Goal: Transaction & Acquisition: Purchase product/service

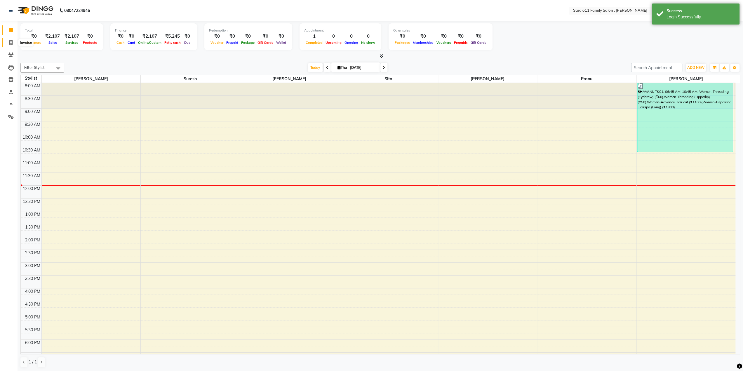
click at [12, 42] on icon at bounding box center [10, 42] width 3 height 4
select select "7303"
select select "service"
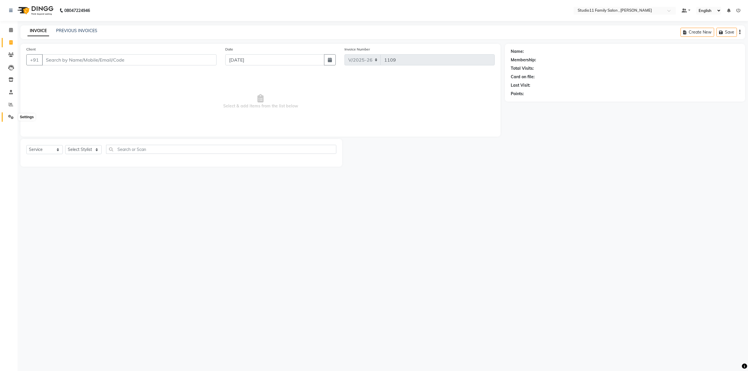
click at [11, 119] on span at bounding box center [11, 117] width 10 height 7
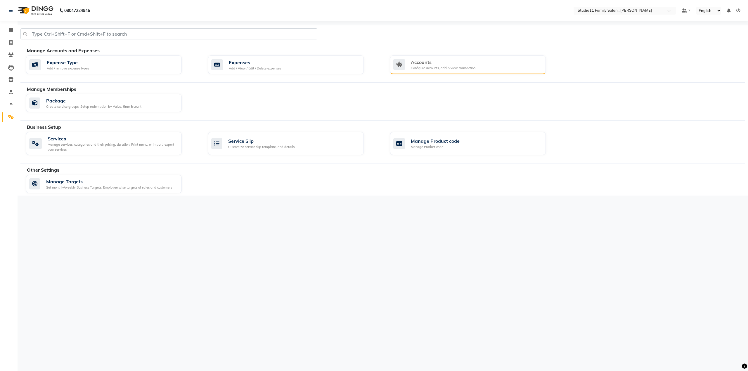
click at [455, 68] on div "Configure accounts, add & view transaction" at bounding box center [443, 68] width 65 height 5
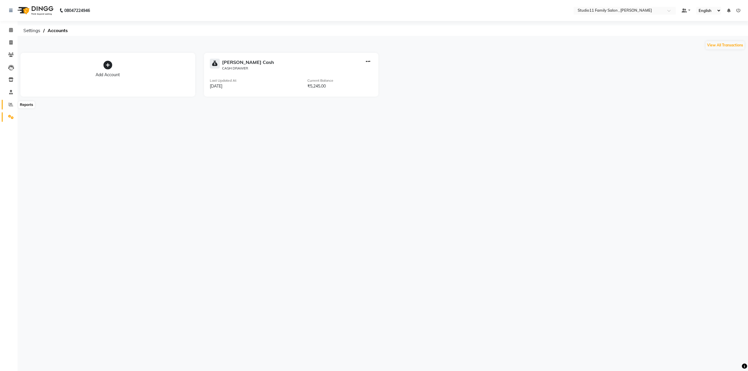
click at [12, 107] on span at bounding box center [11, 104] width 10 height 7
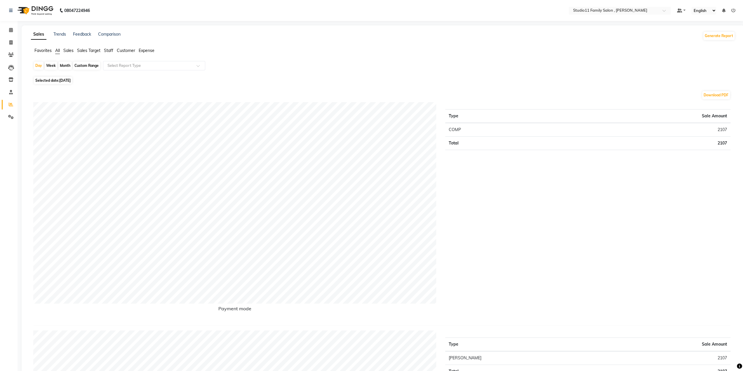
click at [108, 49] on span "Staff" at bounding box center [108, 50] width 9 height 5
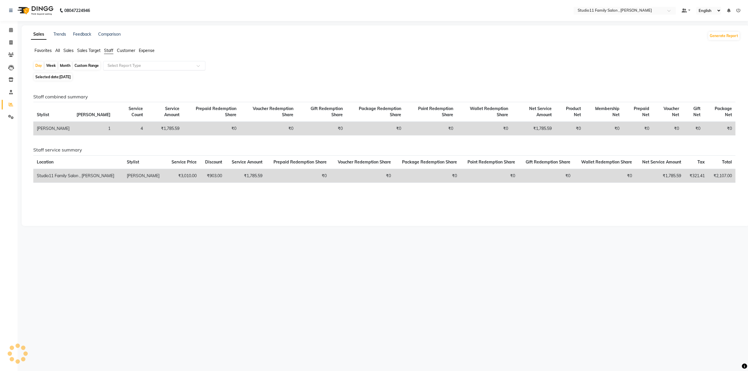
click at [135, 65] on input "text" at bounding box center [148, 66] width 84 height 6
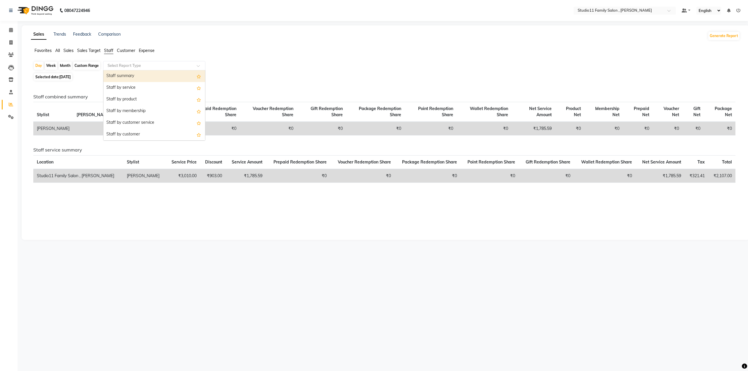
click at [135, 65] on input "text" at bounding box center [148, 66] width 84 height 6
click at [64, 64] on div "Month" at bounding box center [64, 66] width 13 height 8
select select "9"
select select "2025"
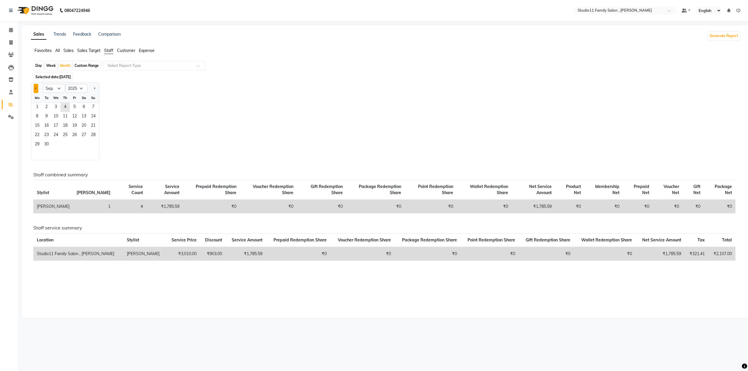
click at [37, 90] on button "Previous month" at bounding box center [36, 88] width 5 height 9
select select "8"
click at [74, 108] on span "1" at bounding box center [74, 107] width 9 height 9
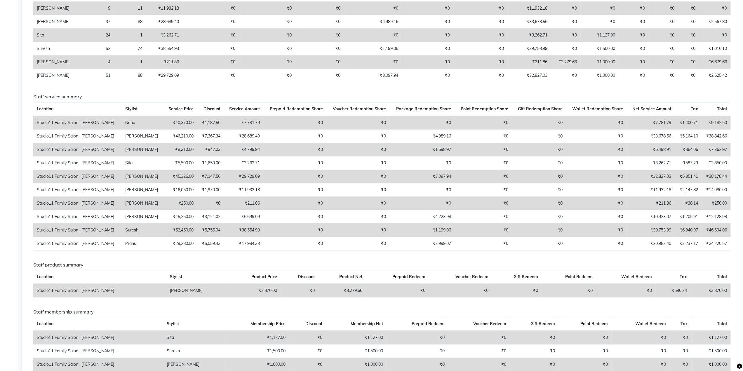
scroll to position [161, 0]
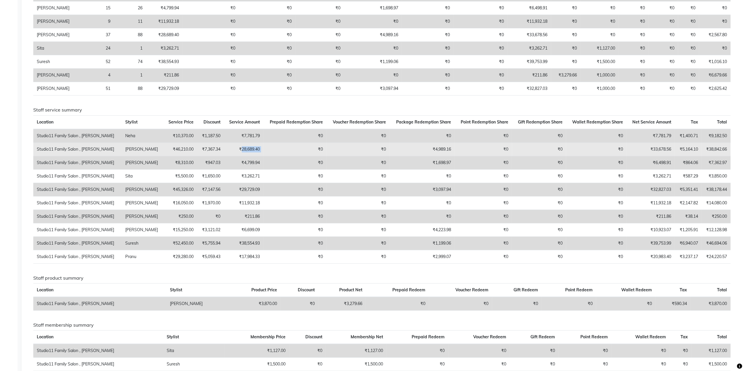
drag, startPoint x: 253, startPoint y: 153, endPoint x: 229, endPoint y: 152, distance: 23.7
click at [229, 152] on tr "Studio11 Family Salon , Aditya Nagar Simran ₹46,210.00 ₹7,367.34 ₹28,689.40 ₹0 …" at bounding box center [381, 149] width 697 height 13
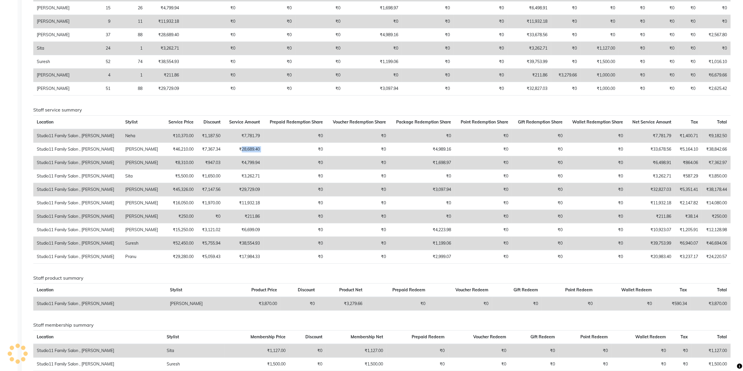
copy td "28,689.40"
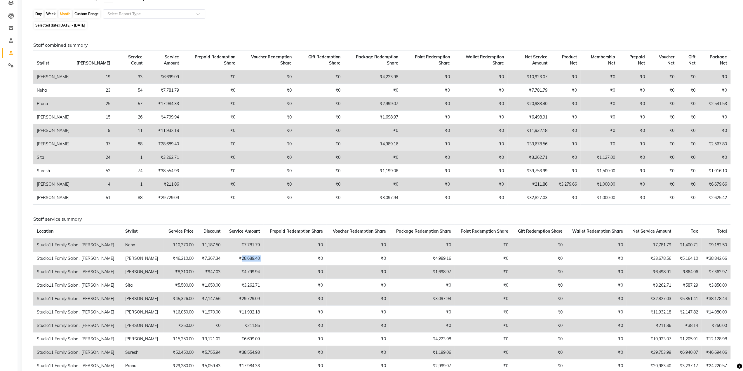
scroll to position [0, 0]
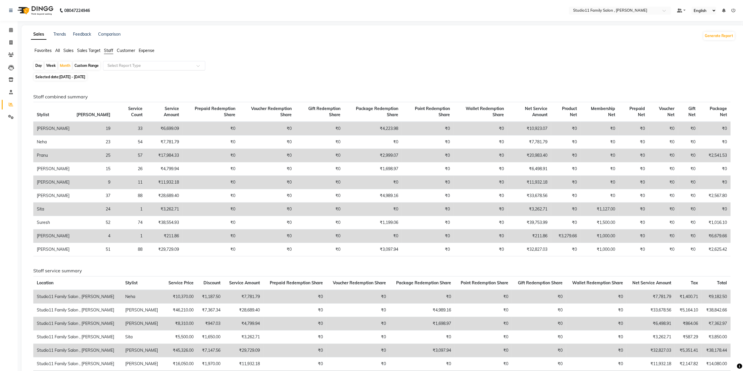
click at [166, 65] on input "text" at bounding box center [148, 66] width 84 height 6
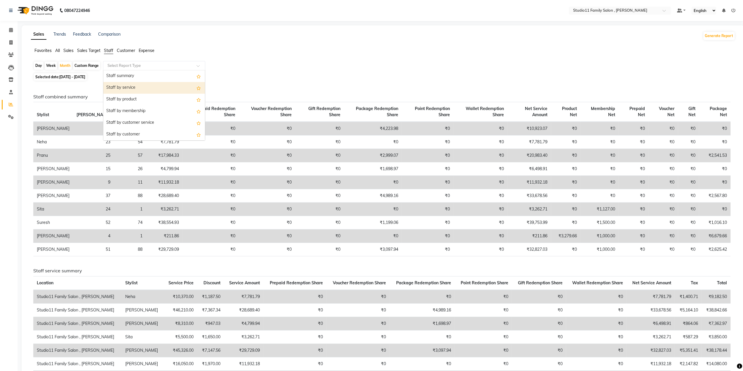
click at [155, 82] on div "Staff by service" at bounding box center [154, 88] width 102 height 12
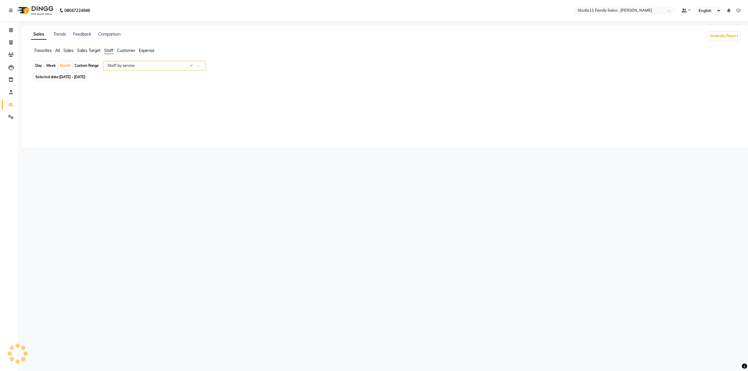
select select "full_report"
select select "csv"
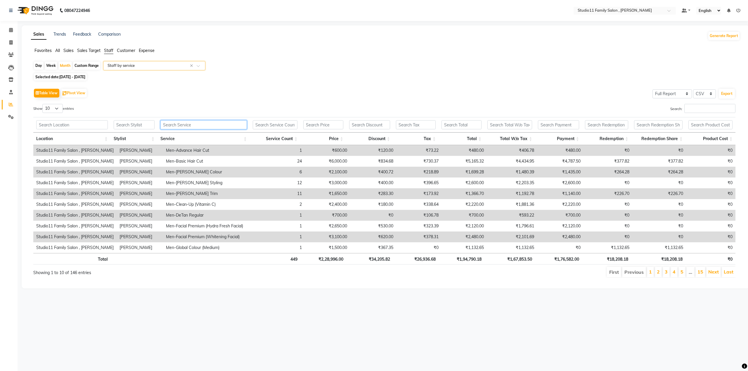
click at [186, 126] on input "text" at bounding box center [203, 124] width 86 height 9
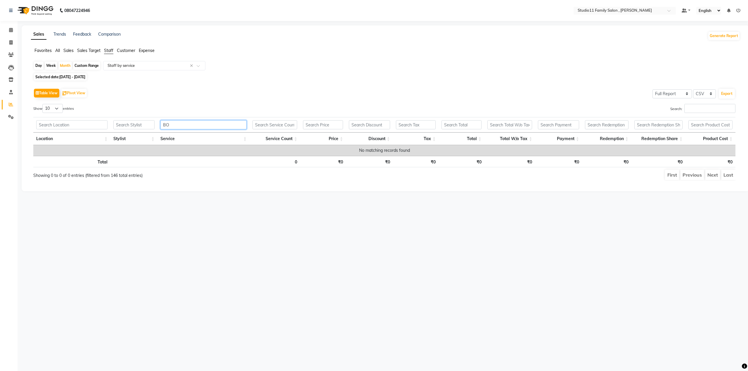
type input "B"
type input "D"
type input "T"
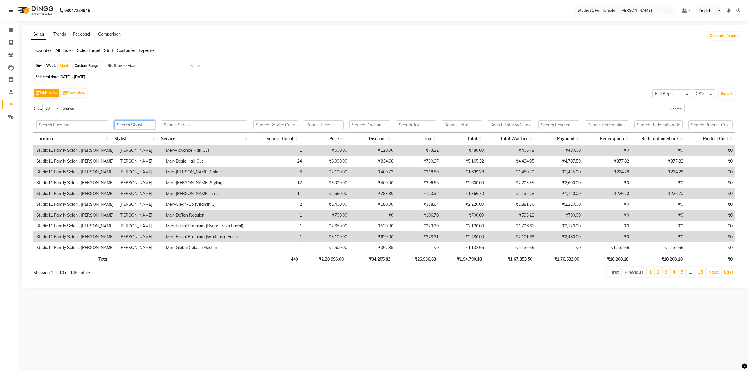
click at [132, 126] on input "text" at bounding box center [134, 124] width 41 height 9
type input "ZI"
click at [711, 272] on link "Next" at bounding box center [713, 272] width 11 height 6
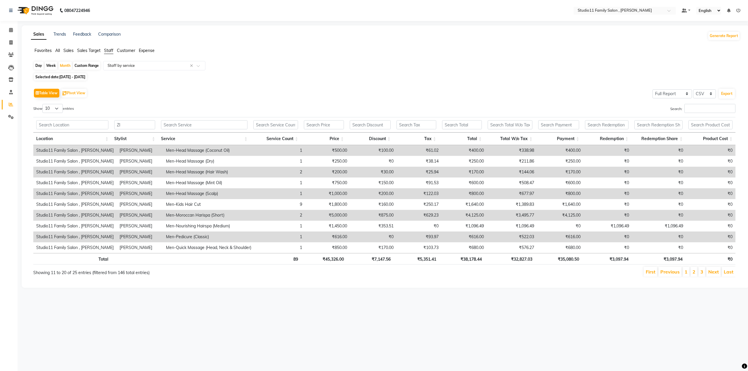
click at [711, 272] on link "Next" at bounding box center [713, 272] width 11 height 6
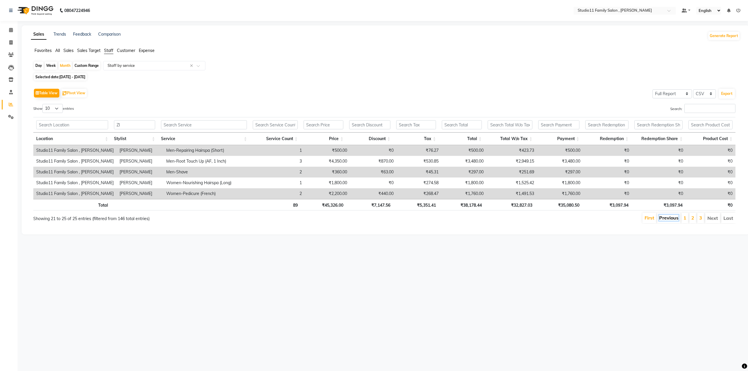
click at [668, 216] on link "Previous" at bounding box center [668, 218] width 19 height 6
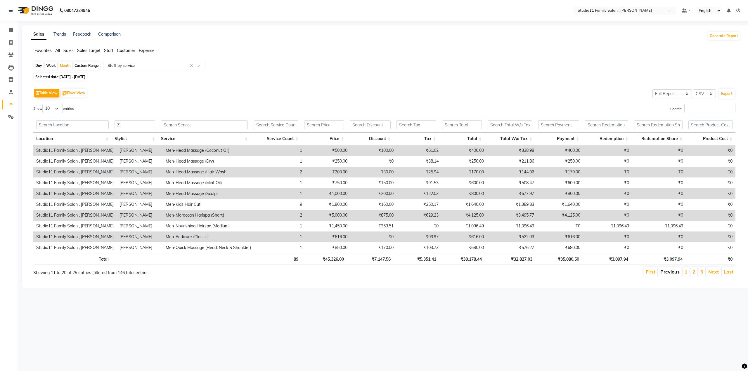
click at [675, 274] on link "Previous" at bounding box center [669, 272] width 19 height 6
click at [11, 42] on icon at bounding box center [10, 42] width 3 height 4
select select "service"
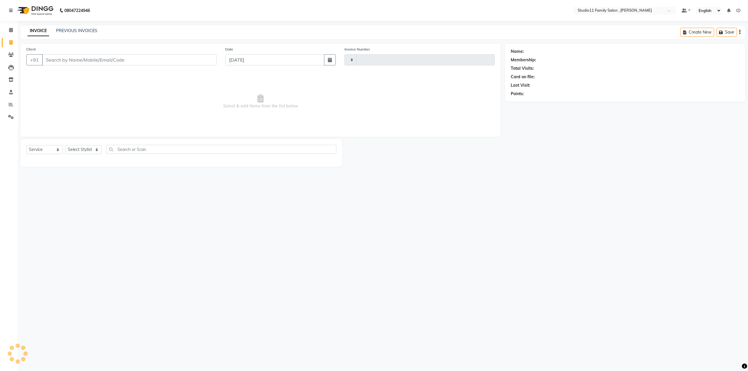
type input "1109"
select select "7303"
click at [9, 115] on icon at bounding box center [11, 117] width 6 height 4
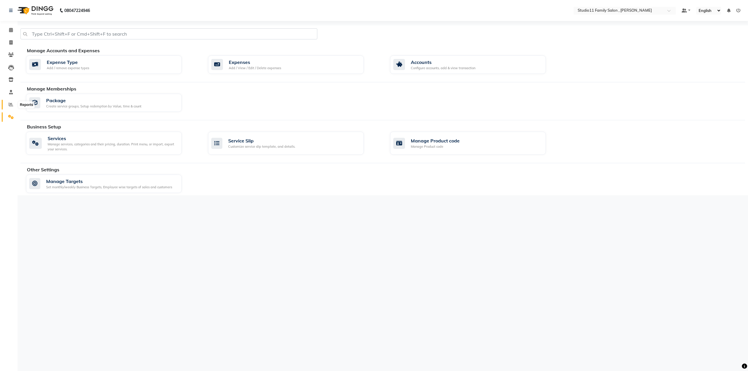
click at [9, 104] on icon at bounding box center [11, 104] width 4 height 4
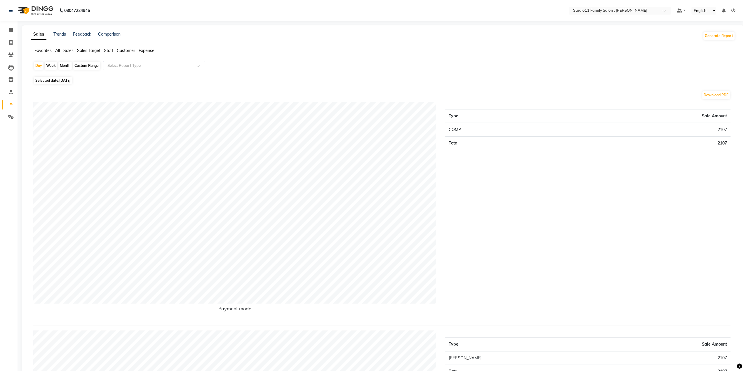
click at [108, 50] on span "Staff" at bounding box center [108, 50] width 9 height 5
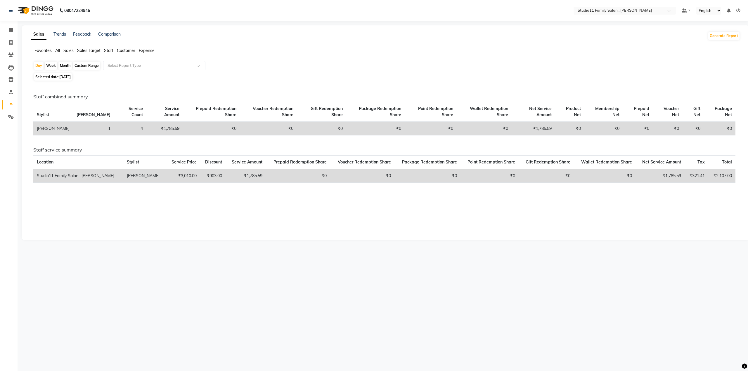
click at [63, 66] on div "Month" at bounding box center [64, 66] width 13 height 8
select select "9"
select select "2025"
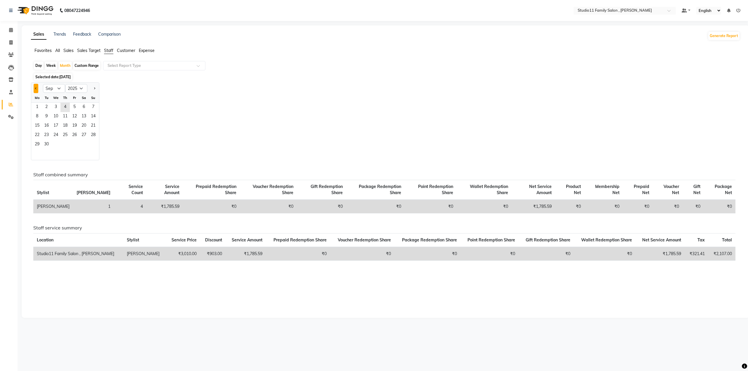
click at [36, 87] on span "Previous month" at bounding box center [36, 88] width 2 height 2
select select "8"
click at [73, 107] on span "1" at bounding box center [74, 107] width 9 height 9
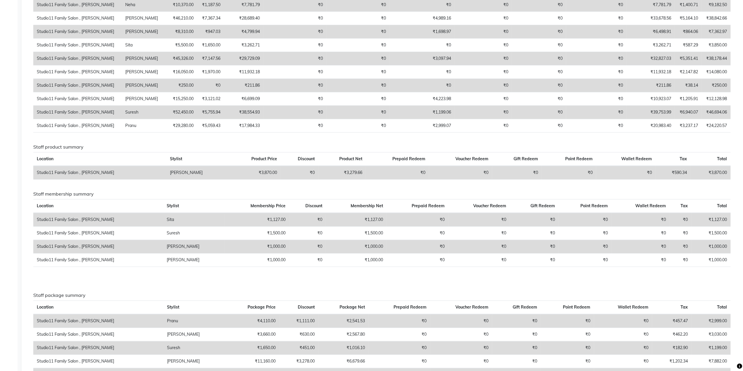
scroll to position [336, 0]
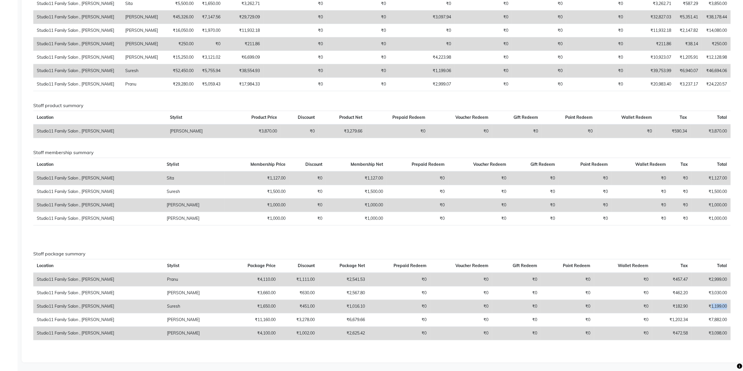
drag, startPoint x: 710, startPoint y: 307, endPoint x: 730, endPoint y: 302, distance: 20.1
click at [730, 302] on td "₹1,199.00" at bounding box center [711, 306] width 39 height 13
click at [688, 351] on div "Staff combined summary Stylist Bill Count Service Count Service Amount Prepaid …" at bounding box center [382, 53] width 707 height 608
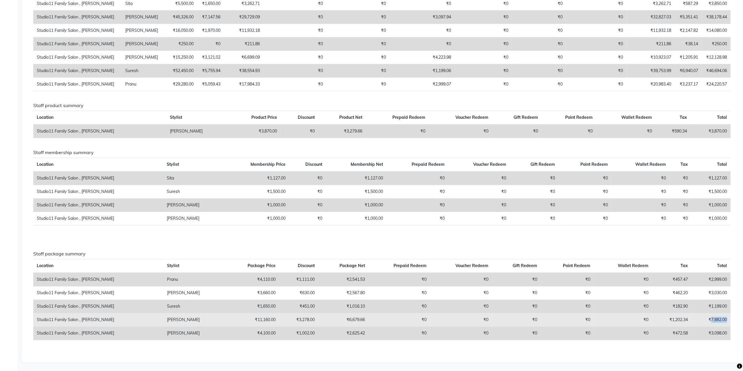
drag, startPoint x: 710, startPoint y: 320, endPoint x: 729, endPoint y: 318, distance: 18.8
click at [729, 318] on td "₹7,882.00" at bounding box center [711, 319] width 39 height 13
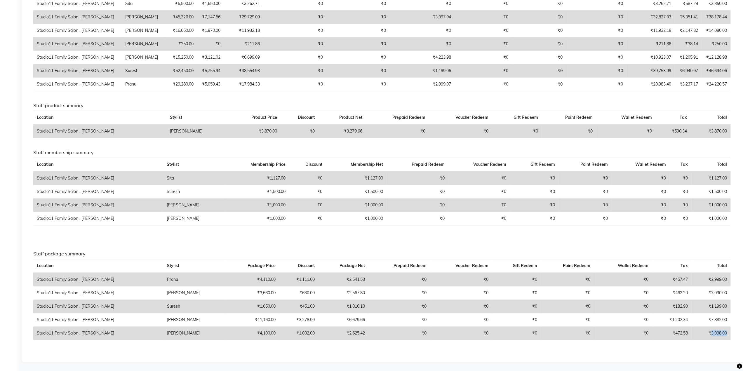
drag, startPoint x: 710, startPoint y: 332, endPoint x: 729, endPoint y: 333, distance: 18.7
click at [729, 333] on td "₹3,098.00" at bounding box center [711, 333] width 39 height 13
click at [702, 345] on div "Staff package summary Location Stylist Package Price Discount Package Net Prepa…" at bounding box center [382, 298] width 706 height 94
drag, startPoint x: 711, startPoint y: 333, endPoint x: 725, endPoint y: 333, distance: 14.6
click at [725, 333] on td "₹3,098.00" at bounding box center [711, 333] width 39 height 13
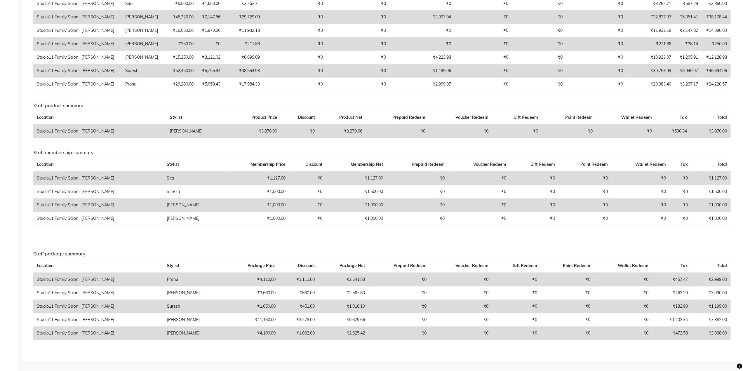
click at [718, 353] on div "Staff combined summary Stylist Bill Count Service Count Service Amount Prepaid …" at bounding box center [382, 53] width 707 height 608
drag, startPoint x: 710, startPoint y: 332, endPoint x: 729, endPoint y: 333, distance: 18.4
click at [729, 333] on td "₹3,098.00" at bounding box center [711, 333] width 39 height 13
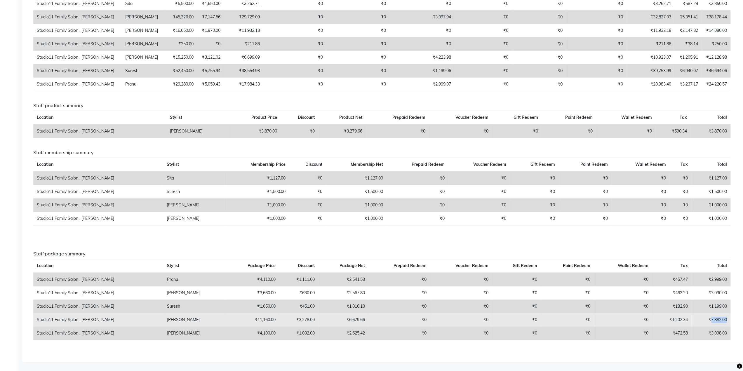
drag, startPoint x: 711, startPoint y: 319, endPoint x: 729, endPoint y: 321, distance: 18.2
click at [729, 321] on td "₹7,882.00" at bounding box center [711, 319] width 39 height 13
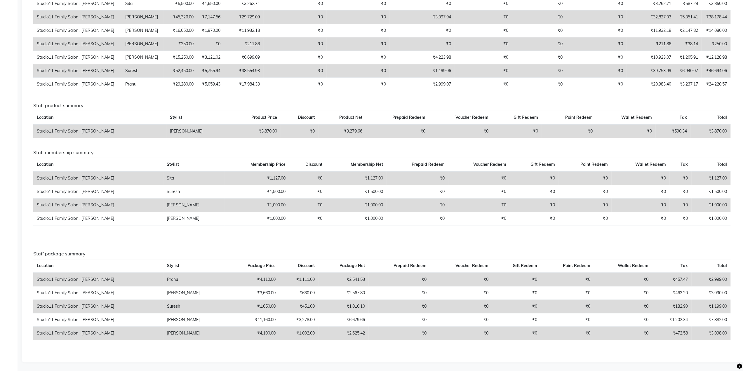
click at [711, 348] on div "Staff combined summary Stylist Bill Count Service Count Service Amount Prepaid …" at bounding box center [382, 53] width 707 height 608
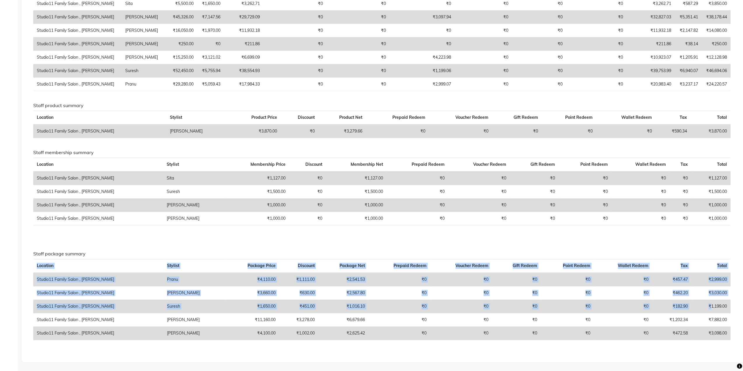
drag, startPoint x: 710, startPoint y: 305, endPoint x: 733, endPoint y: 306, distance: 22.8
click at [733, 306] on div "Staff package summary Location Stylist Package Price Discount Package Net Prepa…" at bounding box center [382, 298] width 706 height 94
click at [701, 346] on div "Staff combined summary Stylist Bill Count Service Count Service Amount Prepaid …" at bounding box center [382, 53] width 707 height 608
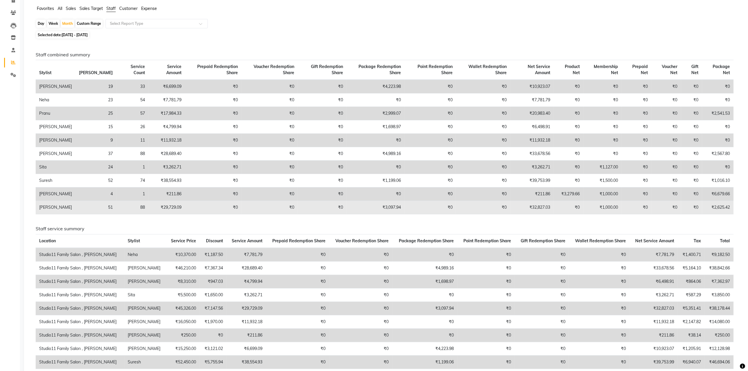
scroll to position [0, 0]
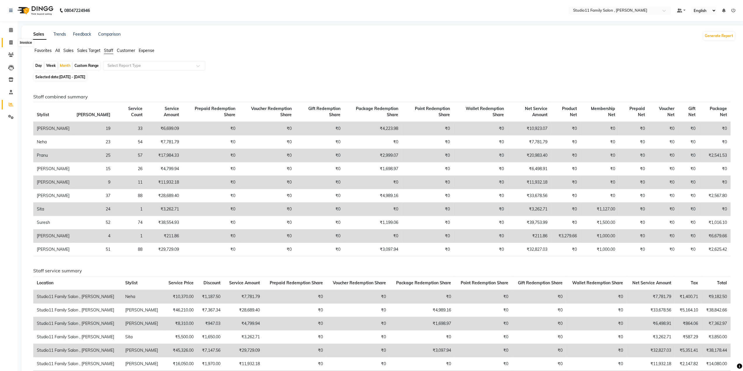
click at [13, 43] on span at bounding box center [11, 42] width 10 height 7
select select "7303"
select select "service"
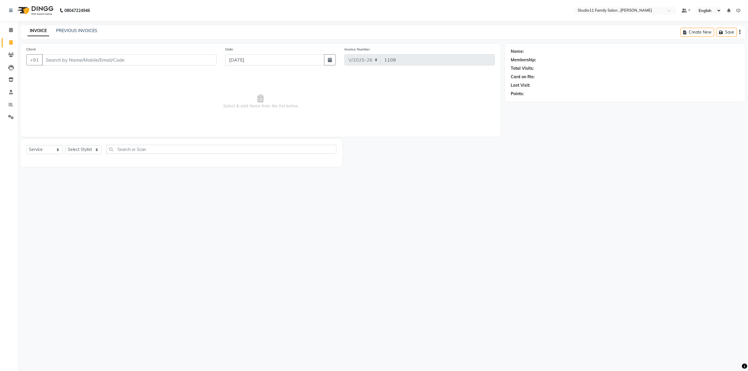
click at [77, 58] on input "Client" at bounding box center [129, 59] width 174 height 11
click at [63, 82] on span "Prasad" at bounding box center [57, 83] width 16 height 6
type input "97******45"
select select "2: Object"
click at [81, 150] on select "Select Stylist Pranu [PERSON_NAME] [PERSON_NAME] [PERSON_NAME] [PERSON_NAME]" at bounding box center [83, 149] width 37 height 9
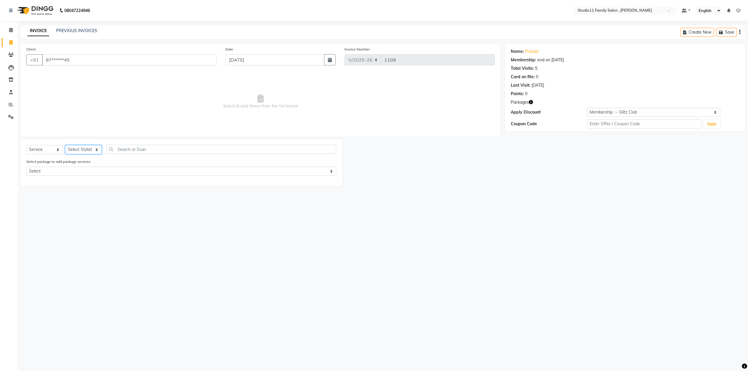
select select "62944"
click at [65, 145] on select "Select Stylist Pranu [PERSON_NAME] [PERSON_NAME] [PERSON_NAME] [PERSON_NAME]" at bounding box center [83, 149] width 37 height 9
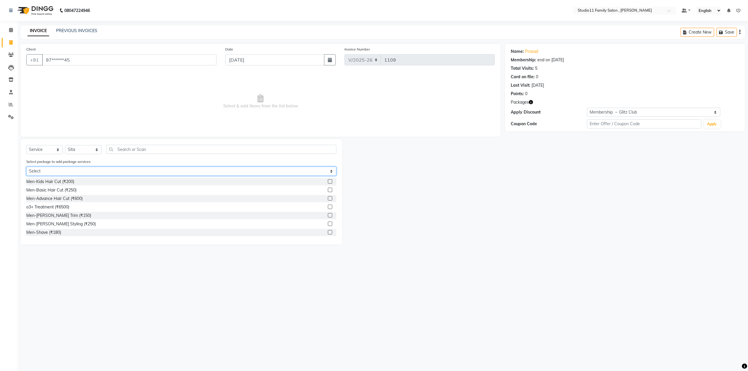
click at [73, 174] on select "Select o3+ Treatment (Buy3 +Get 1)" at bounding box center [181, 171] width 310 height 9
select select "1: Object"
click at [26, 167] on select "Select o3+ Treatment (Buy3 +Get 1)" at bounding box center [181, 171] width 310 height 9
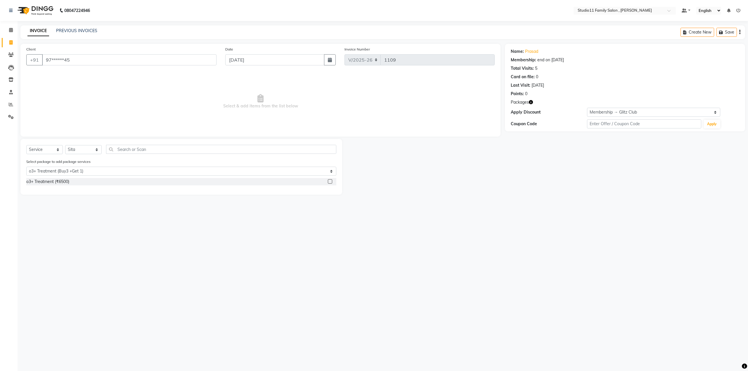
click at [330, 181] on label at bounding box center [330, 181] width 4 height 4
click at [330, 181] on input "checkbox" at bounding box center [330, 182] width 4 height 4
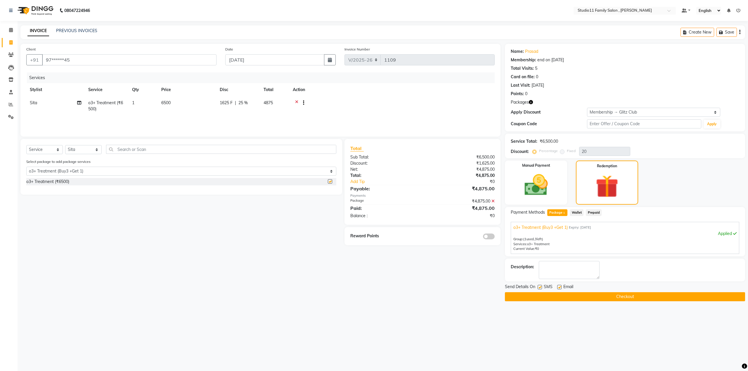
checkbox input "false"
click at [560, 285] on label at bounding box center [559, 287] width 4 height 4
click at [560, 286] on input "checkbox" at bounding box center [559, 288] width 4 height 4
click at [559, 287] on label at bounding box center [559, 287] width 4 height 4
click at [559, 287] on input "checkbox" at bounding box center [559, 288] width 4 height 4
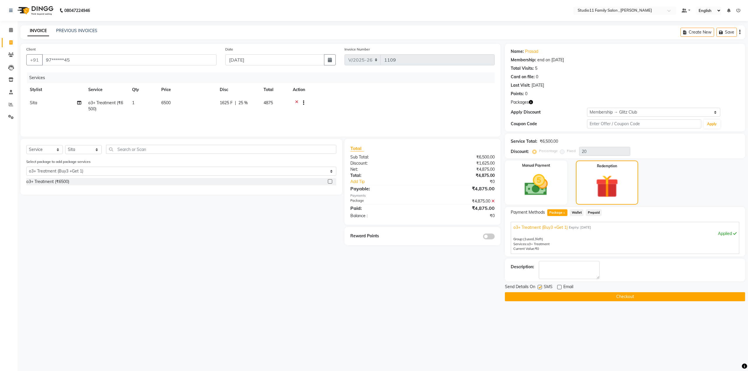
checkbox input "true"
click at [609, 294] on button "Checkout" at bounding box center [625, 296] width 240 height 9
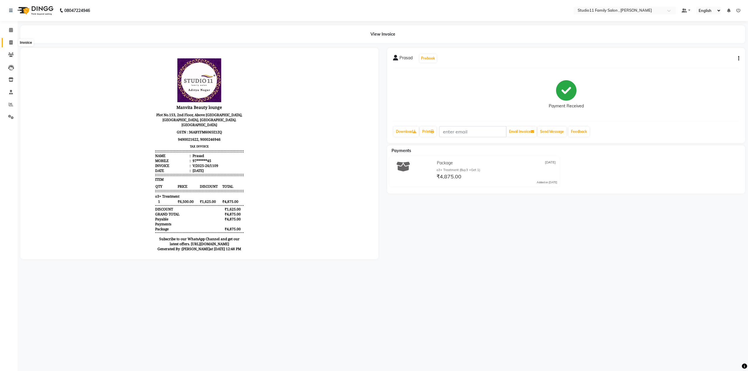
click at [12, 43] on icon at bounding box center [10, 42] width 3 height 4
select select "service"
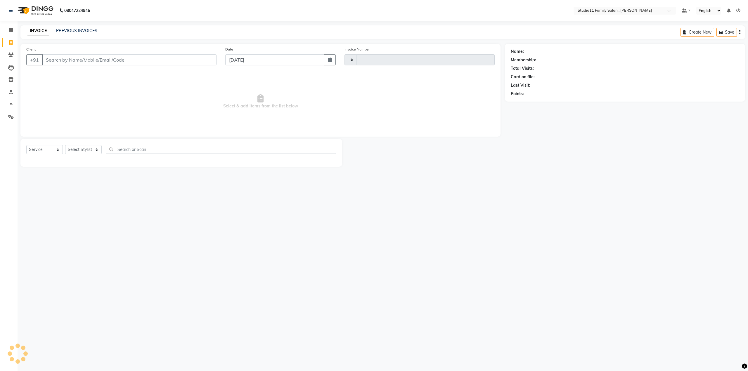
type input "1110"
select select "7303"
click at [88, 31] on link "PREVIOUS INVOICES" at bounding box center [76, 30] width 41 height 5
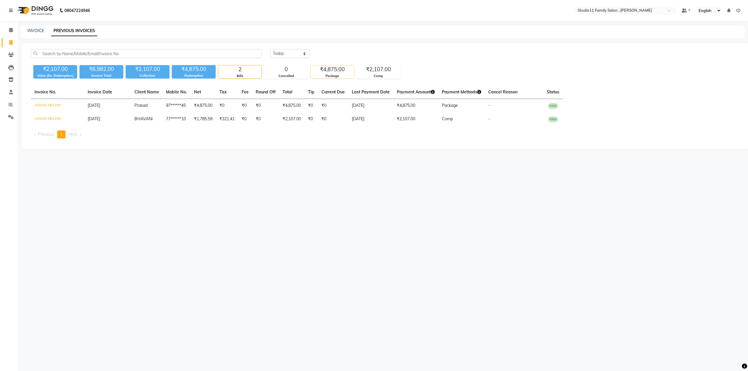
click at [346, 72] on div "₹4,875.00" at bounding box center [331, 69] width 43 height 8
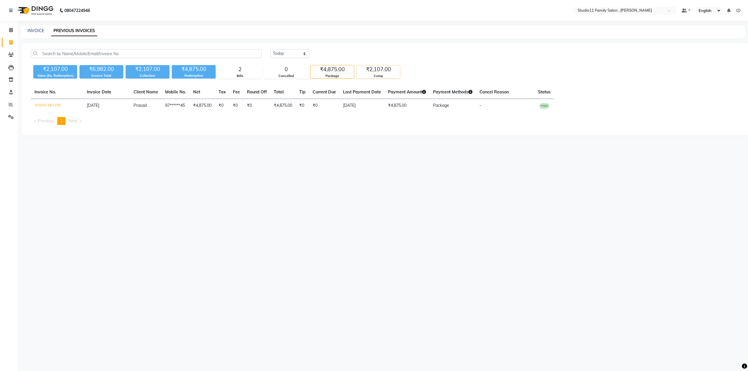
click at [369, 77] on div "Comp" at bounding box center [378, 76] width 43 height 5
click at [329, 121] on ul "Previous page 1 / 1 You're on page 1 Next page" at bounding box center [385, 121] width 709 height 8
click at [238, 67] on div "2" at bounding box center [239, 69] width 43 height 8
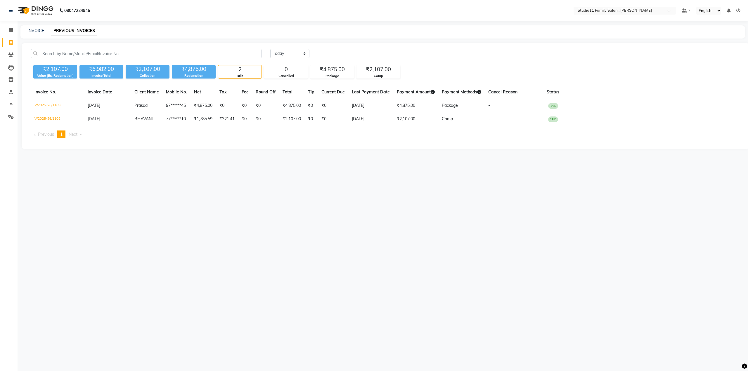
click at [206, 176] on div "08047224946 Select Location × Studio11 Family Salon , Aditya Nagar Default Pane…" at bounding box center [374, 185] width 748 height 371
click at [34, 32] on link "INVOICE" at bounding box center [35, 30] width 17 height 5
select select "service"
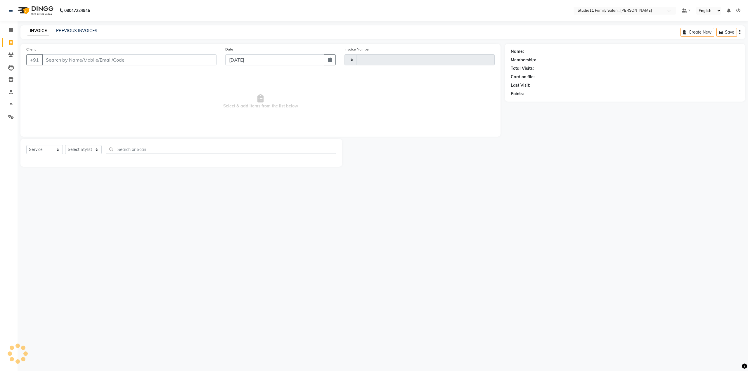
type input "1110"
select select "7303"
click at [79, 147] on select "Select Stylist Pranu [PERSON_NAME] [PERSON_NAME] [PERSON_NAME] [PERSON_NAME]" at bounding box center [83, 149] width 37 height 9
select select "62941"
click at [65, 145] on select "Select Stylist Pranu [PERSON_NAME] [PERSON_NAME] [PERSON_NAME] [PERSON_NAME]" at bounding box center [83, 149] width 37 height 9
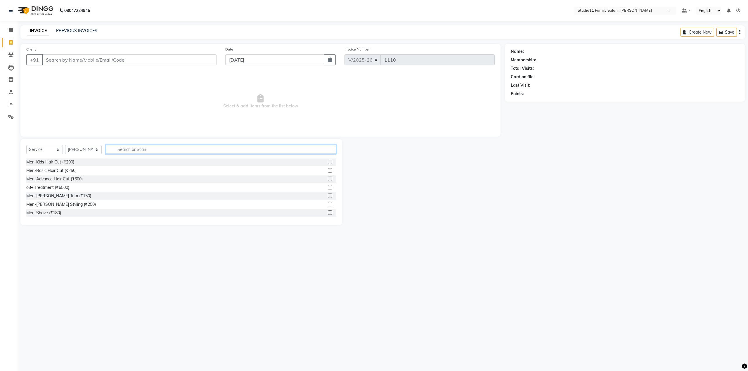
click at [130, 149] on input "text" at bounding box center [221, 149] width 230 height 9
type input "P"
type input "O3"
click at [109, 103] on span "Select & add items from the list below" at bounding box center [260, 101] width 468 height 58
click at [332, 146] on button "button" at bounding box center [332, 149] width 8 height 9
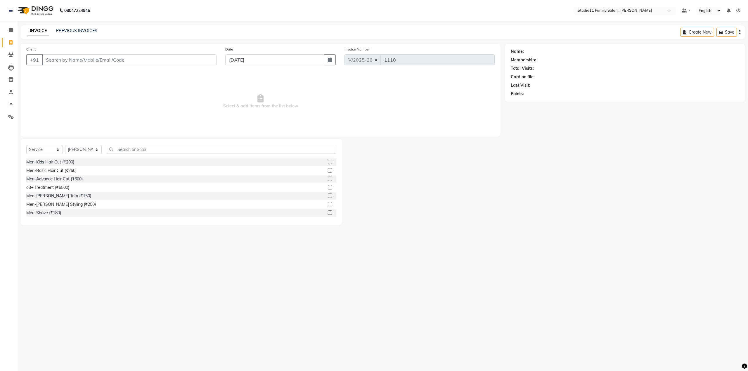
click at [69, 98] on span "Select & add items from the list below" at bounding box center [260, 101] width 468 height 58
click at [87, 29] on link "PREVIOUS INVOICES" at bounding box center [76, 30] width 41 height 5
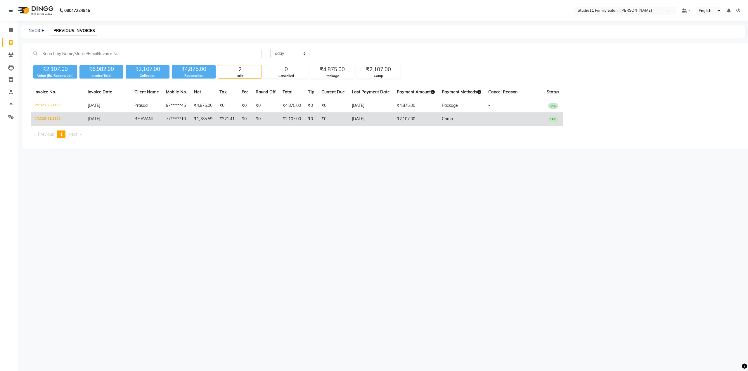
click at [409, 114] on td "₹2,107.00" at bounding box center [415, 118] width 45 height 13
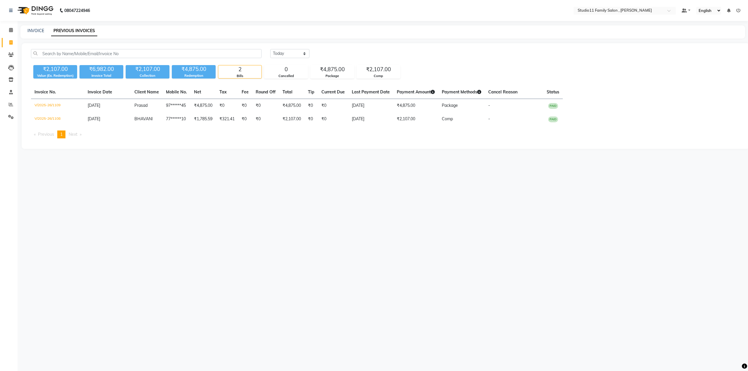
click at [102, 163] on div "08047224946 Select Location × Studio11 Family Salon , Aditya Nagar Default Pane…" at bounding box center [374, 185] width 748 height 371
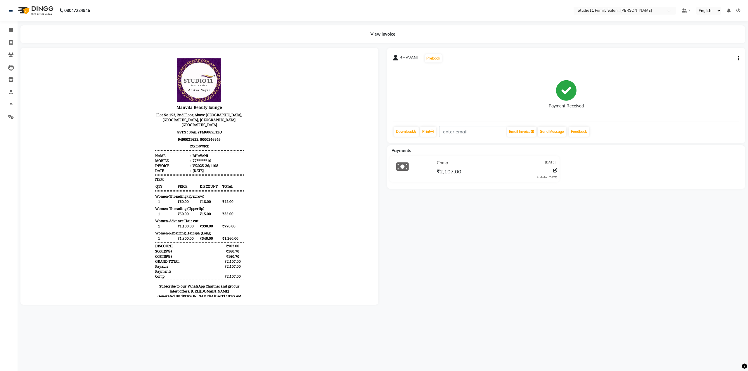
click at [737, 60] on button "button" at bounding box center [737, 58] width 4 height 6
click at [718, 62] on div "Edit Item Staff" at bounding box center [709, 61] width 40 height 7
select select "85212"
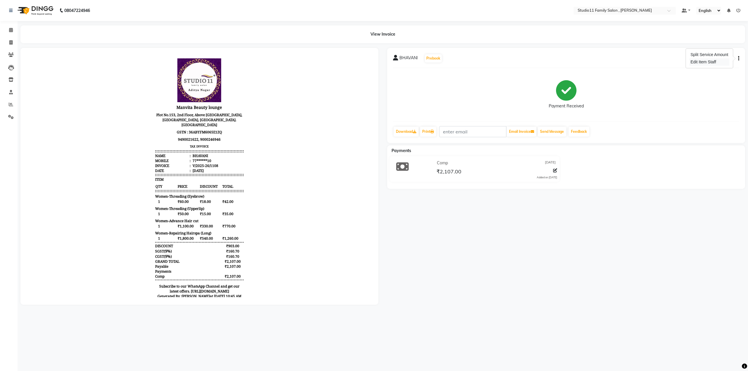
select select "85212"
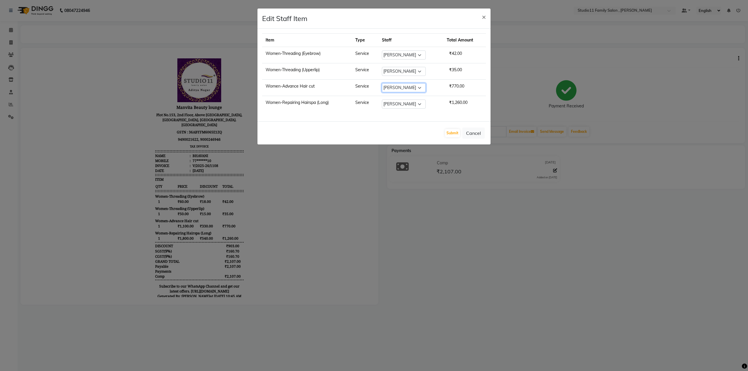
click at [396, 86] on select "Select Pranu Satya Kalagara Simran Sita Suresh Vamshi Zishan" at bounding box center [404, 87] width 44 height 9
select select "62940"
click at [382, 83] on select "Select Pranu Satya Kalagara Simran Sita Suresh Vamshi Zishan" at bounding box center [404, 87] width 44 height 9
click at [457, 132] on button "Submit" at bounding box center [452, 133] width 15 height 8
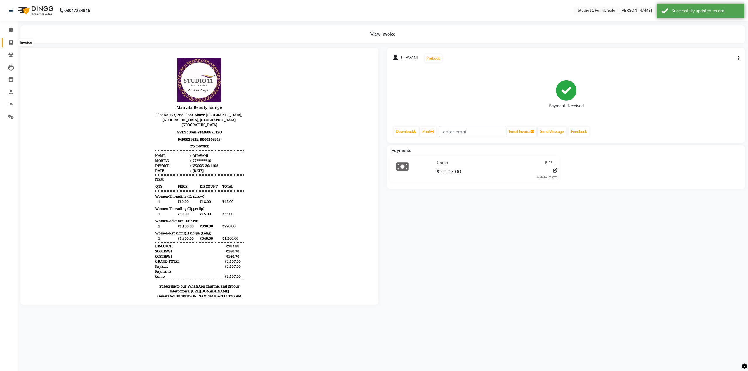
click at [11, 43] on icon at bounding box center [10, 42] width 3 height 4
select select "service"
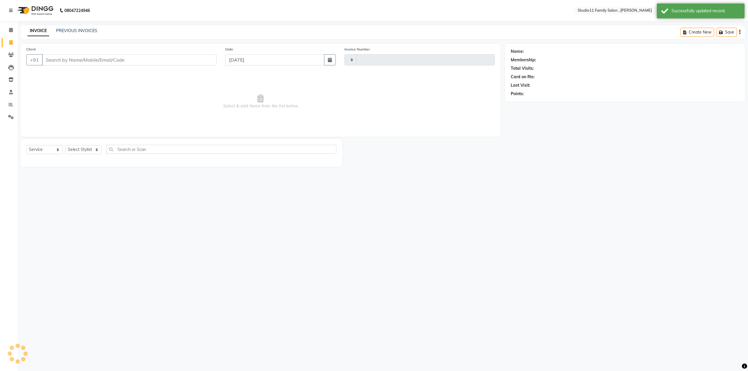
type input "1110"
select select "7303"
click at [113, 81] on span "Select & add items from the list below" at bounding box center [260, 101] width 468 height 58
click at [93, 60] on input "Client" at bounding box center [129, 59] width 174 height 11
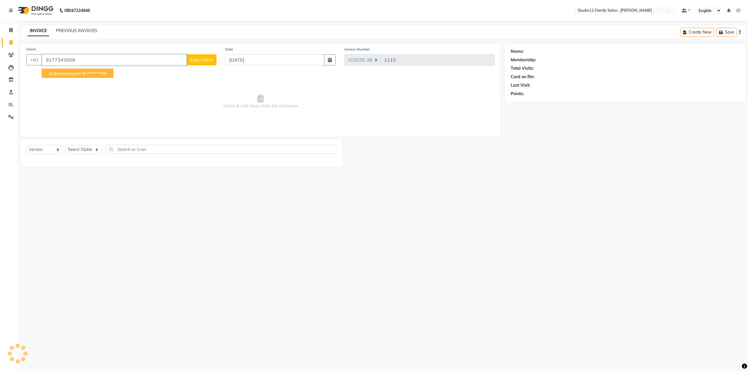
type input "9177343509"
select select "2: Object"
drag, startPoint x: 86, startPoint y: 60, endPoint x: 45, endPoint y: 59, distance: 41.8
click at [45, 59] on input "9177343509" at bounding box center [129, 59] width 174 height 11
click at [81, 149] on select "Select Stylist Pranu [PERSON_NAME] [PERSON_NAME] [PERSON_NAME] [PERSON_NAME]" at bounding box center [83, 149] width 37 height 9
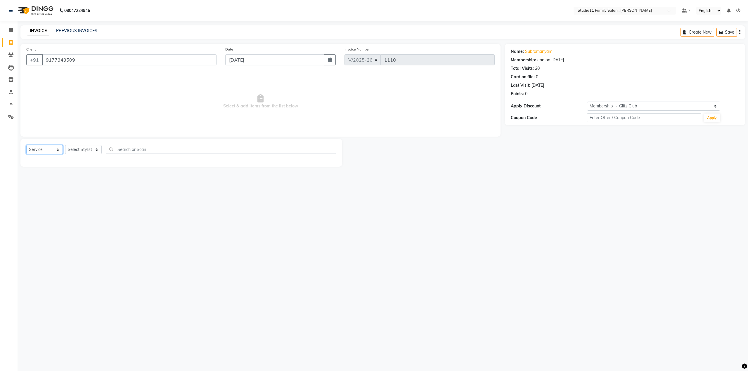
click at [36, 150] on select "Select Service Product Membership Package Voucher Prepaid Gift Card" at bounding box center [44, 149] width 37 height 9
select select "package"
click at [26, 145] on select "Select Service Product Membership Package Voucher Prepaid Gift Card" at bounding box center [44, 149] width 37 height 9
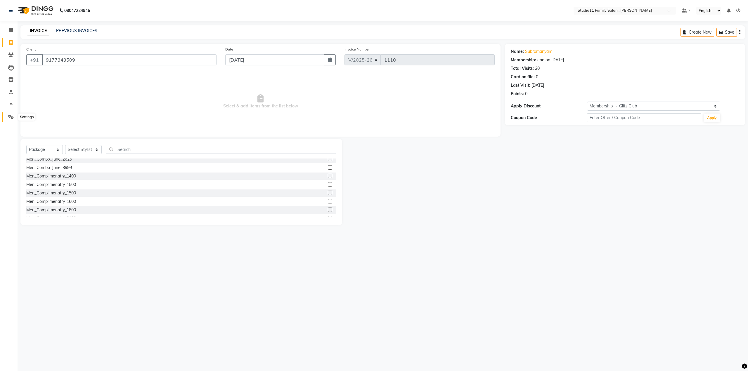
click at [7, 117] on span at bounding box center [11, 117] width 10 height 7
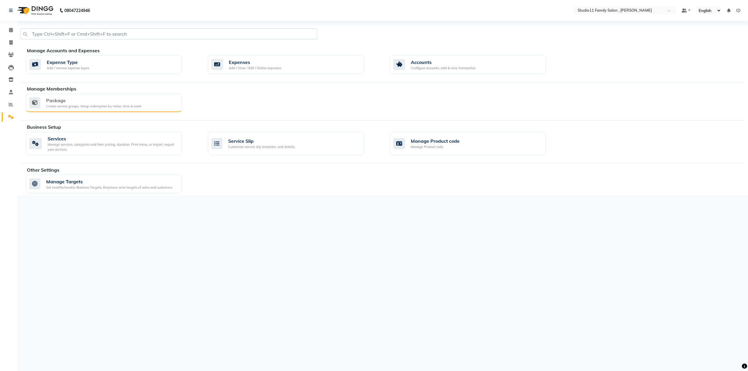
click at [84, 104] on div "Create service groups, Setup redemption by Value, time & count" at bounding box center [93, 106] width 95 height 5
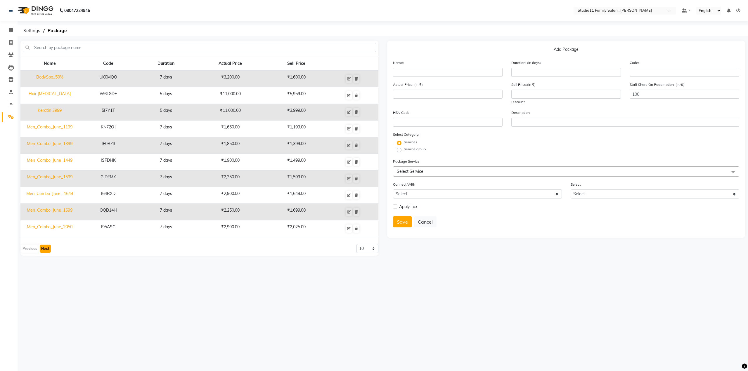
click at [44, 250] on button "Next" at bounding box center [45, 249] width 11 height 8
click at [57, 127] on td "Men_Complimenatry_1500" at bounding box center [49, 129] width 58 height 17
type input "Men_Complimenatry_1500"
type input "7"
type input "GH1PAQ"
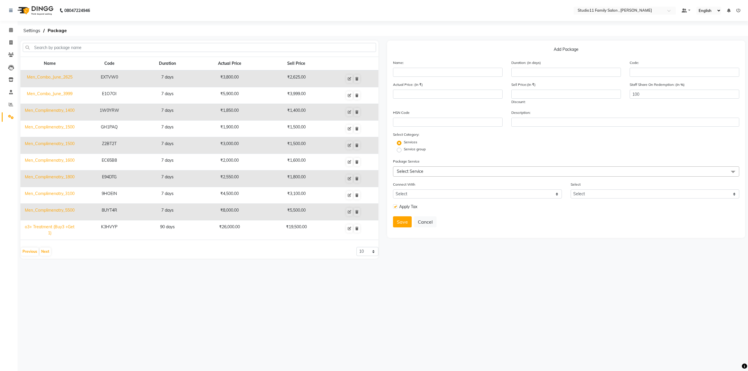
type input "1900"
type input "1500"
checkbox input "true"
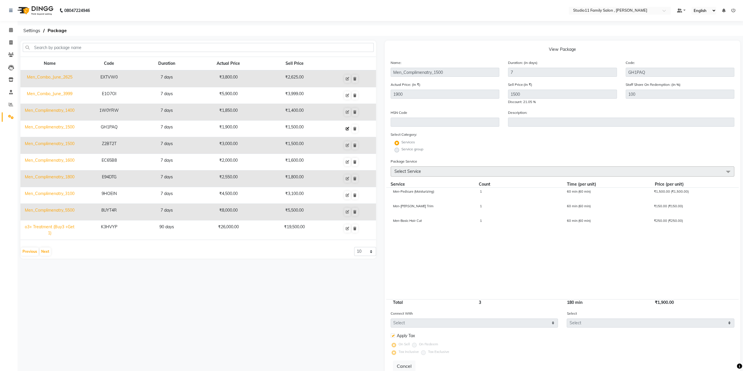
click at [348, 128] on icon at bounding box center [348, 129] width 4 height 4
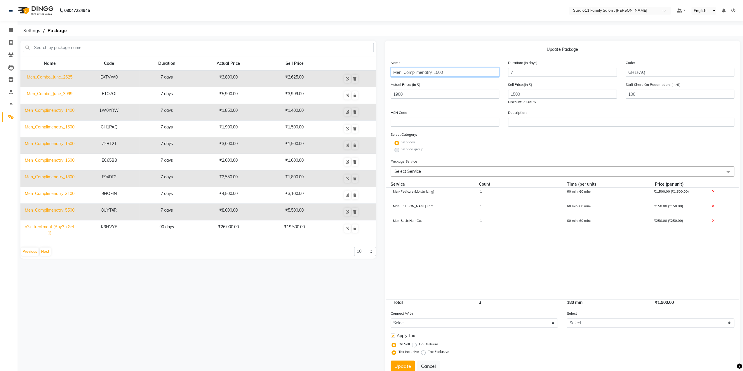
click at [432, 72] on input "Men_Complimenatry_1500" at bounding box center [445, 72] width 109 height 9
type input "Men_Complimenatry (P)_1500"
click at [398, 366] on button "Update" at bounding box center [403, 366] width 24 height 11
select select
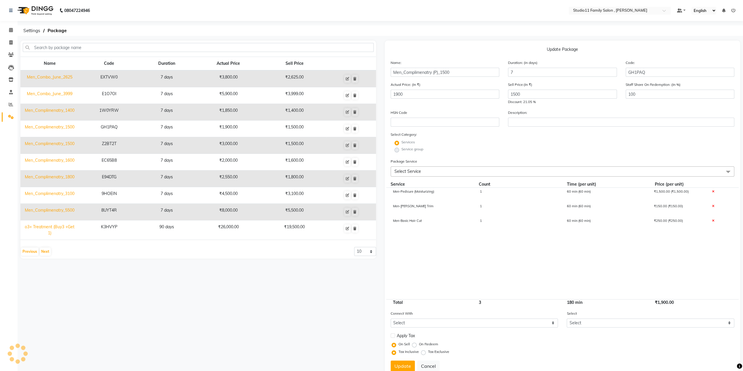
checkbox input "false"
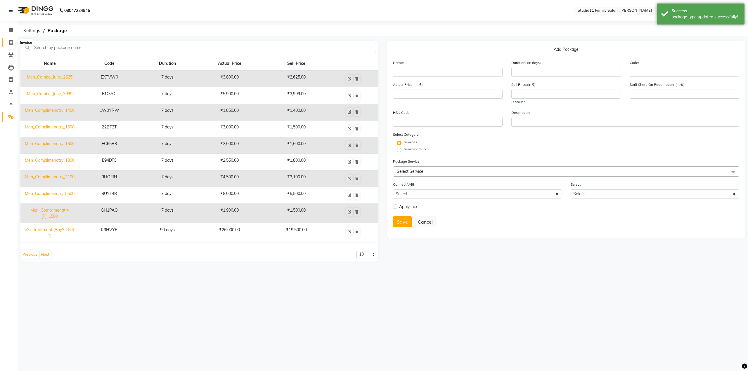
click at [11, 44] on icon at bounding box center [10, 42] width 3 height 4
select select "service"
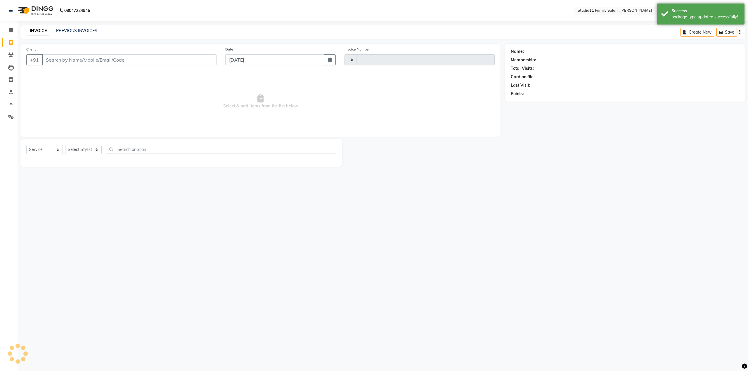
type input "1110"
select select "7303"
click at [47, 152] on select "Select Service Product Membership Package Voucher Prepaid Gift Card" at bounding box center [44, 149] width 37 height 9
select select "package"
click at [26, 145] on select "Select Service Product Membership Package Voucher Prepaid Gift Card" at bounding box center [44, 149] width 37 height 9
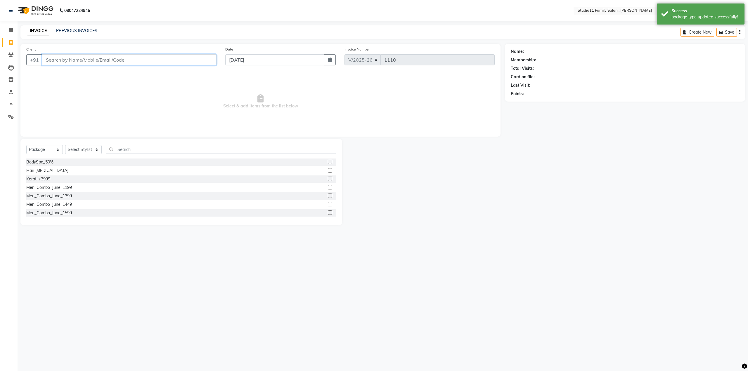
click at [70, 59] on input "Client" at bounding box center [129, 59] width 174 height 11
paste input "9177343509"
type input "9177343509"
select select "2: Object"
click at [75, 150] on select "Select Stylist Pranu [PERSON_NAME] [PERSON_NAME] [PERSON_NAME] [PERSON_NAME]" at bounding box center [83, 149] width 37 height 9
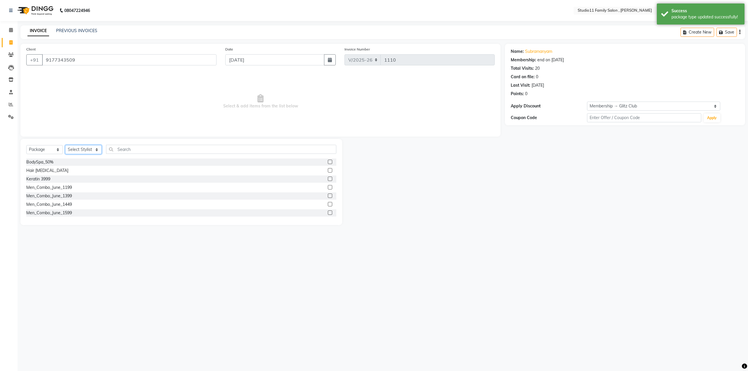
select select "62941"
click at [65, 145] on select "Select Stylist Pranu [PERSON_NAME] [PERSON_NAME] [PERSON_NAME] [PERSON_NAME]" at bounding box center [83, 149] width 37 height 9
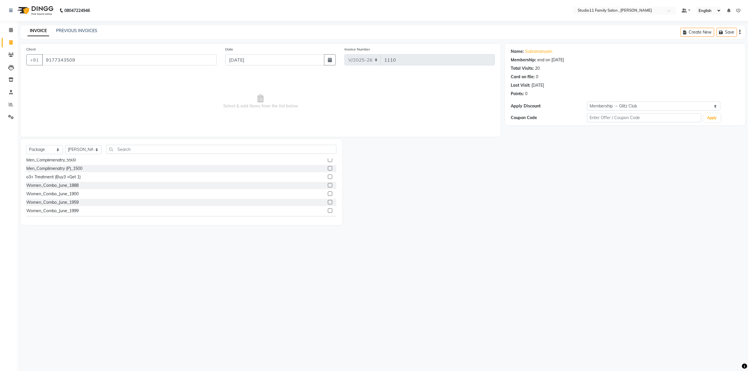
click at [328, 169] on label at bounding box center [330, 168] width 4 height 4
click at [328, 169] on input "checkbox" at bounding box center [330, 169] width 4 height 4
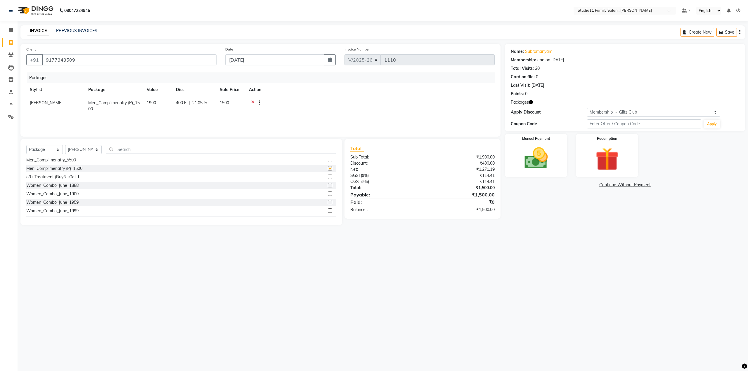
checkbox input "false"
click at [423, 260] on div "08047224946 Select Location × Studio11 Family Salon , Aditya Nagar Default Pane…" at bounding box center [374, 185] width 748 height 371
click at [536, 170] on img at bounding box center [535, 159] width 39 height 28
click at [551, 185] on span "UPI" at bounding box center [551, 185] width 9 height 7
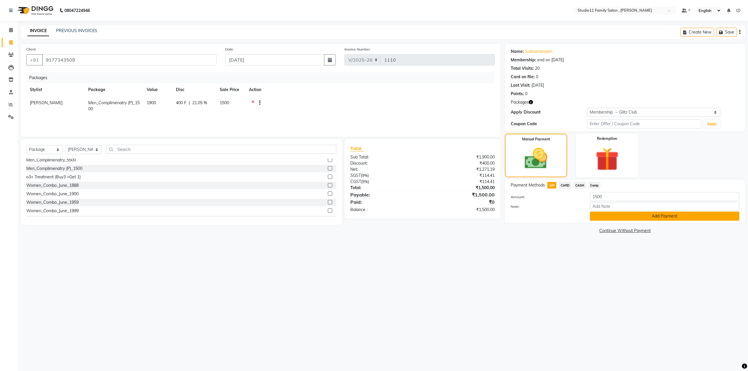
click at [655, 216] on button "Add Payment" at bounding box center [664, 216] width 149 height 9
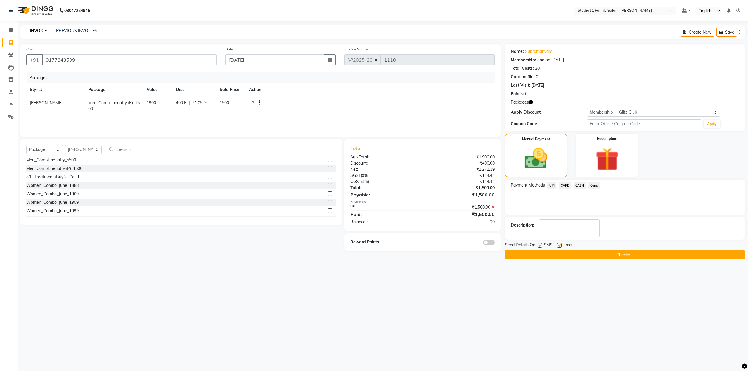
click at [602, 257] on button "Checkout" at bounding box center [625, 255] width 240 height 9
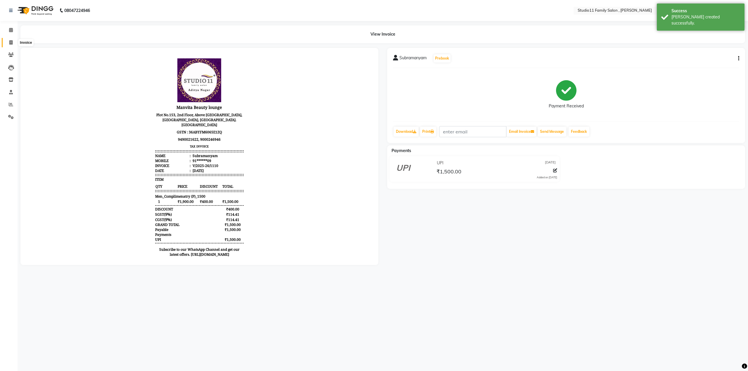
click at [10, 42] on icon at bounding box center [10, 42] width 3 height 4
select select "service"
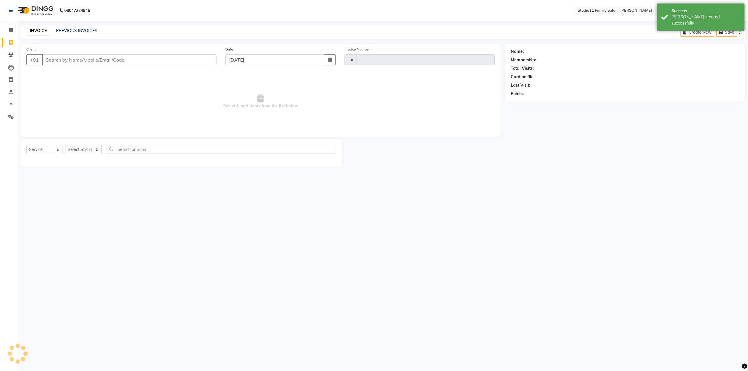
type input "1111"
select select "7303"
click at [74, 60] on input "Client" at bounding box center [129, 59] width 174 height 11
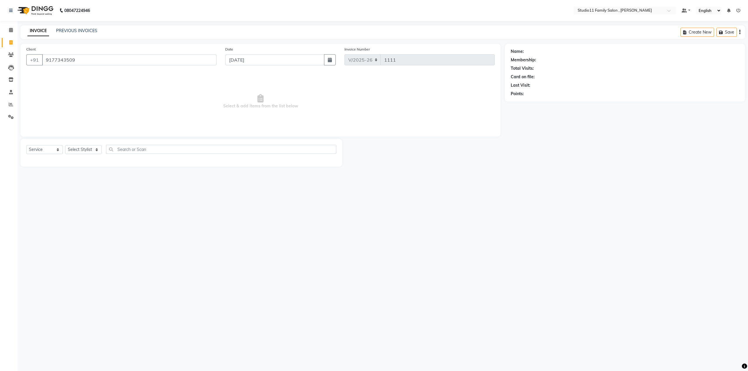
type input "9177343509"
select select "2: Object"
click at [80, 149] on select "Select Stylist Pranu Satya Kalagara Simran Sita Suresh Vamshi Zishan" at bounding box center [83, 149] width 37 height 9
select select "62941"
click at [65, 145] on select "Select Stylist Pranu Satya Kalagara Simran Sita Suresh Vamshi Zishan" at bounding box center [83, 149] width 37 height 9
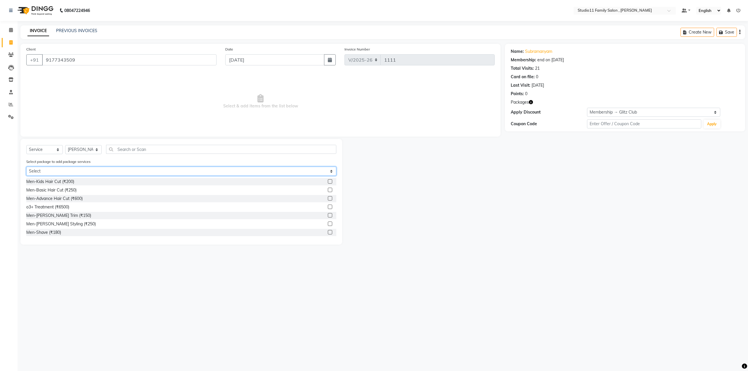
click at [214, 171] on select "Select Men_Complimenatry (P)_1500" at bounding box center [181, 171] width 310 height 9
select select "1: Object"
click at [26, 167] on select "Select Men_Complimenatry (P)_1500" at bounding box center [181, 171] width 310 height 9
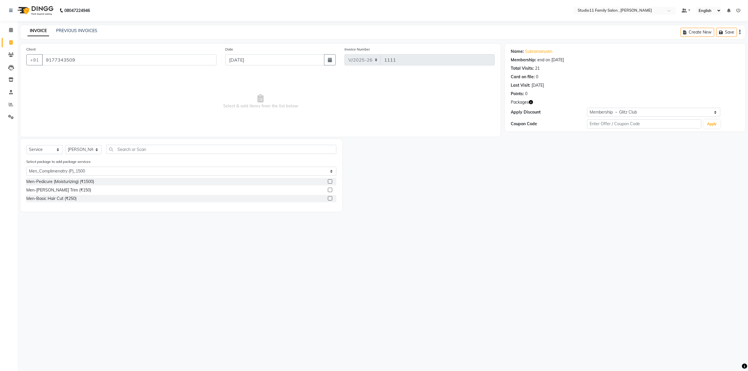
click at [330, 180] on label at bounding box center [330, 181] width 4 height 4
click at [330, 180] on input "checkbox" at bounding box center [330, 182] width 4 height 4
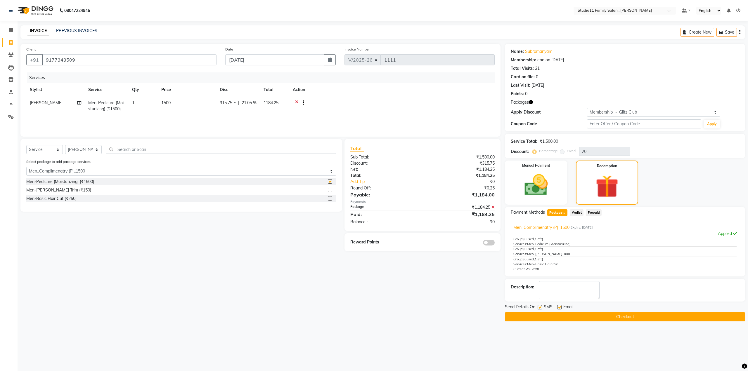
checkbox input "false"
click at [330, 190] on label at bounding box center [330, 190] width 4 height 4
click at [330, 190] on input "checkbox" at bounding box center [330, 190] width 4 height 4
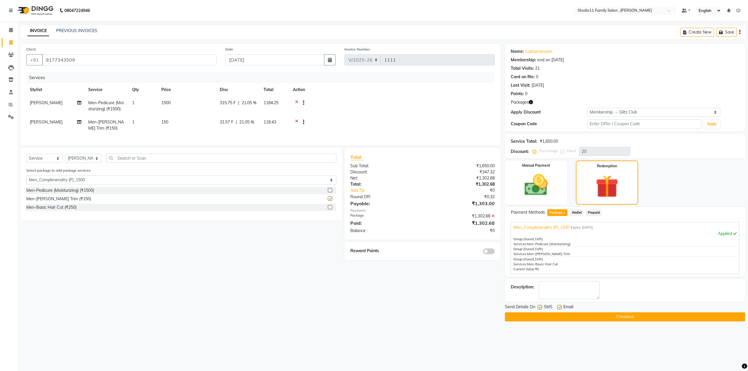
checkbox input "false"
click at [329, 209] on label at bounding box center [330, 207] width 4 height 4
click at [329, 209] on input "checkbox" at bounding box center [330, 208] width 4 height 4
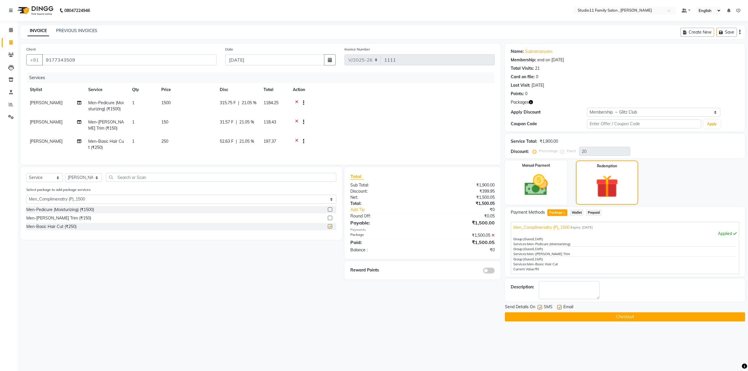
checkbox input "false"
click at [558, 305] on label at bounding box center [559, 307] width 4 height 4
click at [558, 306] on input "checkbox" at bounding box center [559, 308] width 4 height 4
checkbox input "false"
click at [540, 308] on label at bounding box center [539, 307] width 4 height 4
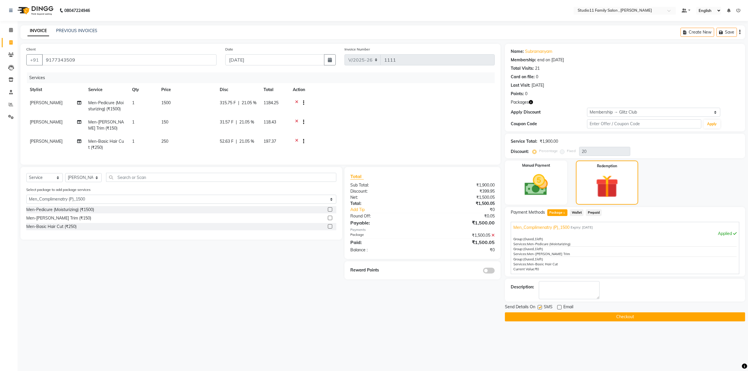
click at [540, 308] on input "checkbox" at bounding box center [539, 308] width 4 height 4
checkbox input "false"
click at [597, 315] on button "Checkout" at bounding box center [625, 317] width 240 height 9
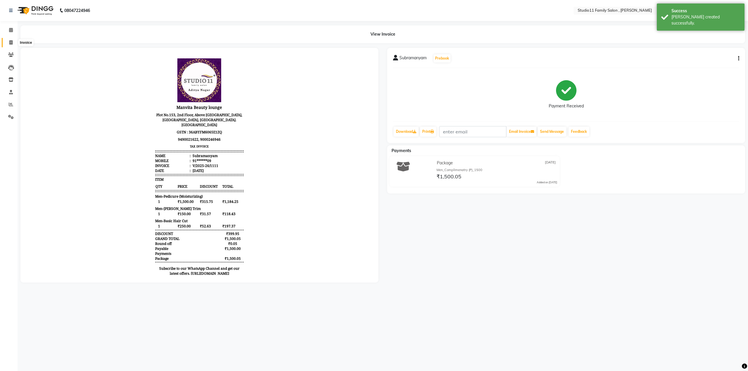
click at [9, 41] on icon at bounding box center [10, 42] width 3 height 4
select select "7303"
select select "service"
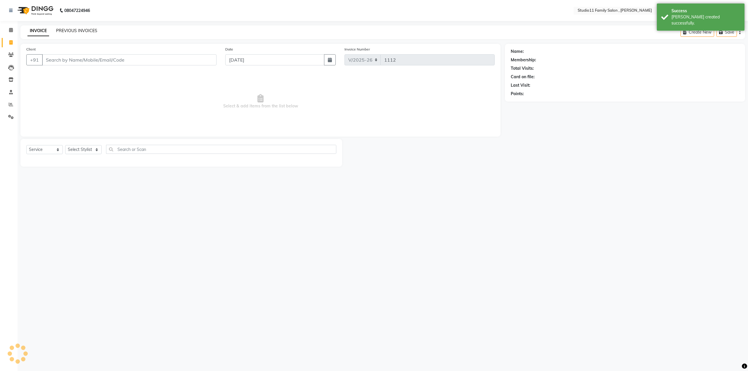
click at [71, 29] on link "PREVIOUS INVOICES" at bounding box center [76, 30] width 41 height 5
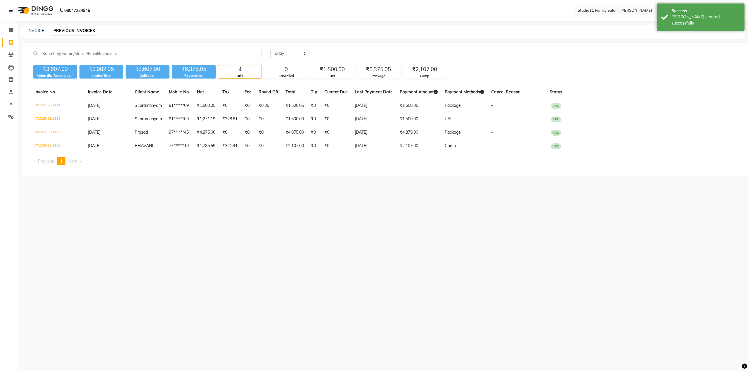
click at [423, 198] on div "08047224946 Select Location × Studio11 Family Salon , Aditya Nagar Default Pane…" at bounding box center [374, 185] width 748 height 371
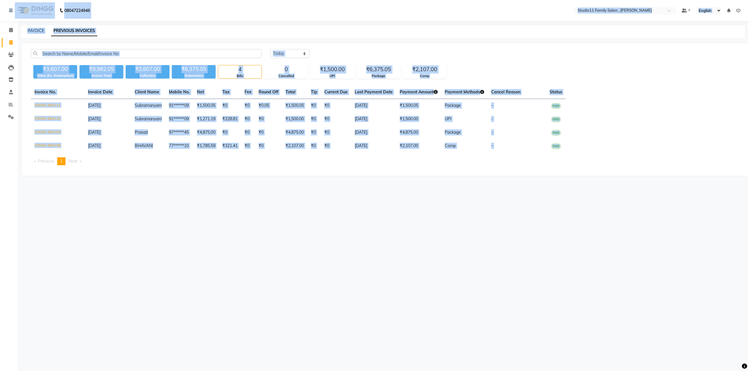
drag, startPoint x: 583, startPoint y: 145, endPoint x: 7, endPoint y: -34, distance: 603.3
click at [7, 0] on html "08047224946 Select Location × Studio11 Family Salon , Aditya Nagar Default Pane…" at bounding box center [374, 185] width 748 height 371
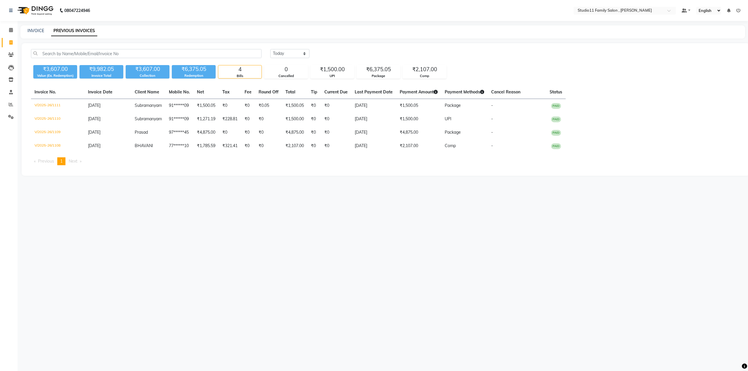
click at [260, 201] on div "08047224946 Select Location × Studio11 Family Salon , Aditya Nagar Default Pane…" at bounding box center [374, 185] width 748 height 371
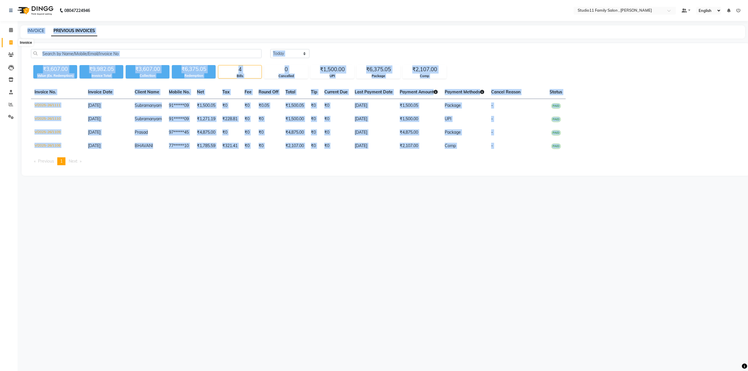
drag, startPoint x: 600, startPoint y: 157, endPoint x: 17, endPoint y: 71, distance: 588.7
click at [6, 45] on app-home "08047224946 Select Location × Studio11 Family Salon , Aditya Nagar Default Pane…" at bounding box center [374, 92] width 748 height 185
click at [294, 185] on div "08047224946 Select Location × Studio11 Family Salon , Aditya Nagar Default Pane…" at bounding box center [374, 185] width 748 height 371
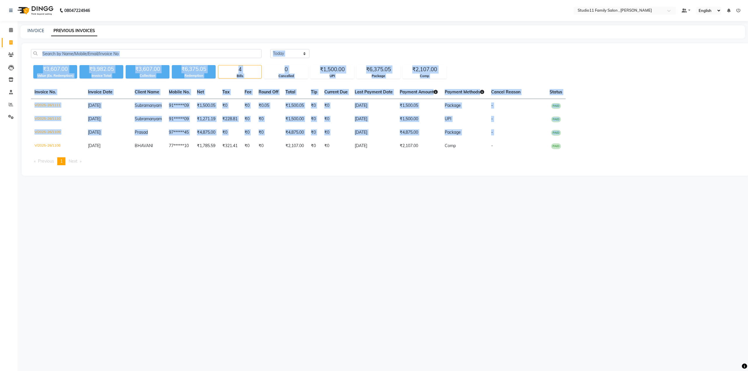
drag, startPoint x: 640, startPoint y: 134, endPoint x: 128, endPoint y: 62, distance: 517.1
click at [128, 62] on div "Today Yesterday Custom Range ₹3,607.00 Value (Ex. Redemption) ₹9,982.05 Invoice…" at bounding box center [386, 109] width 728 height 133
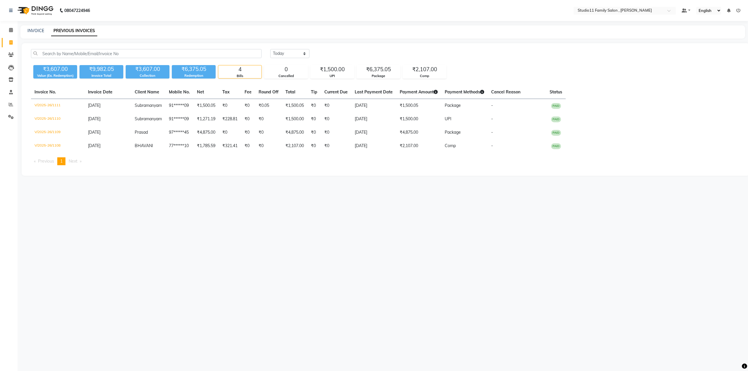
click at [437, 210] on div "08047224946 Select Location × Studio11 Family Salon , Aditya Nagar Default Pane…" at bounding box center [374, 185] width 748 height 371
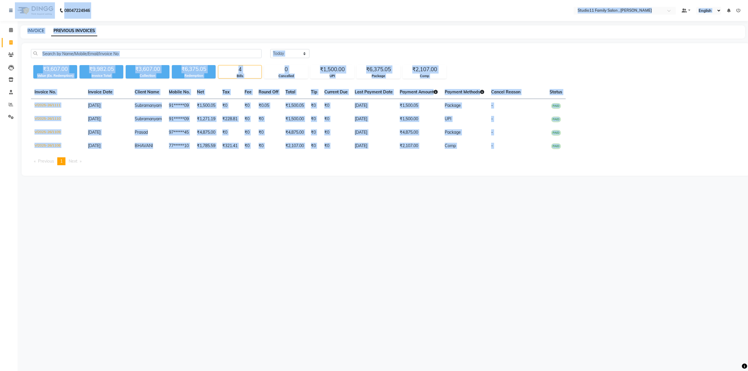
drag, startPoint x: 616, startPoint y: 157, endPoint x: 0, endPoint y: 17, distance: 631.4
click at [0, 17] on app-home "08047224946 Select Location × Studio11 Family Salon , Aditya Nagar Default Pane…" at bounding box center [374, 92] width 748 height 185
click at [473, 181] on main "INVOICE PREVIOUS INVOICES Today Yesterday Custom Range ₹3,607.00 Value (Ex. Red…" at bounding box center [383, 104] width 730 height 159
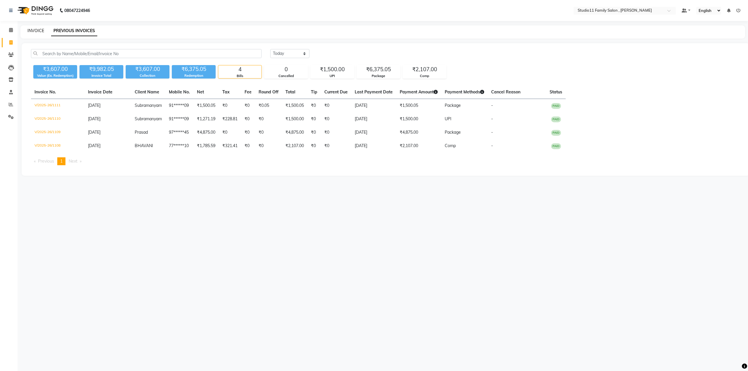
click at [35, 29] on link "INVOICE" at bounding box center [35, 30] width 17 height 5
select select "7303"
select select "service"
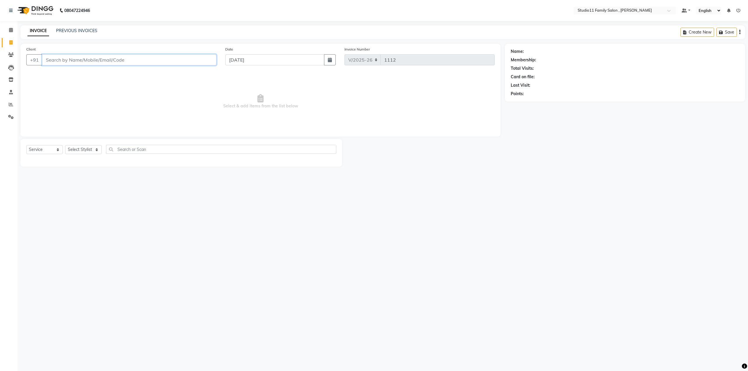
click at [71, 60] on input "Client" at bounding box center [129, 59] width 174 height 11
click at [77, 74] on ngb-highlight "98******33" at bounding box center [76, 73] width 24 height 6
type input "98******33"
click at [86, 150] on select "Select Stylist Pranu [PERSON_NAME] [PERSON_NAME] [PERSON_NAME] [PERSON_NAME]" at bounding box center [83, 149] width 37 height 9
select select "2: Object"
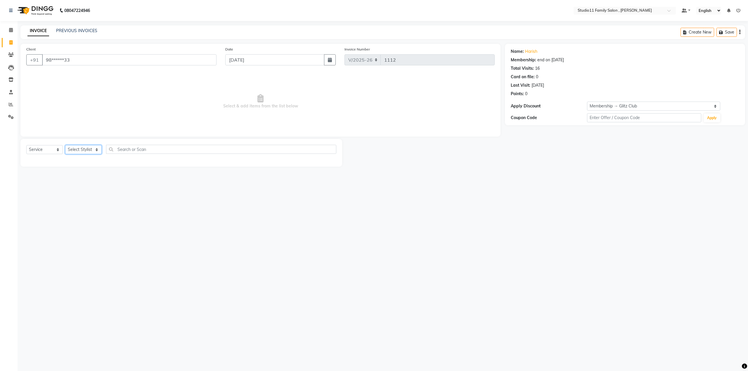
select select "62940"
click at [65, 145] on select "Select Stylist Pranu [PERSON_NAME] [PERSON_NAME] [PERSON_NAME] [PERSON_NAME]" at bounding box center [83, 149] width 37 height 9
click at [328, 170] on label at bounding box center [330, 170] width 4 height 4
click at [328, 170] on input "checkbox" at bounding box center [330, 171] width 4 height 4
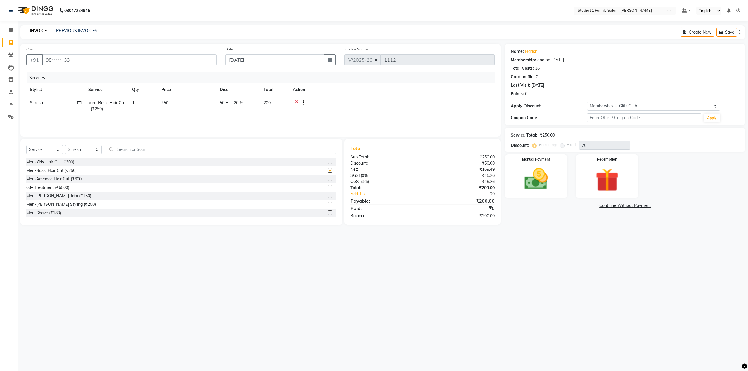
checkbox input "false"
click at [328, 204] on label at bounding box center [330, 204] width 4 height 4
click at [328, 204] on input "checkbox" at bounding box center [330, 205] width 4 height 4
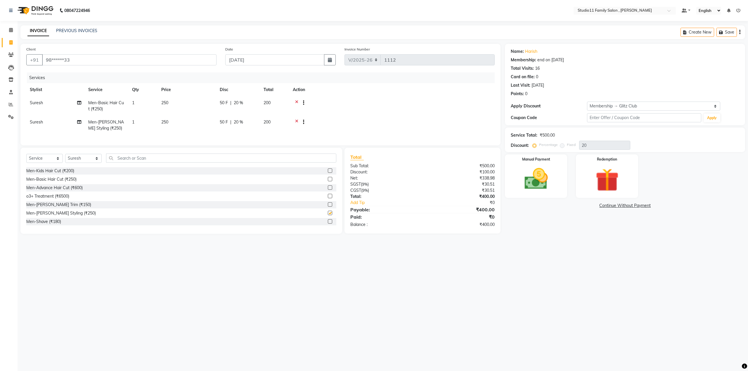
checkbox input "false"
click at [229, 272] on div "08047224946 Select Location × Studio11 Family Salon , Aditya Nagar Default Pane…" at bounding box center [374, 185] width 748 height 371
click at [488, 307] on div "08047224946 Select Location × Studio11 Family Salon , Aditya Nagar Default Pane…" at bounding box center [374, 185] width 748 height 371
click at [526, 186] on img at bounding box center [535, 179] width 39 height 28
click at [565, 204] on span "CARD" at bounding box center [564, 206] width 13 height 7
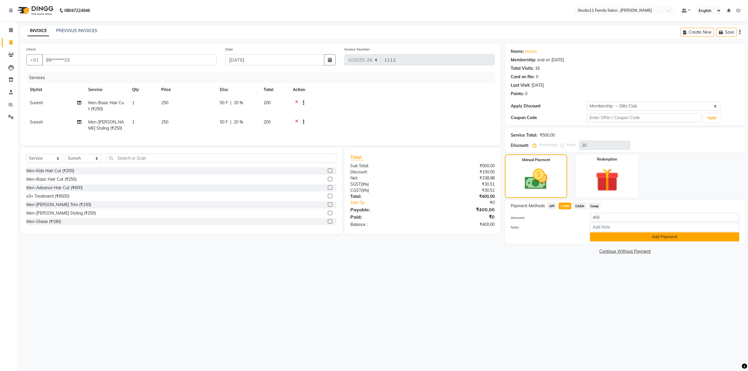
click at [664, 233] on button "Add Payment" at bounding box center [664, 236] width 149 height 9
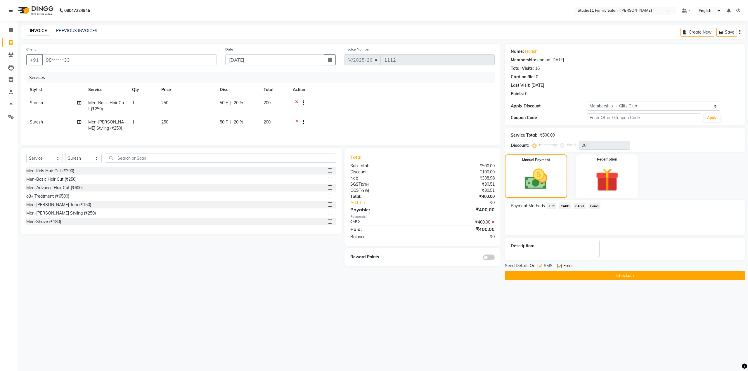
click at [621, 277] on button "Checkout" at bounding box center [625, 275] width 240 height 9
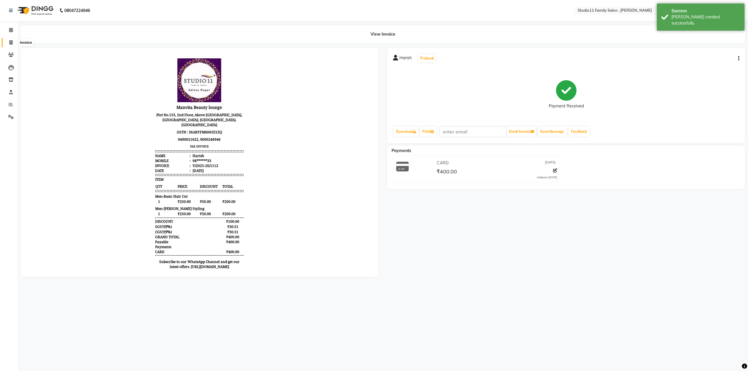
click at [10, 40] on icon at bounding box center [10, 42] width 3 height 4
select select "service"
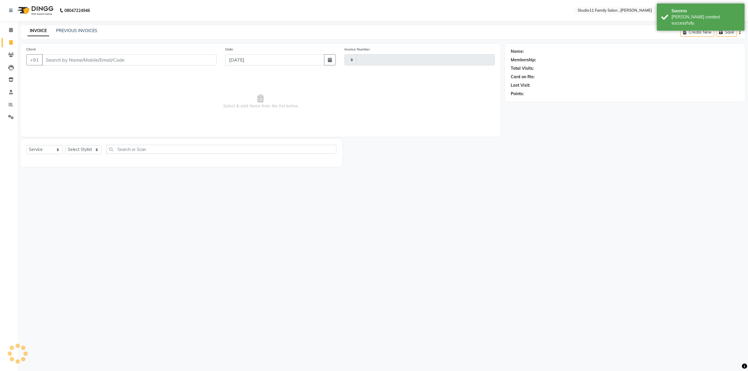
type input "1113"
select select "7303"
click at [75, 31] on link "PREVIOUS INVOICES" at bounding box center [76, 30] width 41 height 5
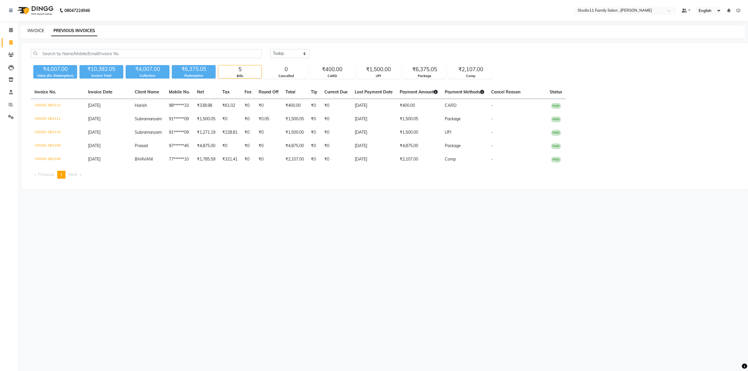
click at [33, 31] on link "INVOICE" at bounding box center [35, 30] width 17 height 5
select select "7303"
select select "service"
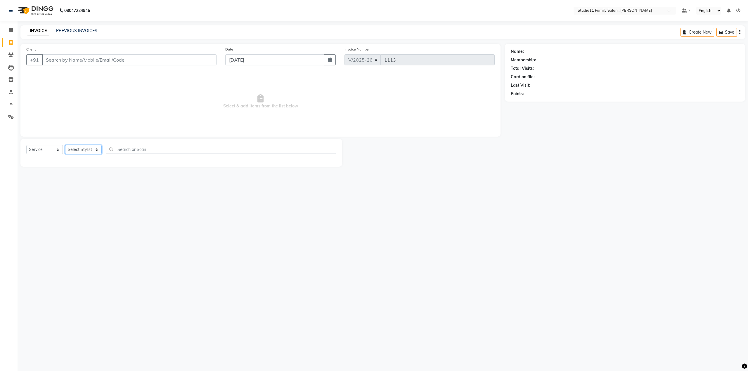
click at [93, 152] on select "Select Stylist Pranu [PERSON_NAME] [PERSON_NAME] [PERSON_NAME] [PERSON_NAME]" at bounding box center [83, 149] width 37 height 9
select select "82244"
click at [65, 145] on select "Select Stylist Pranu [PERSON_NAME] [PERSON_NAME] [PERSON_NAME] [PERSON_NAME]" at bounding box center [83, 149] width 37 height 9
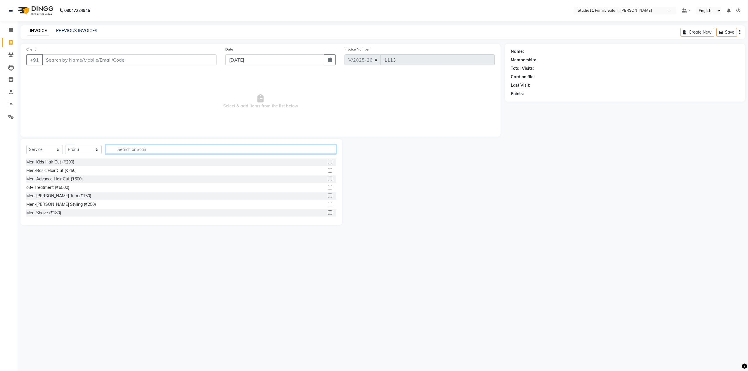
click at [137, 147] on input "text" at bounding box center [221, 149] width 230 height 9
type input "pedi"
click at [328, 186] on label at bounding box center [330, 187] width 4 height 4
click at [328, 186] on input "checkbox" at bounding box center [330, 187] width 4 height 4
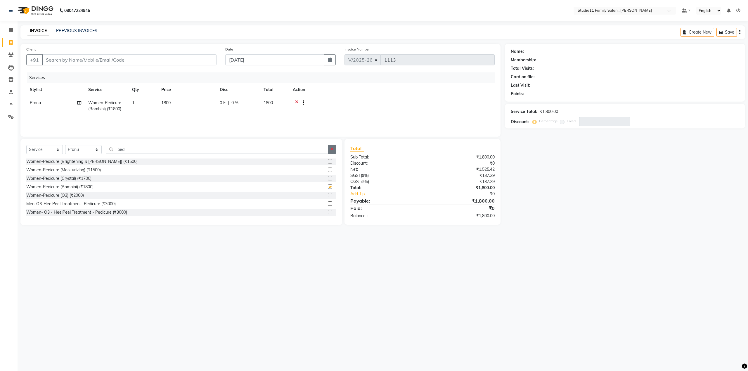
checkbox input "false"
click at [334, 152] on button "button" at bounding box center [332, 149] width 8 height 9
click at [82, 149] on select "Select Stylist Pranu [PERSON_NAME] [PERSON_NAME] [PERSON_NAME] [PERSON_NAME]" at bounding box center [83, 149] width 37 height 9
select select "62940"
click at [65, 145] on select "Select Stylist Pranu [PERSON_NAME] [PERSON_NAME] [PERSON_NAME] [PERSON_NAME]" at bounding box center [83, 149] width 37 height 9
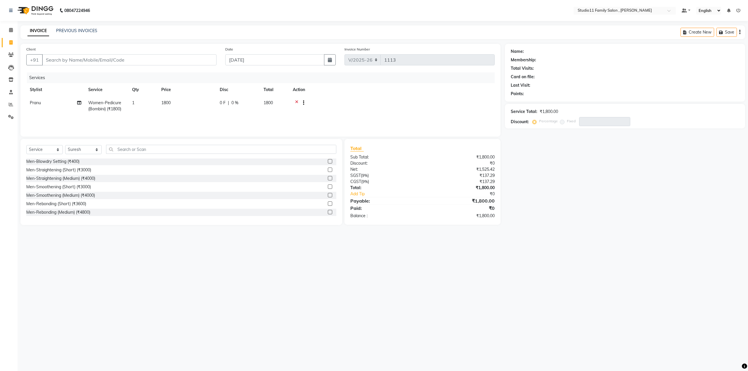
click at [207, 267] on div "08047224946 Select Location × Studio11 Family Salon , Aditya Nagar Default Pane…" at bounding box center [374, 185] width 748 height 371
click at [134, 150] on input "text" at bounding box center [221, 149] width 230 height 9
type input "roo"
click at [328, 213] on label at bounding box center [330, 212] width 4 height 4
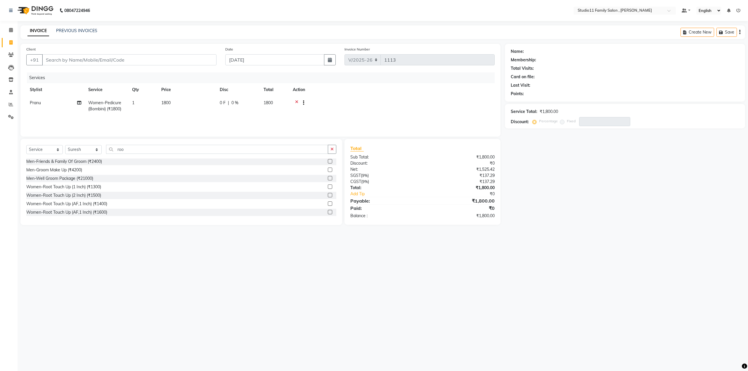
click at [328, 213] on input "checkbox" at bounding box center [330, 213] width 4 height 4
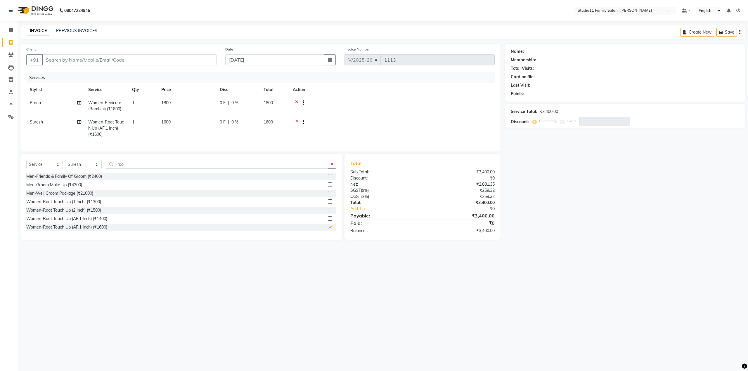
checkbox input "false"
click at [332, 166] on icon "button" at bounding box center [331, 164] width 3 height 4
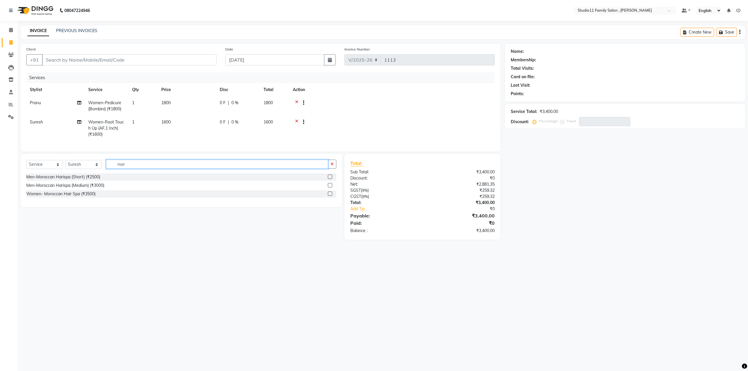
scroll to position [0, 0]
type input "mor"
click at [330, 196] on label at bounding box center [330, 194] width 4 height 4
click at [330, 196] on input "checkbox" at bounding box center [330, 194] width 4 height 4
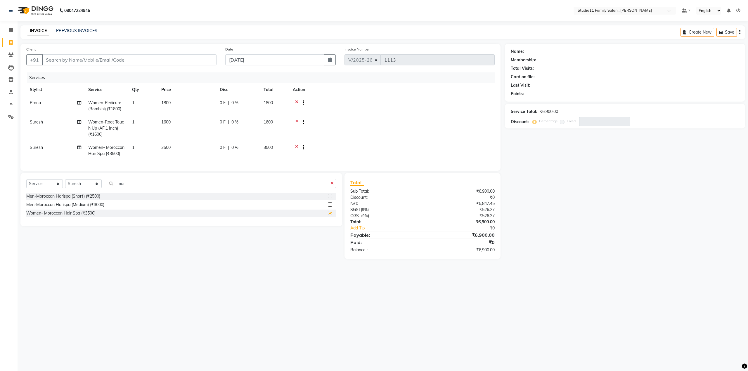
checkbox input "false"
click at [95, 58] on input "Client" at bounding box center [129, 59] width 174 height 11
type input "8"
type input "0"
click at [88, 73] on ngb-highlight "83******70" at bounding box center [100, 73] width 24 height 6
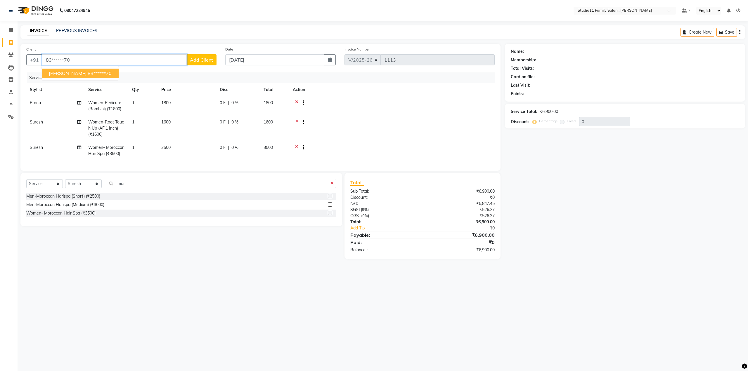
type input "83******70"
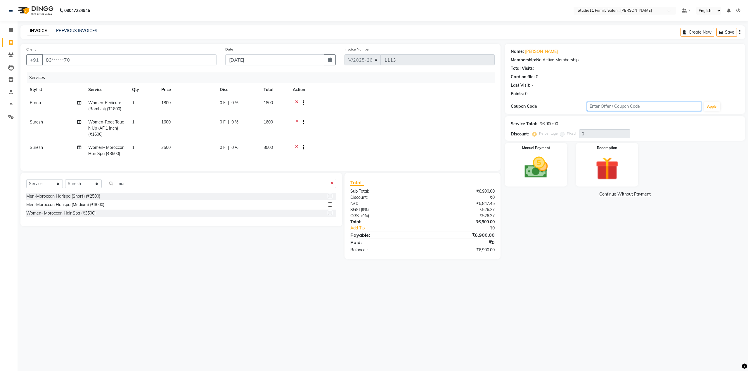
click at [612, 106] on input "text" at bounding box center [644, 106] width 114 height 9
type input "happy2025"
click at [717, 107] on button "Apply" at bounding box center [711, 106] width 17 height 9
type input "30"
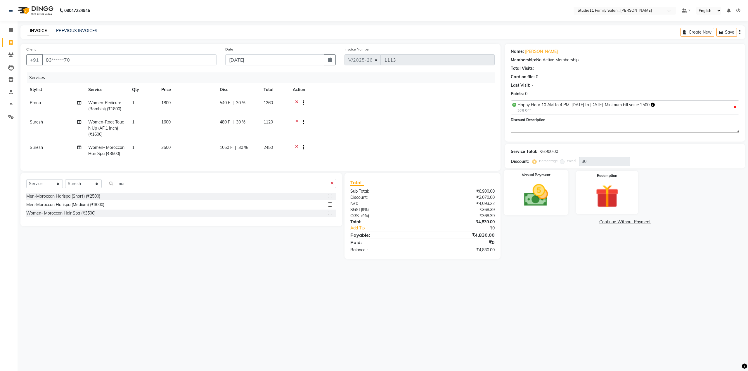
click at [535, 196] on img at bounding box center [535, 195] width 39 height 28
click at [549, 221] on span "UPI" at bounding box center [551, 222] width 9 height 7
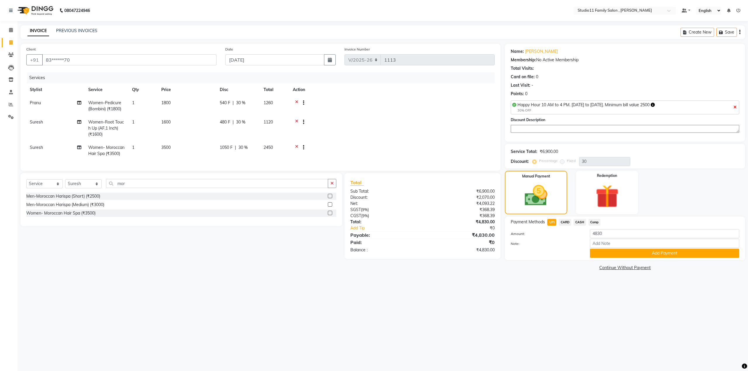
click at [577, 222] on span "CASH" at bounding box center [579, 222] width 13 height 7
drag, startPoint x: 610, startPoint y: 231, endPoint x: 582, endPoint y: 235, distance: 28.4
click at [582, 235] on div "Amount: 4830" at bounding box center [624, 234] width 237 height 10
click at [596, 221] on span "Comp" at bounding box center [594, 222] width 12 height 7
click at [580, 222] on span "CASH" at bounding box center [579, 222] width 13 height 7
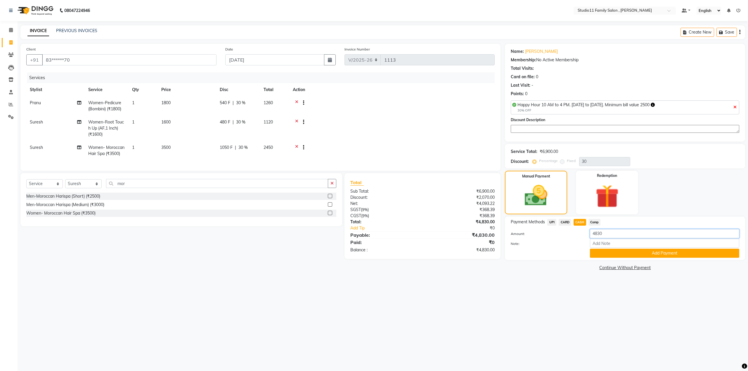
drag, startPoint x: 617, startPoint y: 234, endPoint x: 573, endPoint y: 234, distance: 43.5
click at [573, 234] on div "Amount: 4830" at bounding box center [624, 234] width 237 height 10
type input "3000"
click at [628, 250] on button "Add Payment" at bounding box center [664, 253] width 149 height 9
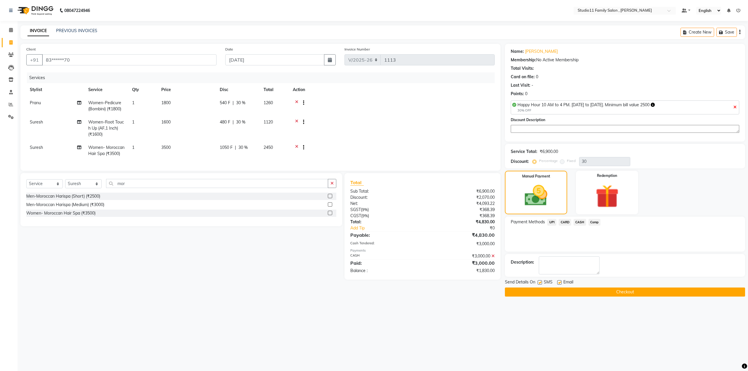
click at [595, 221] on span "Comp" at bounding box center [594, 222] width 12 height 7
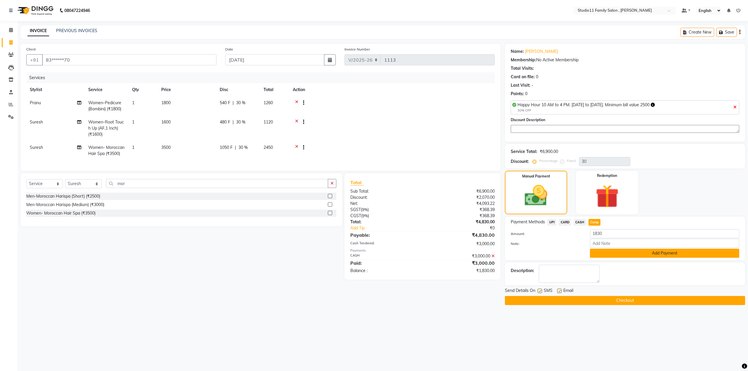
click at [639, 251] on button "Add Payment" at bounding box center [664, 253] width 149 height 9
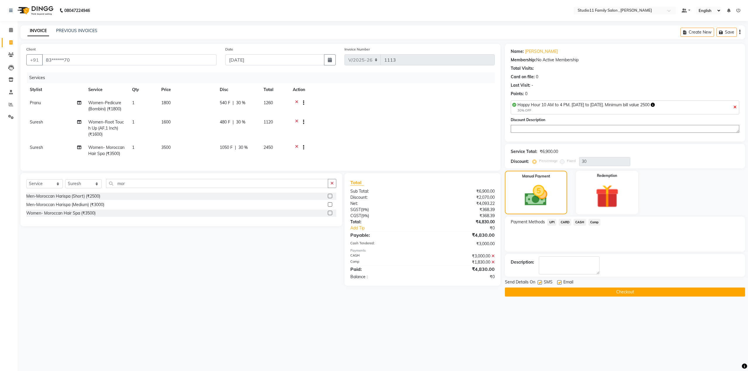
click at [618, 288] on button "Checkout" at bounding box center [625, 292] width 240 height 9
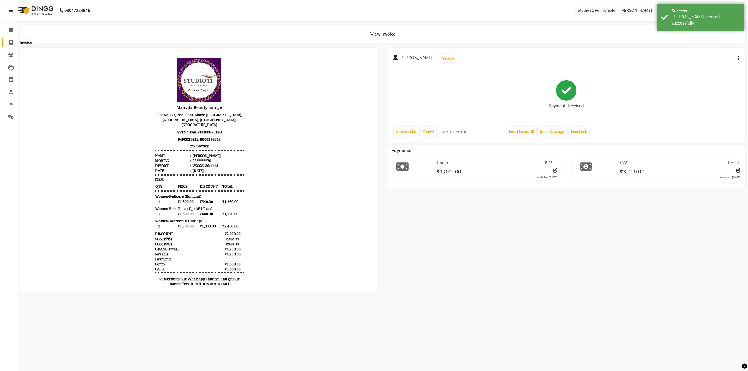
click at [9, 42] on icon at bounding box center [10, 42] width 3 height 4
select select "7303"
select select "service"
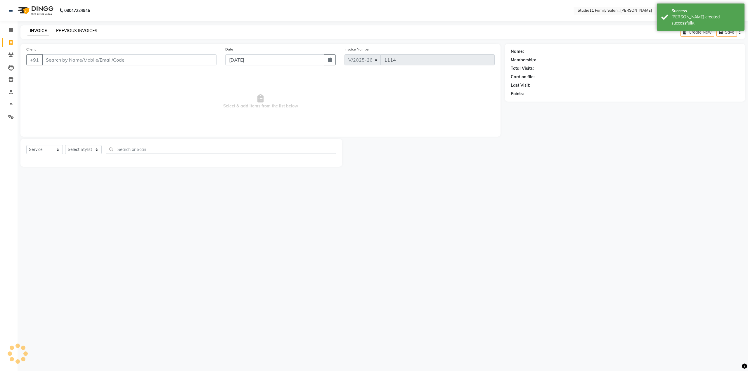
click at [67, 28] on link "PREVIOUS INVOICES" at bounding box center [76, 30] width 41 height 5
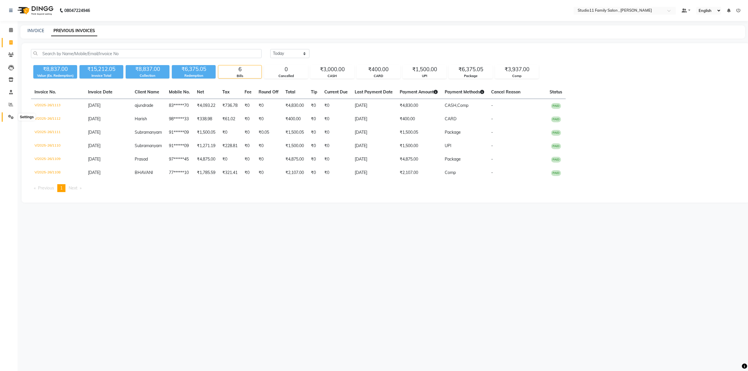
click at [11, 120] on span at bounding box center [11, 117] width 10 height 7
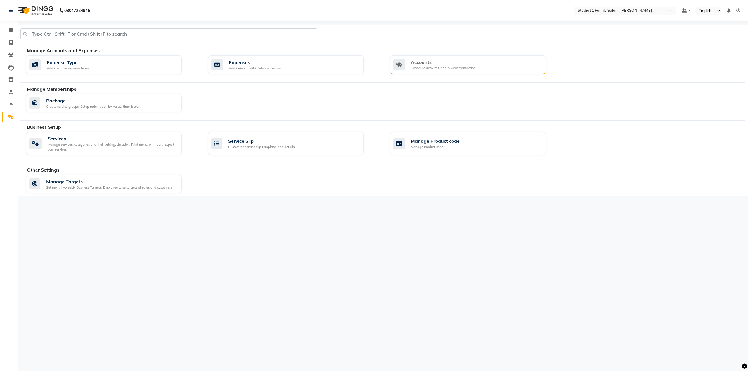
click at [440, 66] on div "Configure accounts, add & view transaction" at bounding box center [443, 68] width 65 height 5
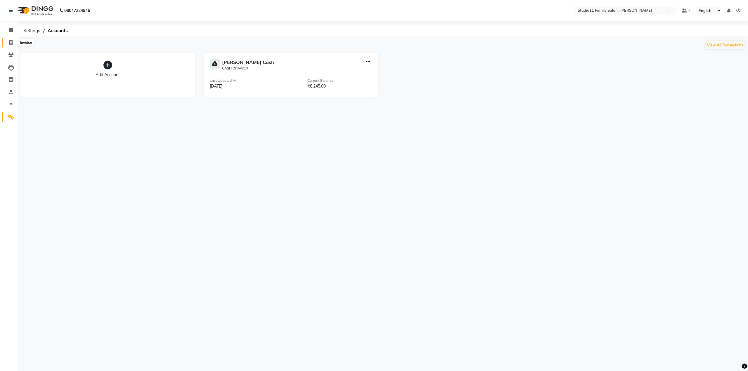
click at [11, 40] on icon at bounding box center [10, 42] width 3 height 4
select select "service"
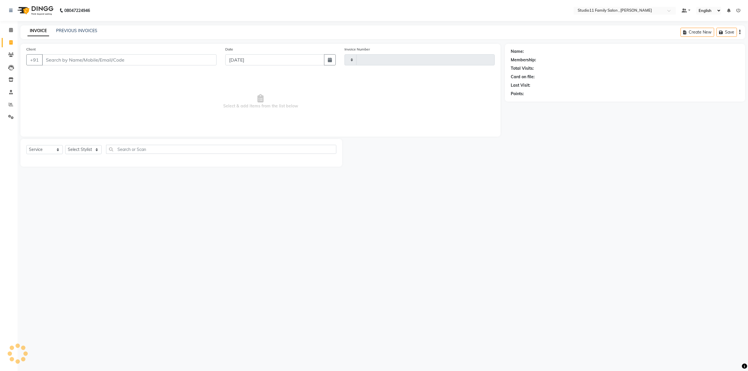
type input "1114"
select select "7303"
click at [75, 34] on div "PREVIOUS INVOICES" at bounding box center [76, 31] width 41 height 6
click at [76, 33] on link "PREVIOUS INVOICES" at bounding box center [76, 30] width 41 height 5
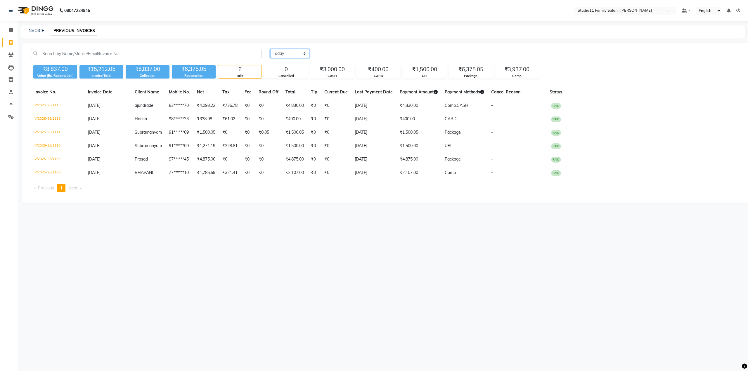
click at [289, 53] on select "Today Yesterday Custom Range" at bounding box center [289, 53] width 39 height 9
select select "range"
click at [270, 49] on select "Today Yesterday Custom Range" at bounding box center [289, 53] width 39 height 9
click at [346, 51] on input "[DATE]" at bounding box center [337, 54] width 41 height 8
select select "9"
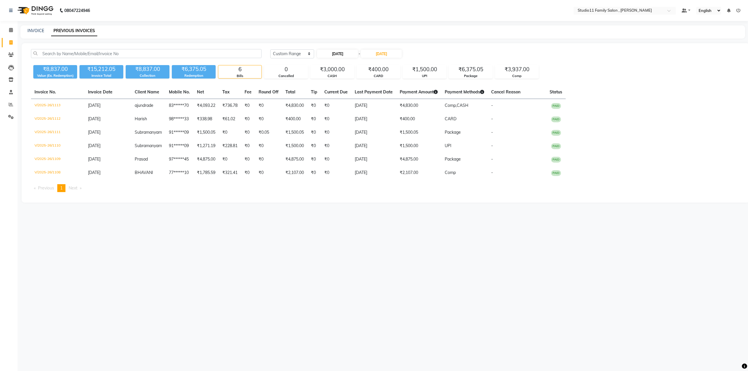
select select "2025"
click at [324, 83] on div "1" at bounding box center [322, 83] width 9 height 9
type input "01-09-2025"
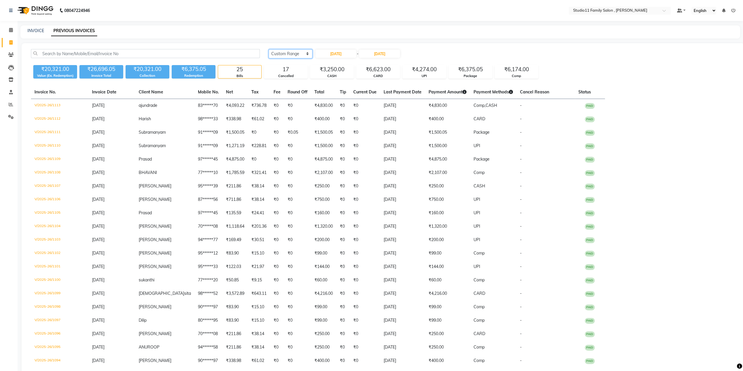
click at [303, 53] on select "Today Yesterday Custom Range" at bounding box center [291, 53] width 44 height 9
select select "today"
click at [269, 49] on select "Today Yesterday Custom Range" at bounding box center [291, 53] width 44 height 9
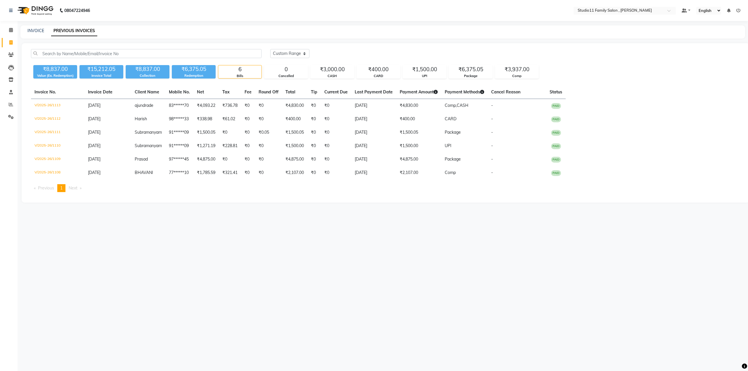
click at [133, 254] on div "08047224946 Select Location × Studio11 Family Salon , Aditya Nagar Default Pane…" at bounding box center [374, 185] width 748 height 371
click at [9, 104] on icon at bounding box center [11, 104] width 4 height 4
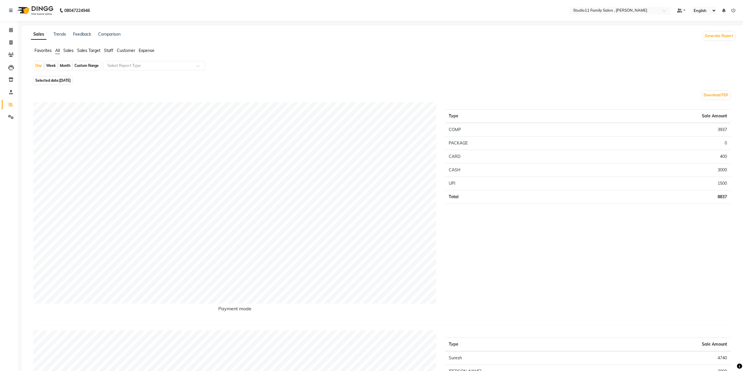
click at [107, 51] on span "Staff" at bounding box center [108, 50] width 9 height 5
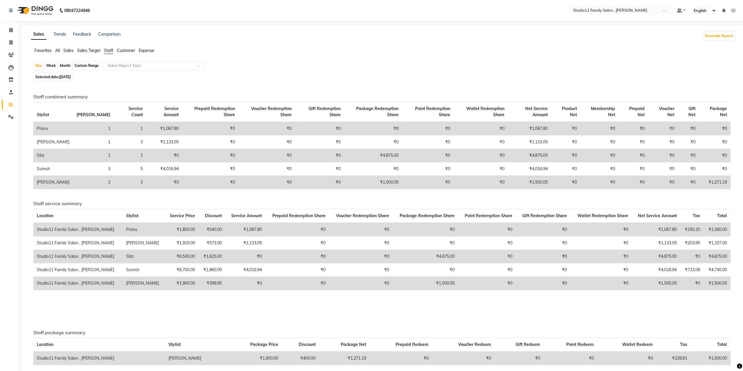
click at [64, 66] on div "Month" at bounding box center [64, 66] width 13 height 8
select select "9"
select select "2025"
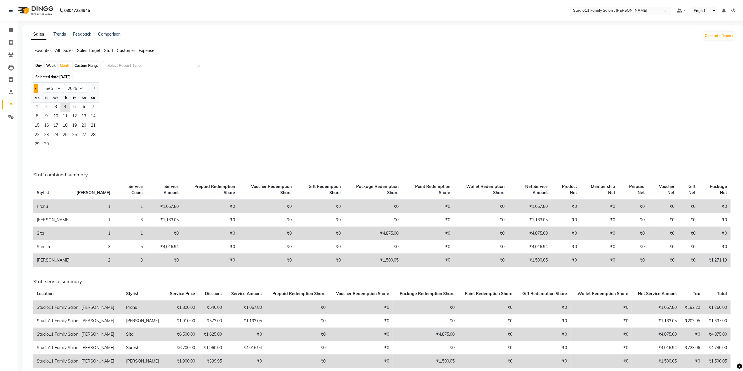
click at [34, 88] on button "Previous month" at bounding box center [36, 88] width 5 height 9
select select "8"
click at [72, 107] on span "1" at bounding box center [74, 107] width 9 height 9
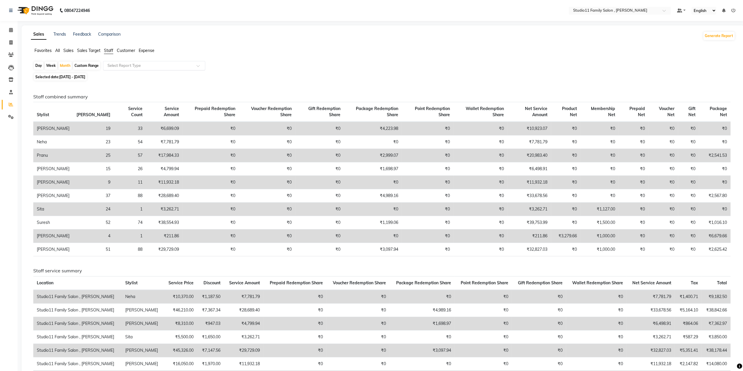
click at [144, 64] on input "text" at bounding box center [148, 66] width 84 height 6
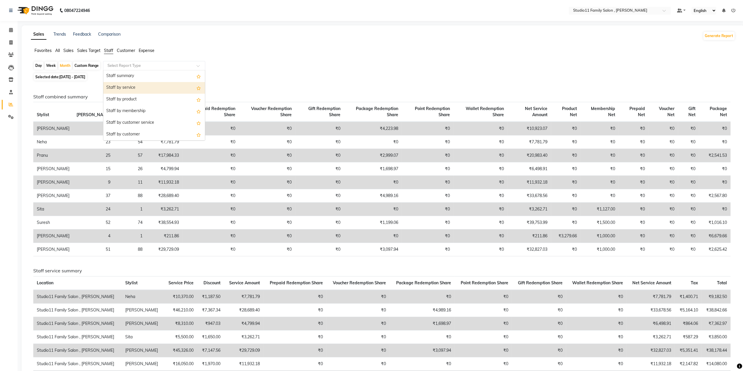
click at [140, 91] on div "Staff by service" at bounding box center [154, 88] width 102 height 12
select select "full_report"
select select "csv"
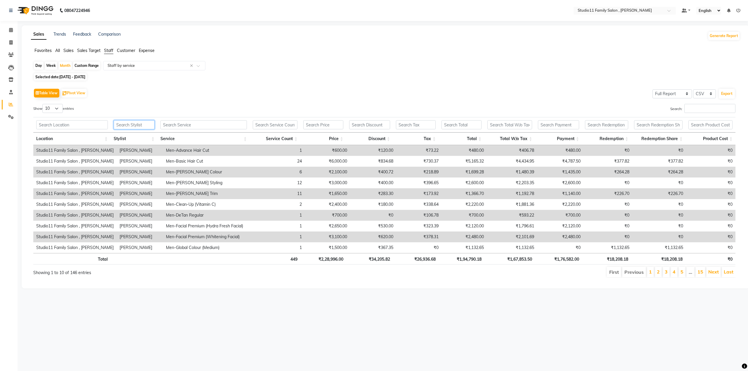
click at [134, 126] on input "text" at bounding box center [134, 124] width 41 height 9
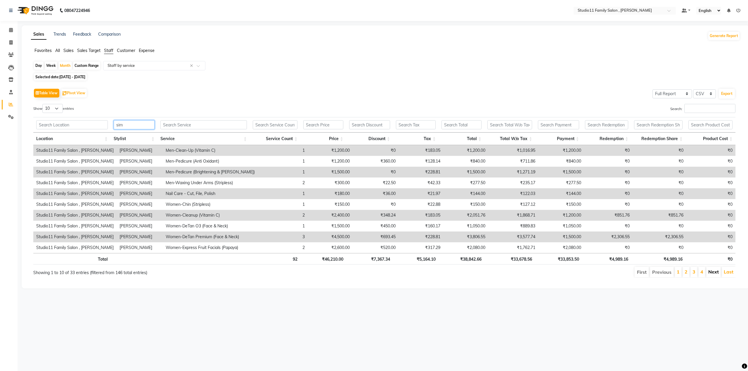
type input "sim"
click at [713, 271] on link "Next" at bounding box center [713, 272] width 11 height 6
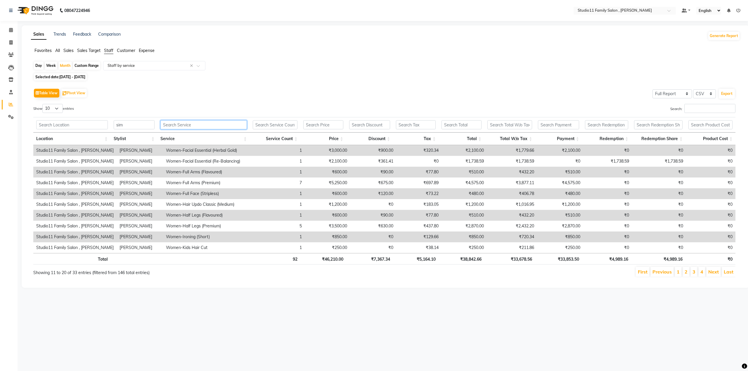
click at [208, 125] on input "text" at bounding box center [203, 124] width 86 height 9
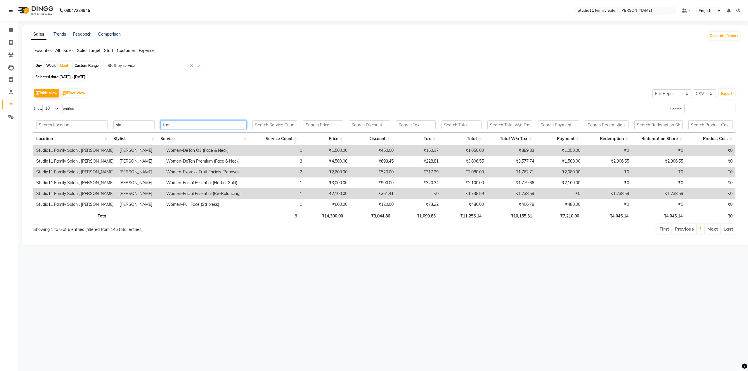
type input "fac"
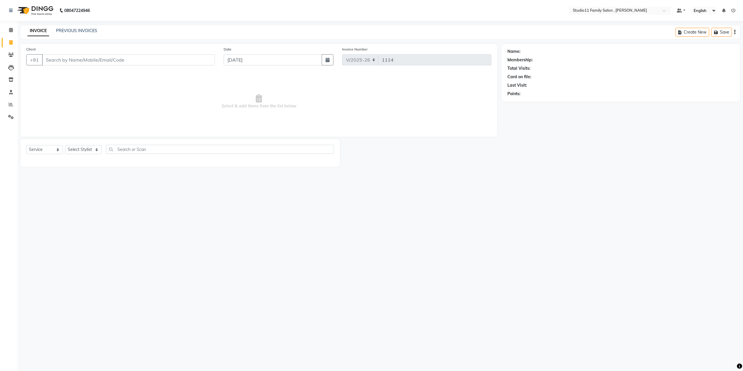
select select "7303"
select select "service"
click at [8, 118] on span at bounding box center [11, 117] width 10 height 7
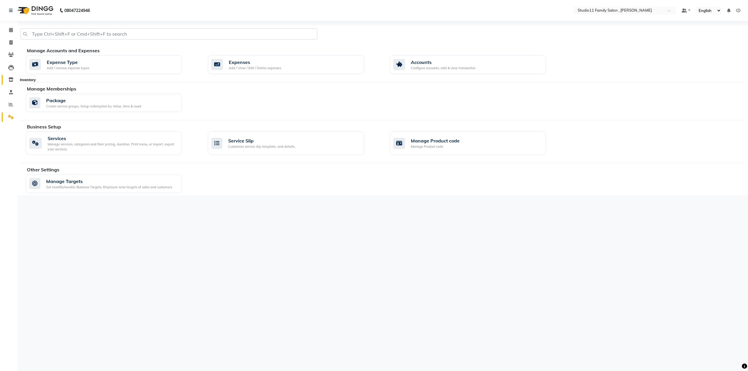
click at [11, 77] on span at bounding box center [11, 80] width 10 height 7
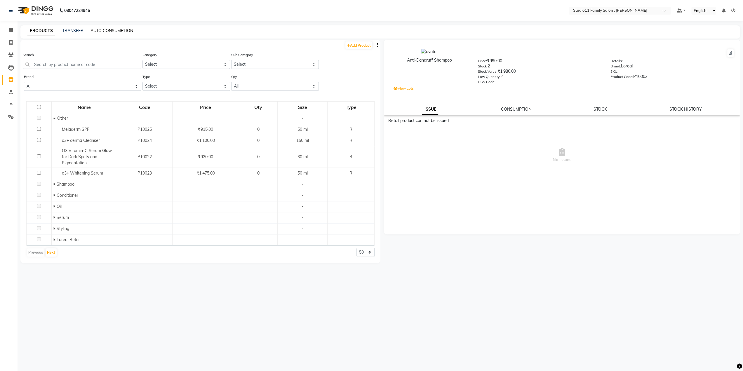
click at [108, 31] on link "AUTO CONSUMPTION" at bounding box center [112, 30] width 43 height 5
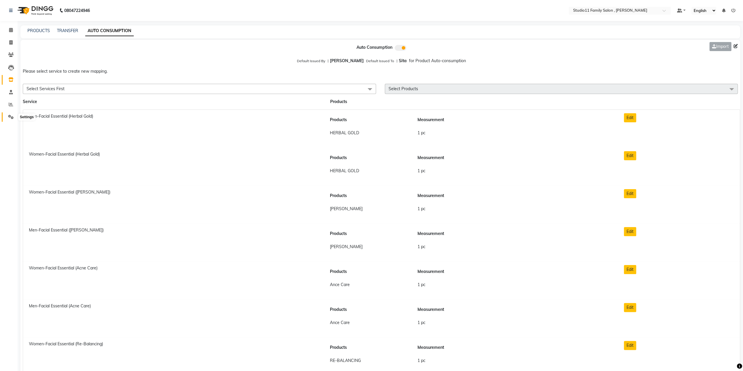
click at [12, 117] on icon at bounding box center [11, 117] width 6 height 4
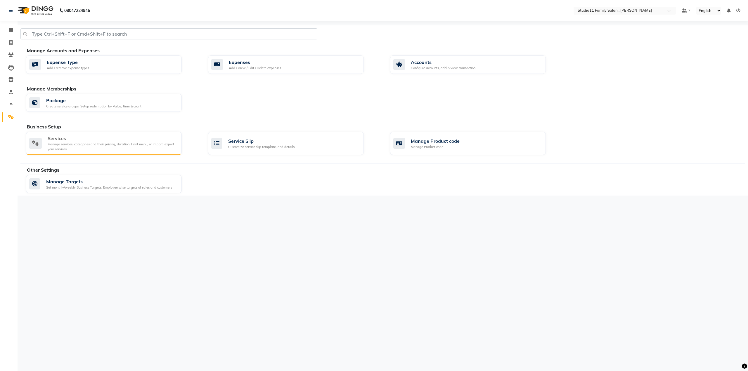
click at [150, 144] on div "Manage services, categories and their pricing, duration. Print menu, or import,…" at bounding box center [112, 147] width 129 height 10
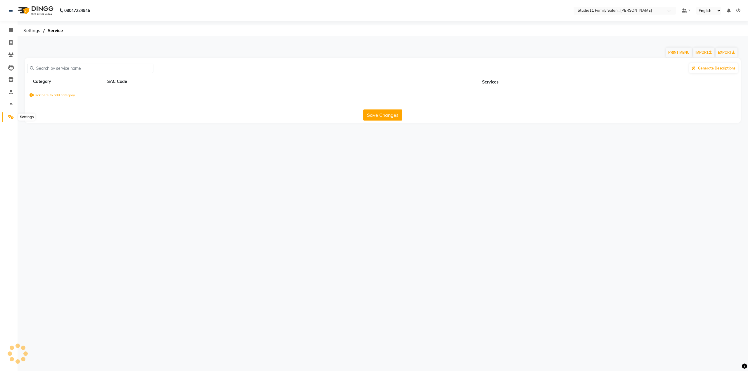
click at [14, 118] on span at bounding box center [11, 117] width 10 height 7
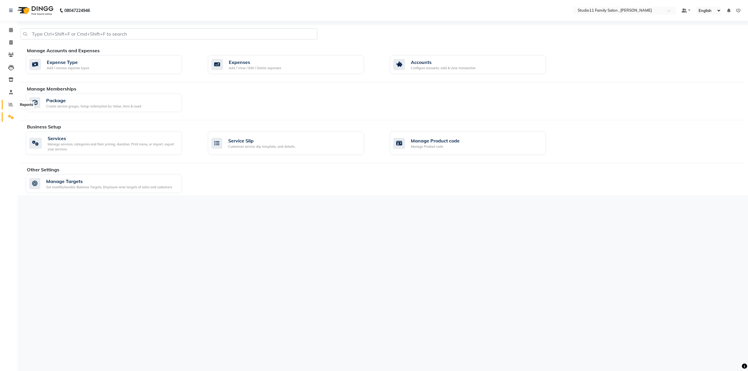
click at [7, 104] on span at bounding box center [11, 104] width 10 height 7
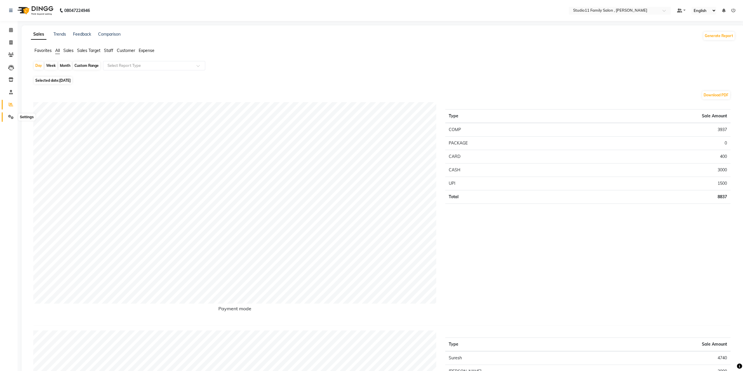
click at [8, 116] on icon at bounding box center [11, 117] width 6 height 4
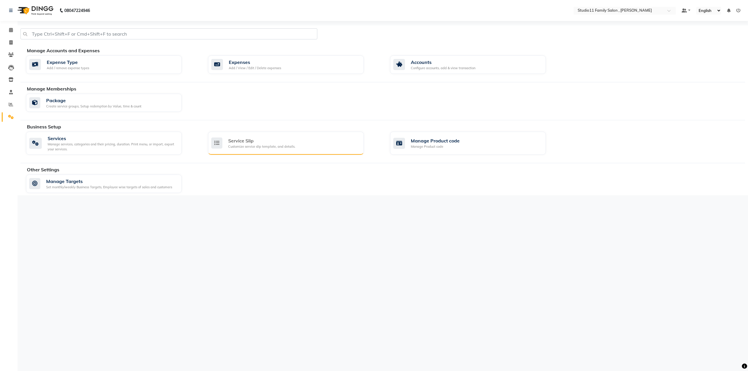
click at [328, 137] on div "Service Slip Customize service slip template, and details." at bounding box center [285, 143] width 148 height 12
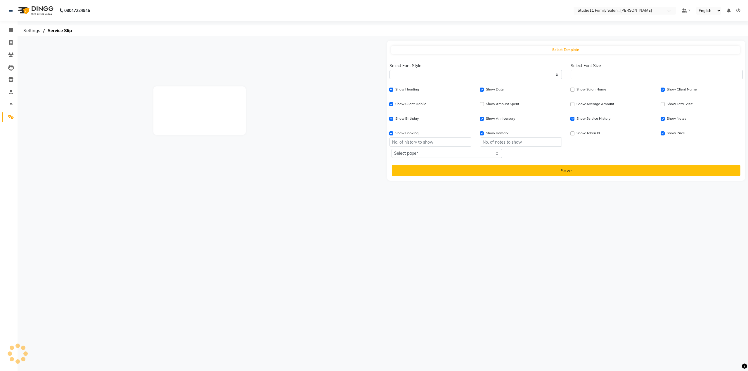
select select
type input "1"
checkbox input "true"
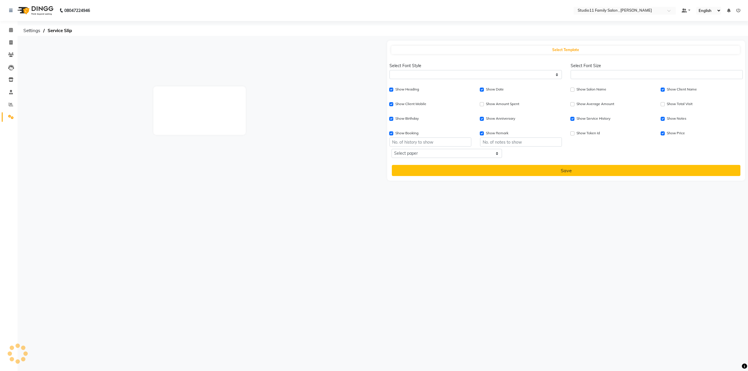
checkbox input "true"
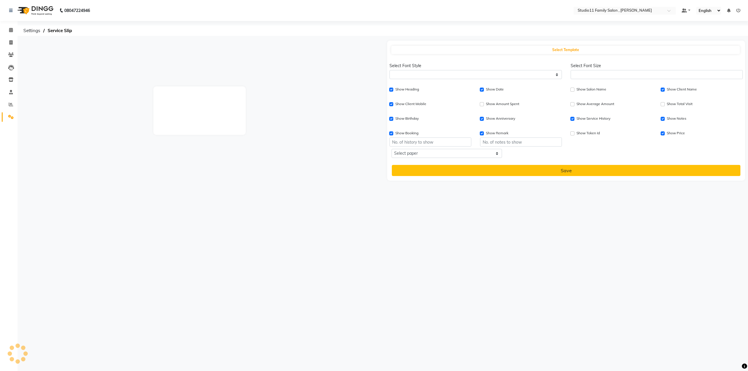
checkbox input "true"
checkbox input "false"
checkbox input "true"
type input "1"
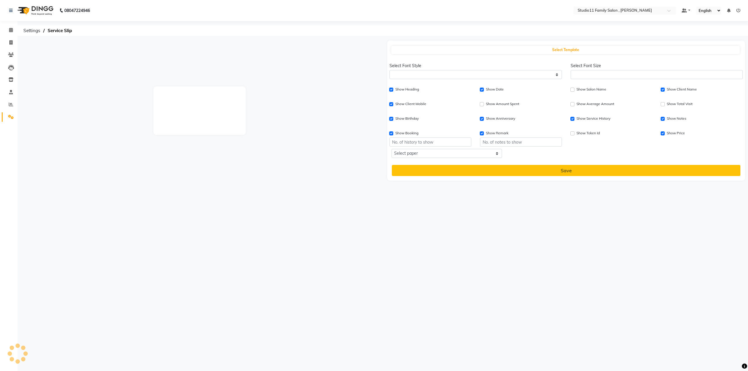
select select "thermal"
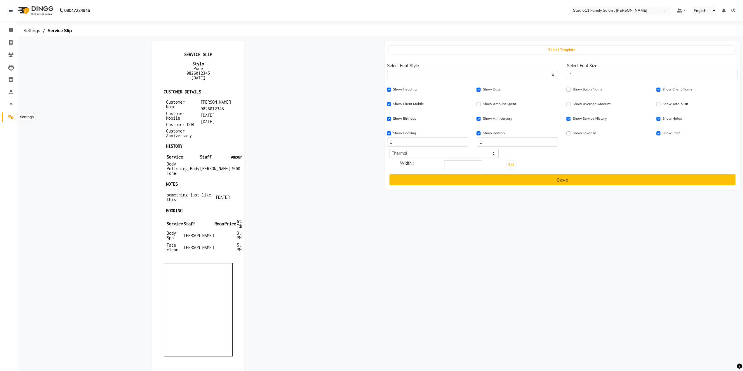
click at [10, 117] on icon at bounding box center [11, 117] width 6 height 4
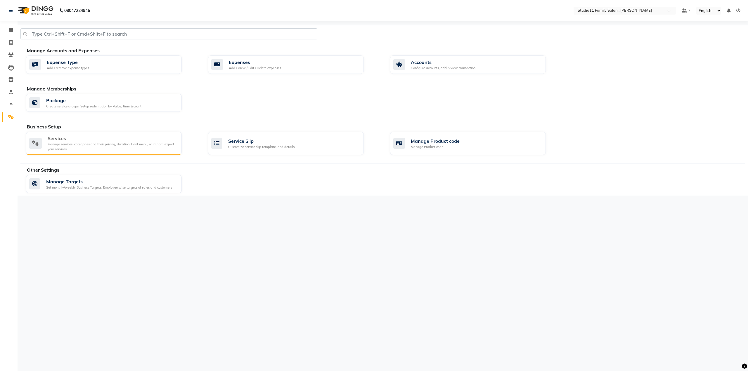
click at [151, 147] on div "Manage services, categories and their pricing, duration. Print menu, or import,…" at bounding box center [112, 147] width 129 height 10
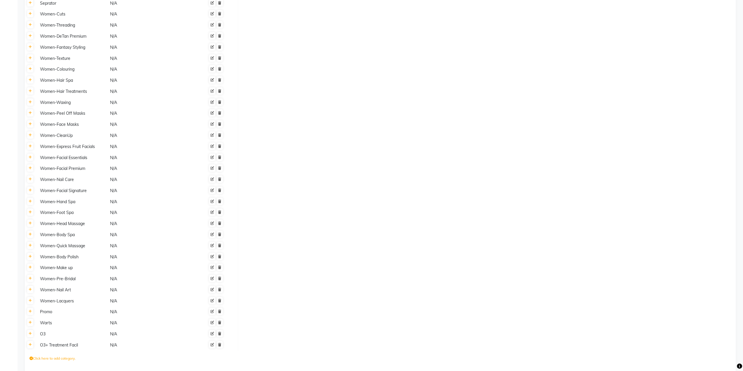
scroll to position [433, 0]
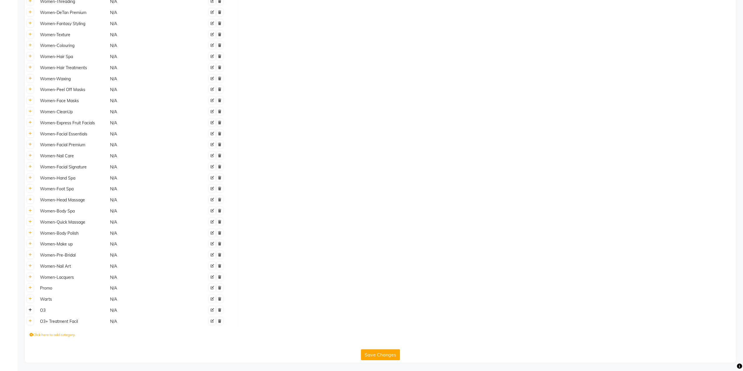
click at [32, 312] on link at bounding box center [30, 309] width 6 height 7
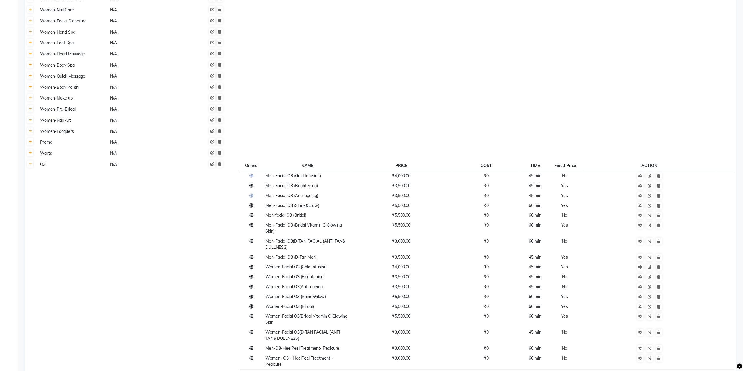
scroll to position [637, 0]
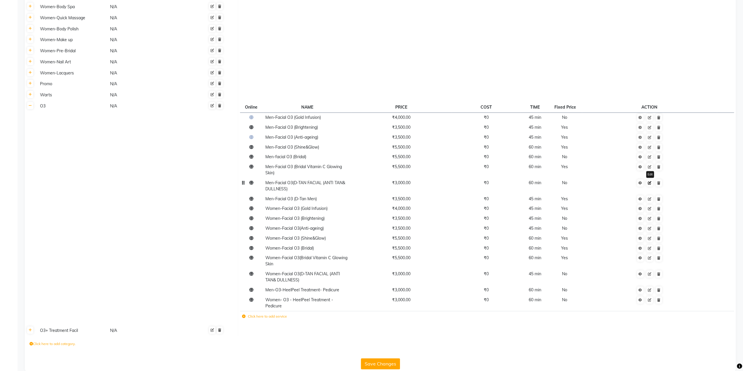
click at [652, 183] on link at bounding box center [650, 182] width 6 height 7
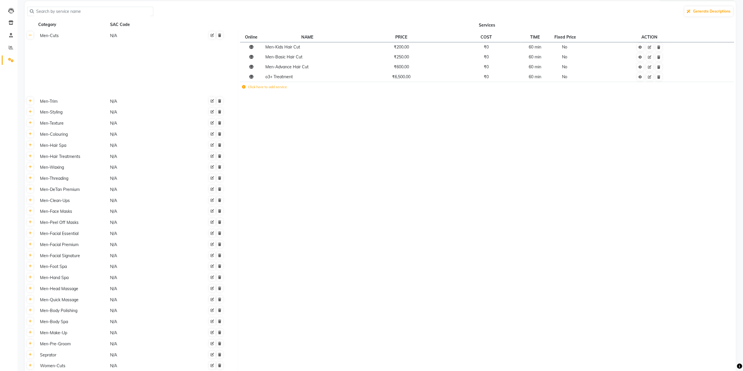
scroll to position [0, 0]
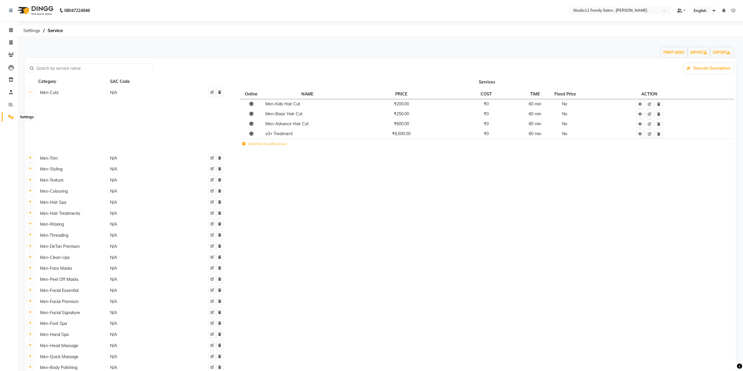
click at [8, 118] on icon at bounding box center [11, 117] width 6 height 4
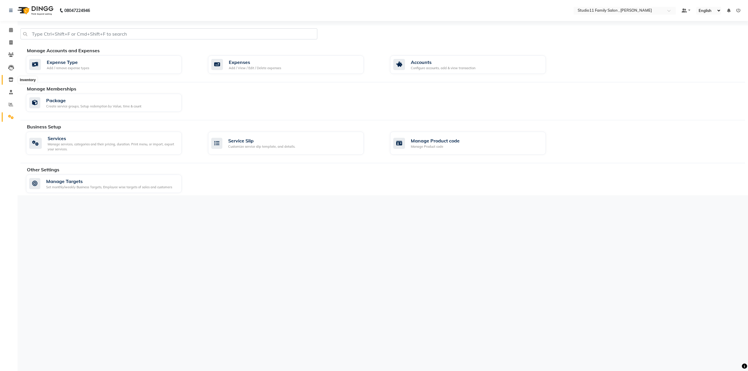
click at [10, 81] on icon at bounding box center [10, 79] width 5 height 4
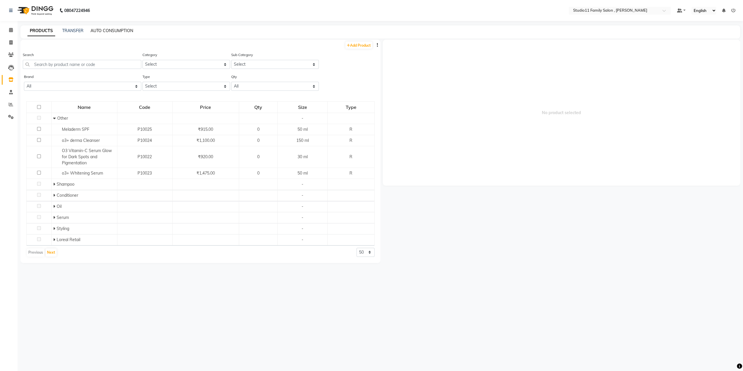
click at [110, 33] on link "AUTO CONSUMPTION" at bounding box center [112, 30] width 43 height 5
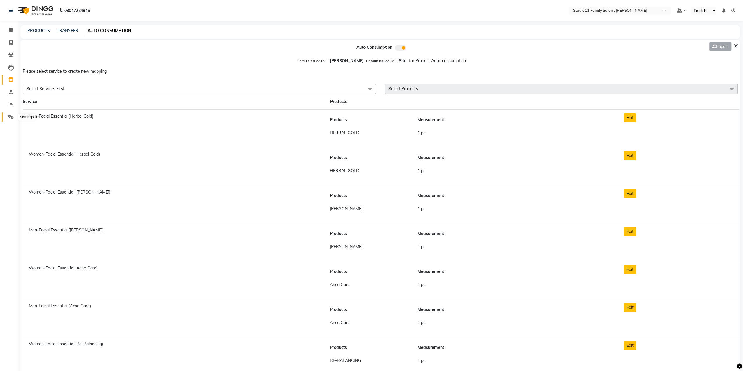
click at [10, 119] on span at bounding box center [11, 117] width 10 height 7
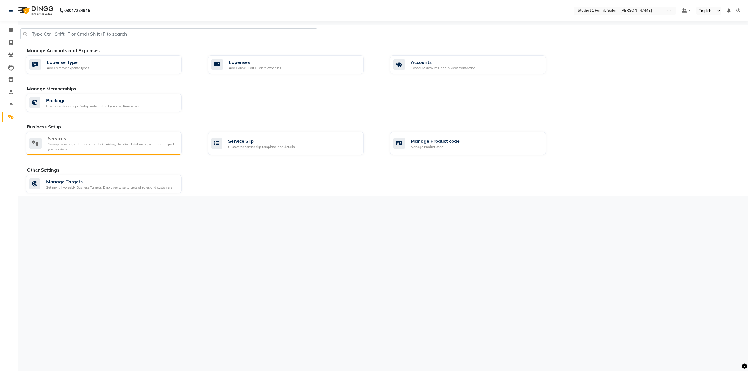
click at [103, 143] on div "Manage services, categories and their pricing, duration. Print menu, or import,…" at bounding box center [112, 147] width 129 height 10
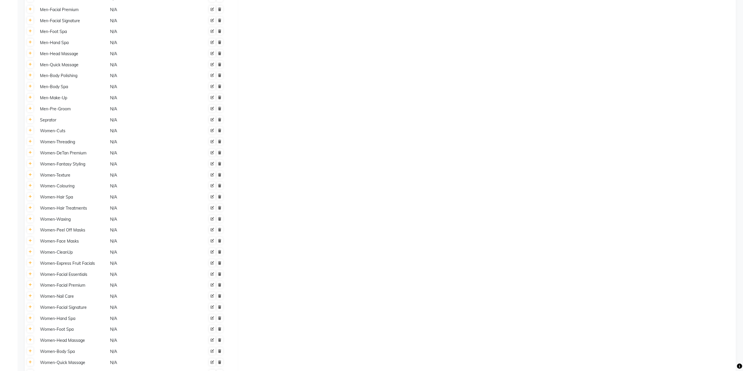
scroll to position [433, 0]
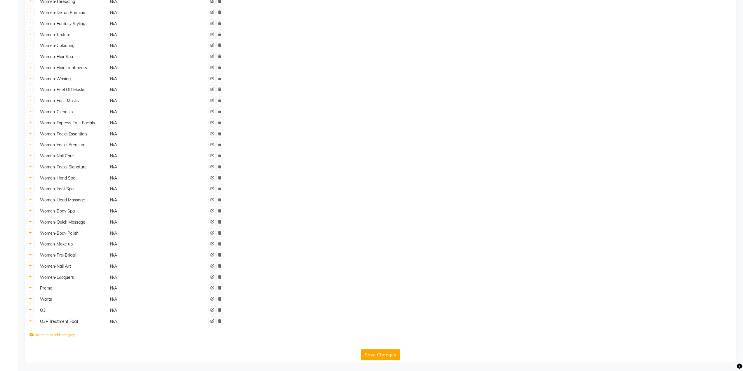
click at [32, 315] on th at bounding box center [30, 310] width 11 height 11
click at [30, 314] on th at bounding box center [30, 310] width 11 height 11
click at [31, 310] on icon at bounding box center [30, 310] width 3 height 4
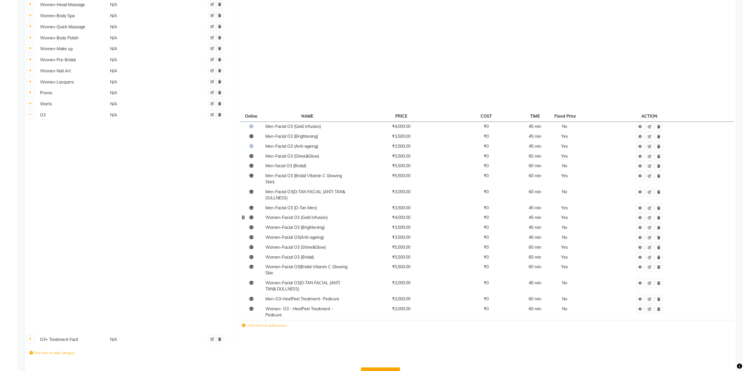
scroll to position [646, 0]
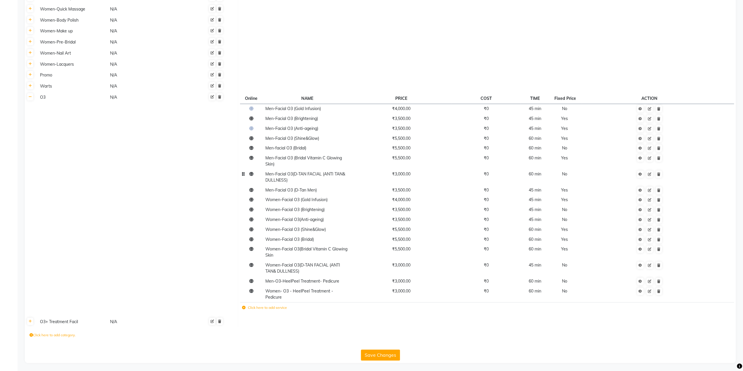
click at [265, 174] on span "Men-Facial O3(D-TAN FACIAL (ANTI TAN& DULLNESS)" at bounding box center [305, 176] width 80 height 11
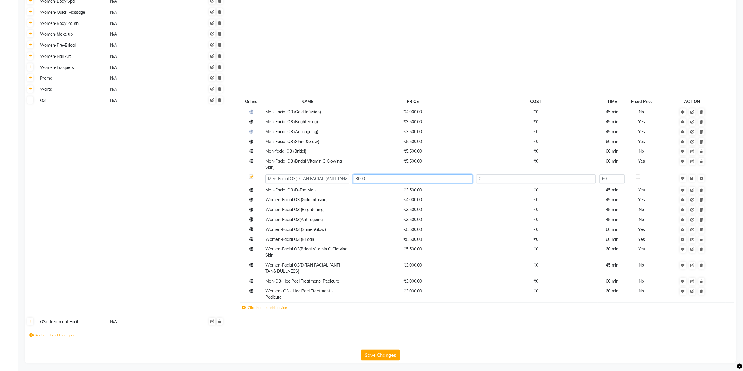
click at [374, 177] on input "3000" at bounding box center [412, 178] width 119 height 9
type input "3"
type input "4500"
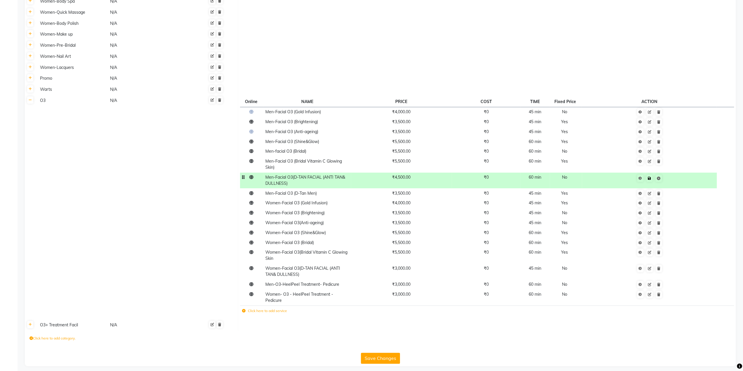
click at [693, 177] on td "Save" at bounding box center [649, 181] width 135 height 16
click at [159, 222] on td "O3 N/A" at bounding box center [137, 207] width 202 height 225
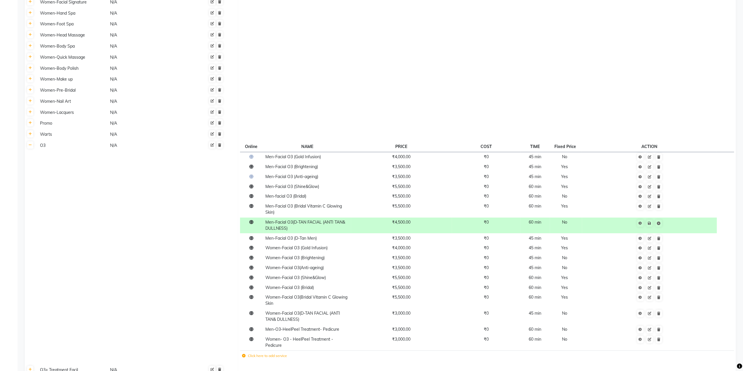
scroll to position [646, 0]
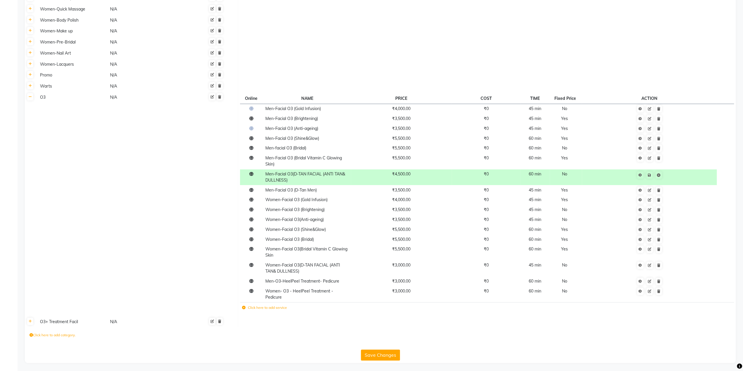
click at [374, 355] on button "Save Changes" at bounding box center [380, 355] width 39 height 11
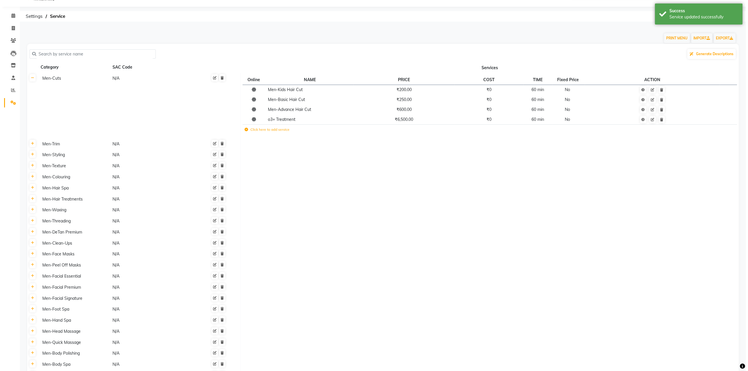
scroll to position [0, 0]
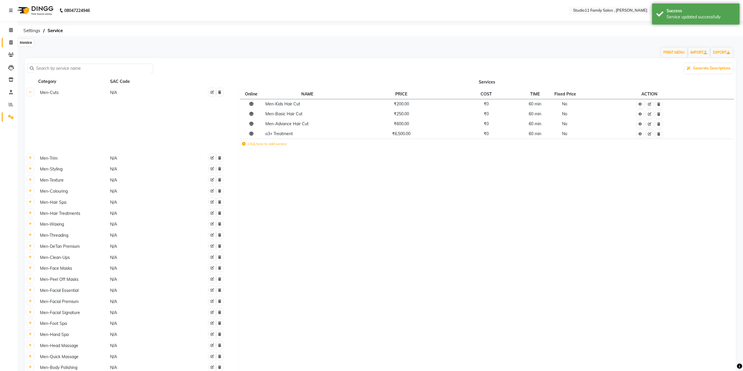
click at [11, 41] on icon at bounding box center [10, 42] width 3 height 4
select select "7303"
select select "service"
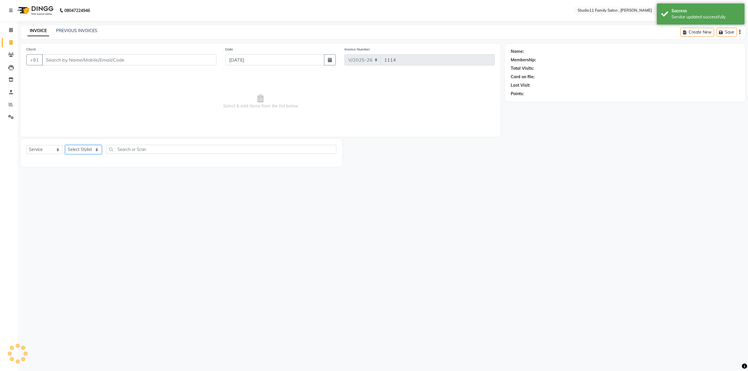
click at [84, 147] on select "Select Stylist Pranu [PERSON_NAME] [PERSON_NAME] [PERSON_NAME] [PERSON_NAME]" at bounding box center [83, 149] width 37 height 9
select select "62941"
click at [65, 145] on select "Select Stylist Pranu [PERSON_NAME] [PERSON_NAME] [PERSON_NAME] [PERSON_NAME]" at bounding box center [83, 149] width 37 height 9
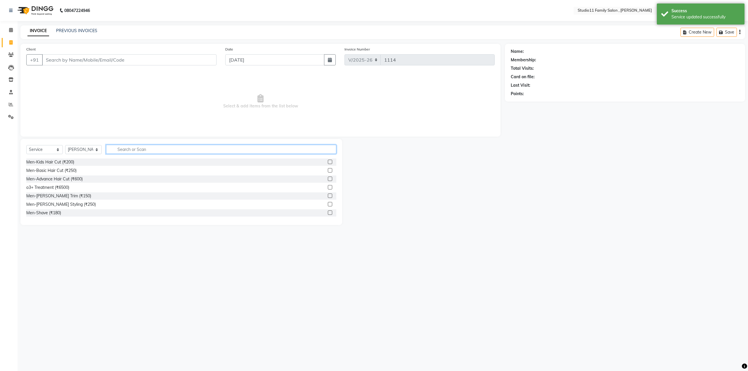
click at [148, 148] on input "text" at bounding box center [221, 149] width 230 height 9
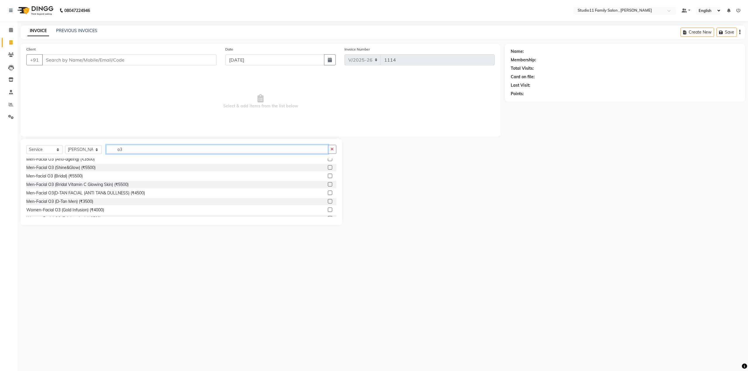
scroll to position [88, 0]
type input "o3"
click at [328, 185] on label at bounding box center [330, 184] width 4 height 4
click at [328, 185] on input "checkbox" at bounding box center [330, 185] width 4 height 4
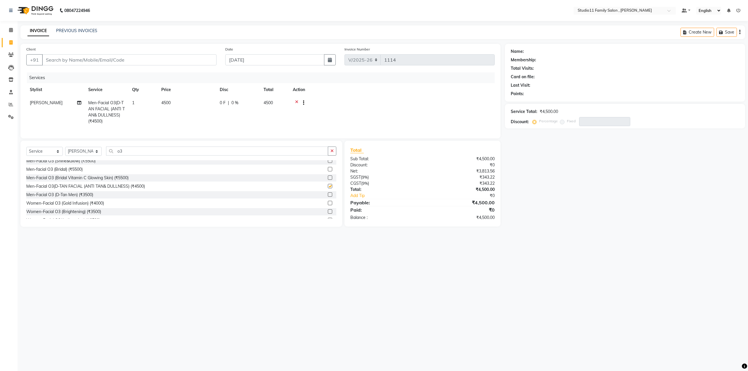
checkbox input "false"
click at [284, 182] on div "Men-Facial O3 (Bridal Vitamin C Glowing Skin) (₹5500)" at bounding box center [181, 177] width 310 height 7
click at [79, 154] on select "Select Stylist Pranu [PERSON_NAME] [PERSON_NAME] [PERSON_NAME] [PERSON_NAME]" at bounding box center [83, 151] width 37 height 9
select select "62944"
click at [65, 151] on select "Select Stylist Pranu [PERSON_NAME] [PERSON_NAME] [PERSON_NAME] [PERSON_NAME]" at bounding box center [83, 151] width 37 height 9
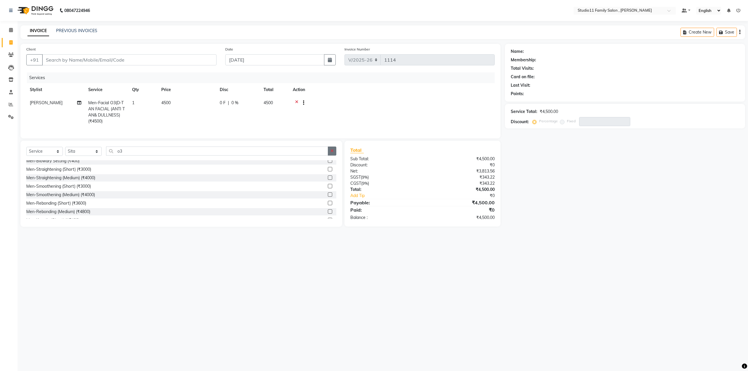
click at [334, 154] on button "button" at bounding box center [332, 151] width 8 height 9
click at [210, 156] on input "text" at bounding box center [221, 151] width 230 height 9
type input "hy"
click at [331, 153] on icon "button" at bounding box center [331, 151] width 3 height 4
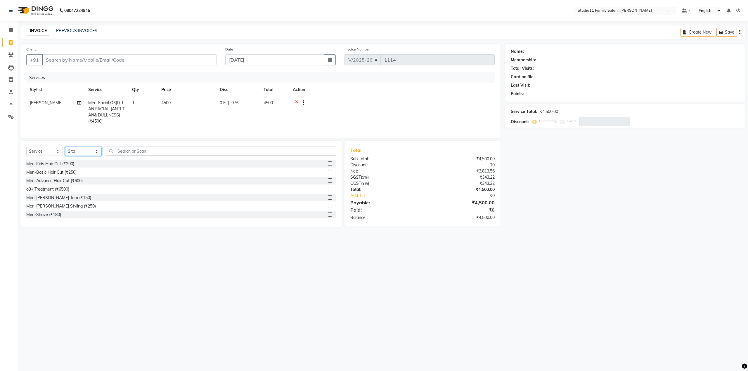
click at [77, 156] on select "Select Stylist Pranu [PERSON_NAME] [PERSON_NAME] [PERSON_NAME] [PERSON_NAME]" at bounding box center [83, 151] width 37 height 9
click at [153, 156] on input "text" at bounding box center [221, 151] width 230 height 9
type input "hyd"
click at [329, 174] on label at bounding box center [330, 172] width 4 height 4
click at [329, 174] on input "checkbox" at bounding box center [330, 173] width 4 height 4
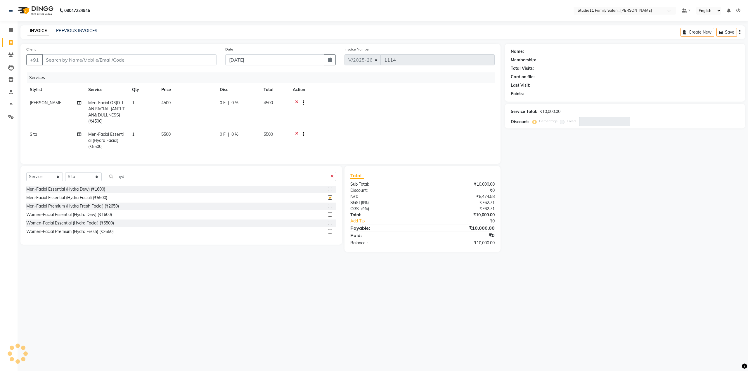
checkbox input "false"
click at [296, 134] on icon at bounding box center [296, 134] width 3 height 7
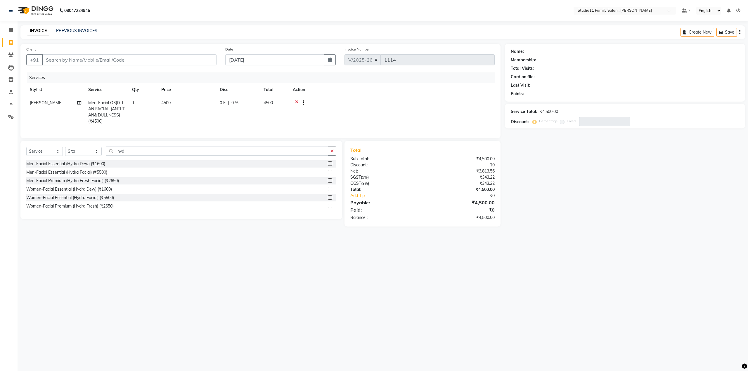
click at [331, 200] on label at bounding box center [330, 197] width 4 height 4
click at [331, 200] on input "checkbox" at bounding box center [330, 198] width 4 height 4
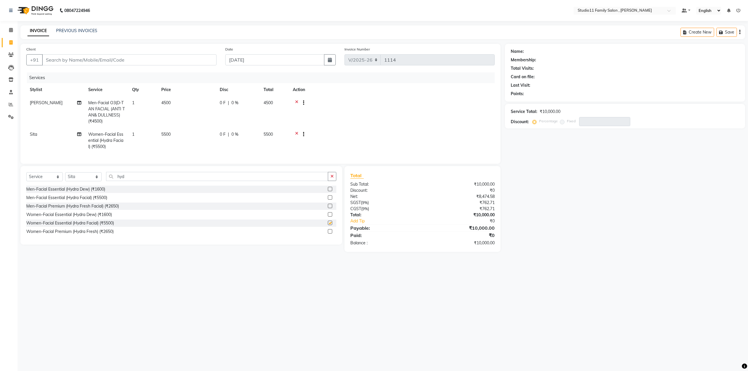
checkbox input "false"
click at [86, 181] on select "Select Stylist Pranu [PERSON_NAME] [PERSON_NAME] [PERSON_NAME] [PERSON_NAME]" at bounding box center [83, 176] width 37 height 9
click at [334, 181] on button "button" at bounding box center [332, 176] width 8 height 9
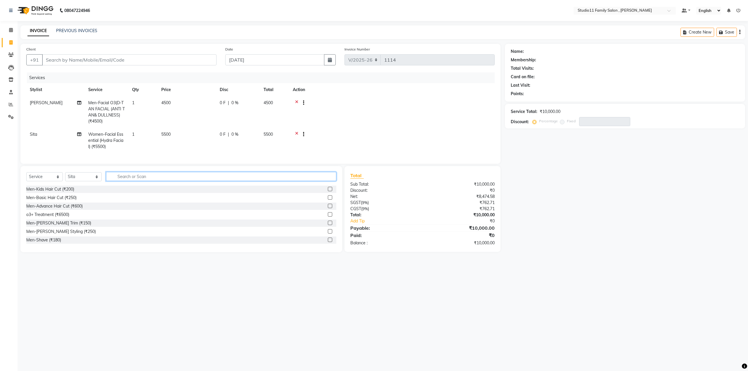
click at [181, 181] on input "text" at bounding box center [221, 176] width 230 height 9
type input "1500"
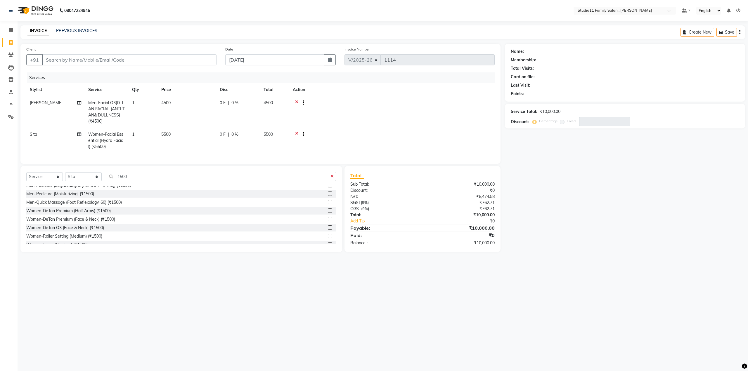
click at [328, 221] on label at bounding box center [330, 219] width 4 height 4
click at [328, 221] on input "checkbox" at bounding box center [330, 220] width 4 height 4
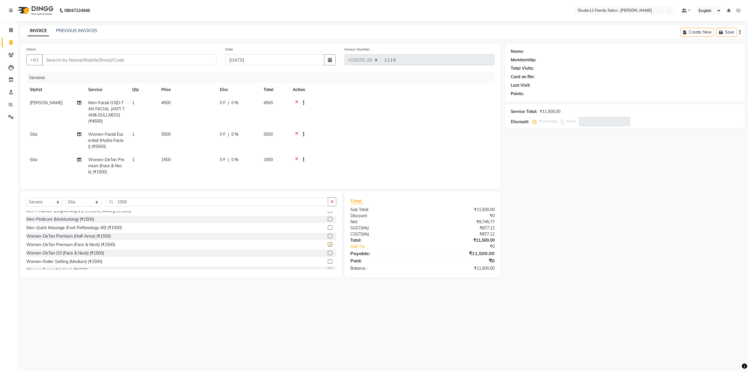
checkbox input "false"
click at [90, 207] on select "Select Stylist Pranu [PERSON_NAME] [PERSON_NAME] [PERSON_NAME] [PERSON_NAME]" at bounding box center [83, 202] width 37 height 9
select select "62941"
click at [65, 202] on select "Select Stylist Pranu Satya Kalagara Simran Sita Suresh Vamshi Zishan" at bounding box center [83, 202] width 37 height 9
click at [333, 204] on icon "button" at bounding box center [331, 202] width 3 height 4
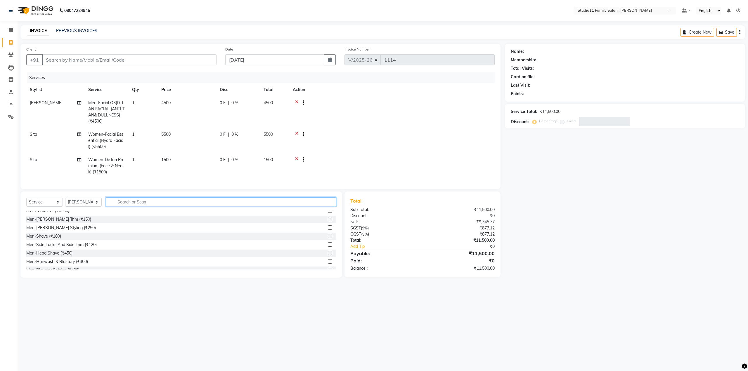
click at [196, 206] on input "text" at bounding box center [221, 201] width 230 height 9
type input "1500"
click at [328, 225] on label at bounding box center [330, 223] width 4 height 4
click at [328, 225] on input "checkbox" at bounding box center [330, 223] width 4 height 4
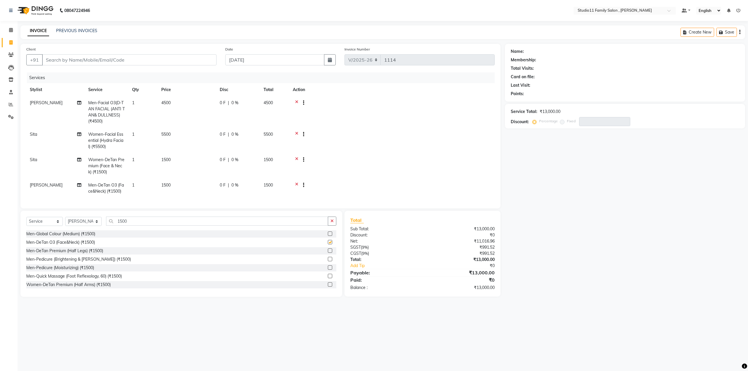
checkbox input "false"
click at [93, 226] on select "Select Stylist Pranu Satya Kalagara Simran Sita Suresh Vamshi Zishan" at bounding box center [83, 221] width 37 height 9
select select "82244"
click at [65, 221] on select "Select Stylist Pranu Satya Kalagara Simran Sita Suresh Vamshi Zishan" at bounding box center [83, 221] width 37 height 9
click at [335, 225] on button "button" at bounding box center [332, 221] width 8 height 9
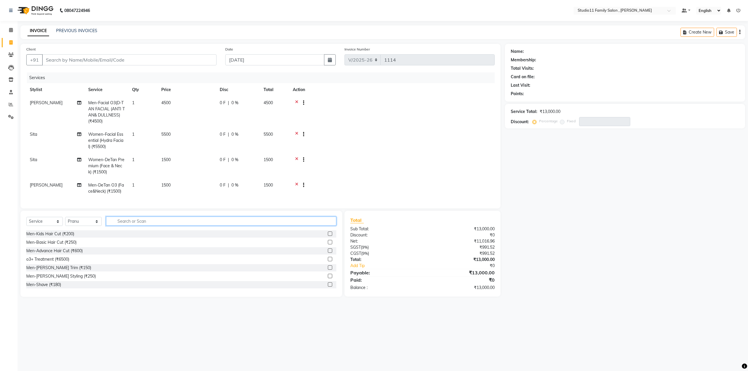
click at [159, 226] on input "text" at bounding box center [221, 221] width 230 height 9
type input "1500"
click at [328, 244] on label at bounding box center [330, 242] width 4 height 4
click at [328, 244] on input "checkbox" at bounding box center [330, 243] width 4 height 4
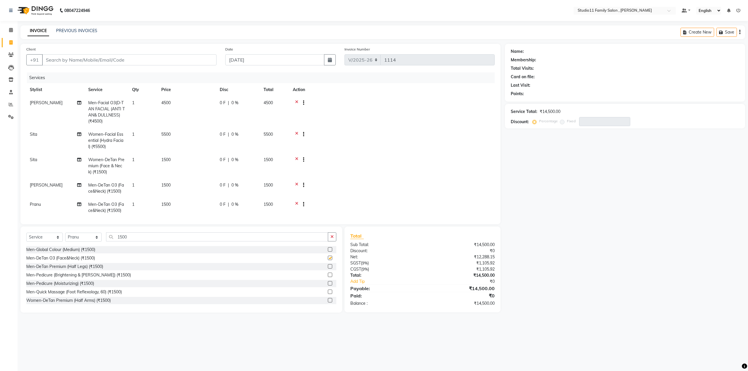
checkbox input "false"
click at [333, 236] on icon "button" at bounding box center [331, 237] width 3 height 4
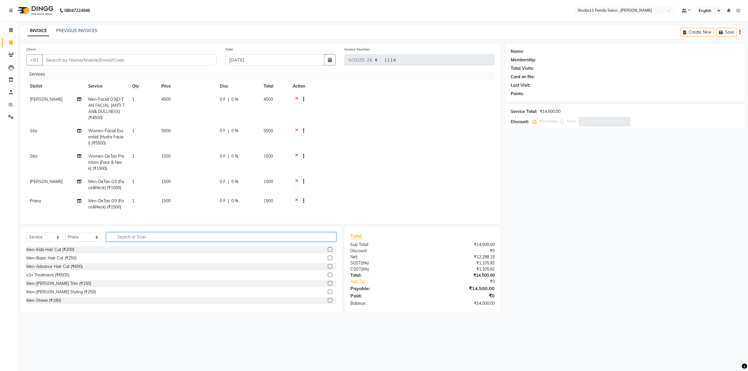
click at [153, 232] on input "text" at bounding box center [221, 236] width 230 height 9
click at [152, 235] on input "text" at bounding box center [221, 236] width 230 height 9
type input "hydra"
click at [330, 258] on label at bounding box center [330, 258] width 4 height 4
click at [330, 258] on input "checkbox" at bounding box center [330, 258] width 4 height 4
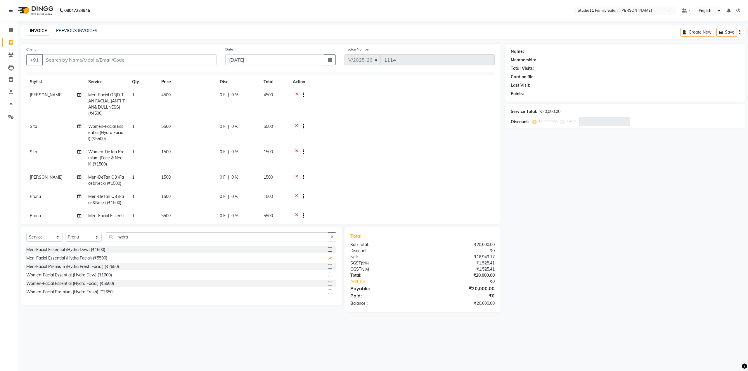
checkbox input "false"
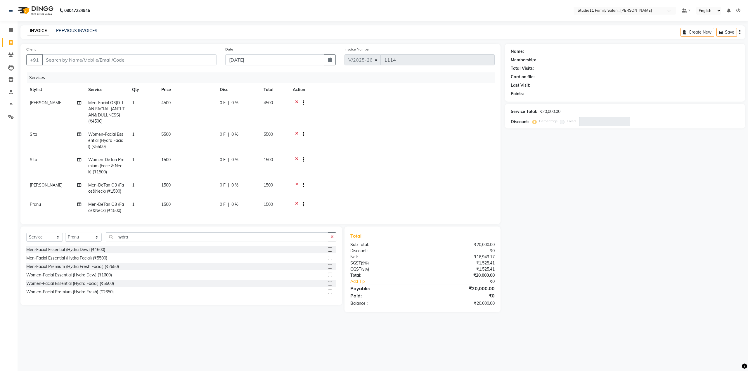
scroll to position [33, 0]
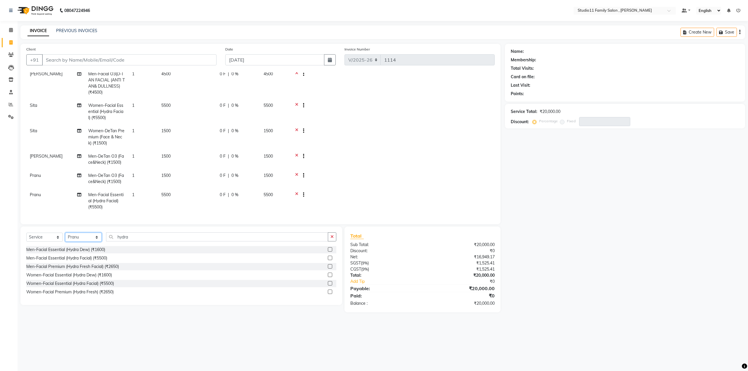
click at [81, 239] on select "Select Stylist Pranu Satya Kalagara Simran Sita Suresh Vamshi Zishan" at bounding box center [83, 237] width 37 height 9
select select "62941"
click at [65, 233] on select "Select Stylist Pranu Satya Kalagara Simran Sita Suresh Vamshi Zishan" at bounding box center [83, 237] width 37 height 9
click at [328, 292] on label at bounding box center [330, 292] width 4 height 4
click at [328, 292] on input "checkbox" at bounding box center [330, 292] width 4 height 4
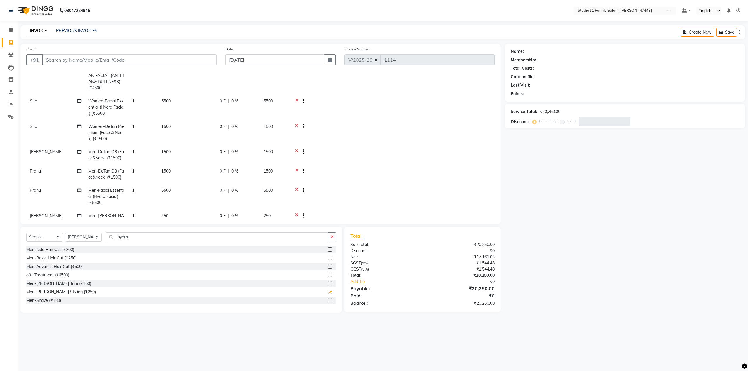
checkbox input "false"
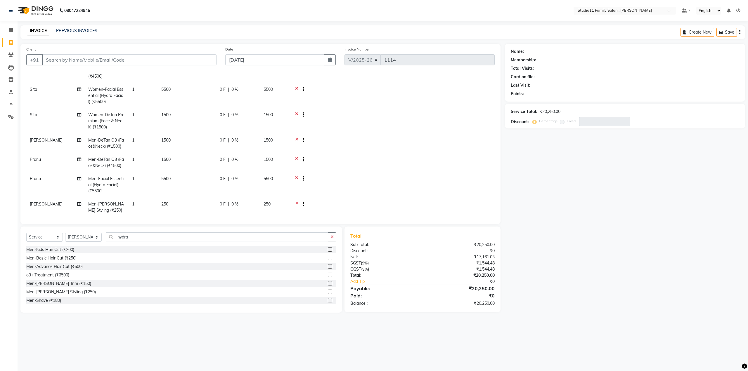
scroll to position [53, 0]
click at [296, 153] on icon at bounding box center [296, 156] width 3 height 7
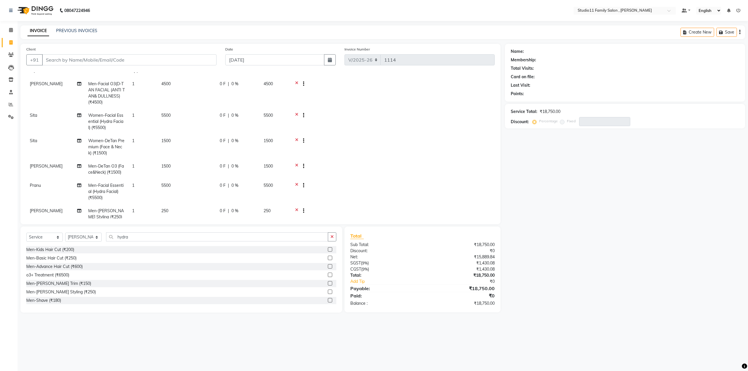
scroll to position [0, 0]
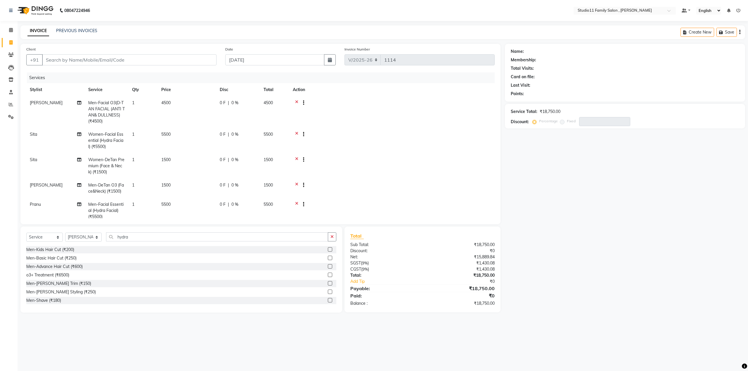
click at [297, 102] on icon at bounding box center [296, 103] width 3 height 7
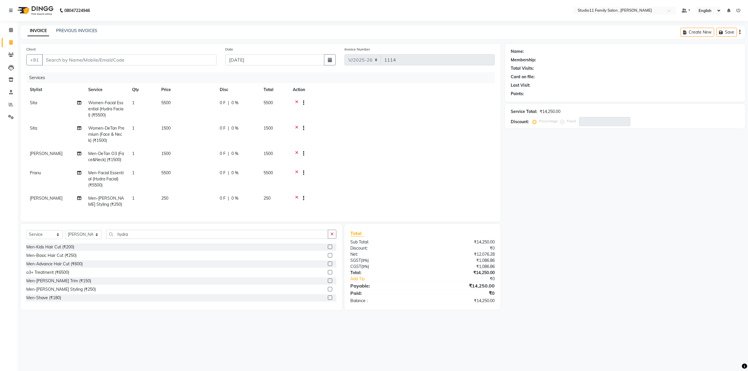
click at [297, 102] on icon at bounding box center [296, 103] width 3 height 7
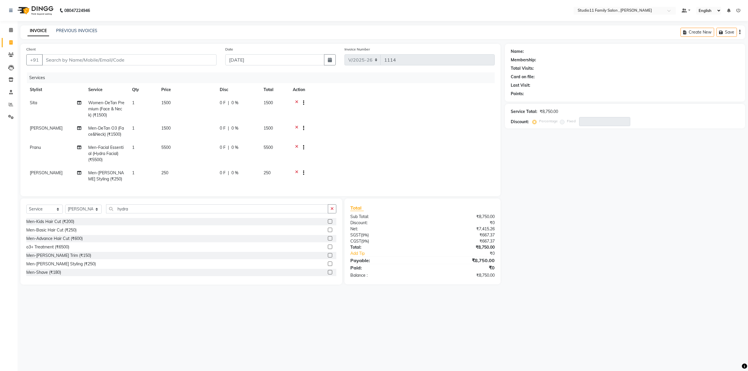
click at [297, 102] on icon at bounding box center [296, 103] width 3 height 7
click at [297, 125] on icon at bounding box center [296, 128] width 3 height 7
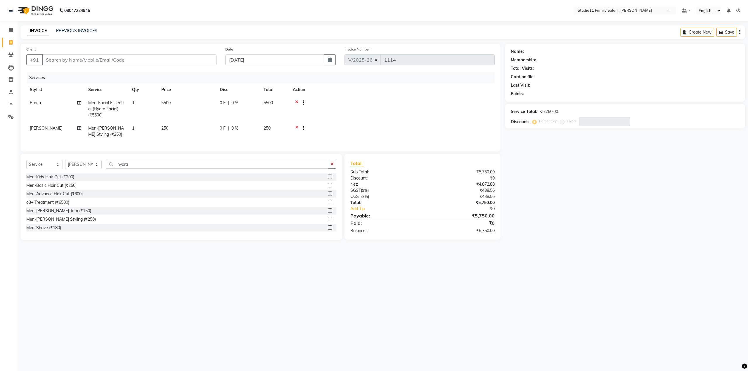
click at [297, 102] on icon at bounding box center [296, 103] width 3 height 7
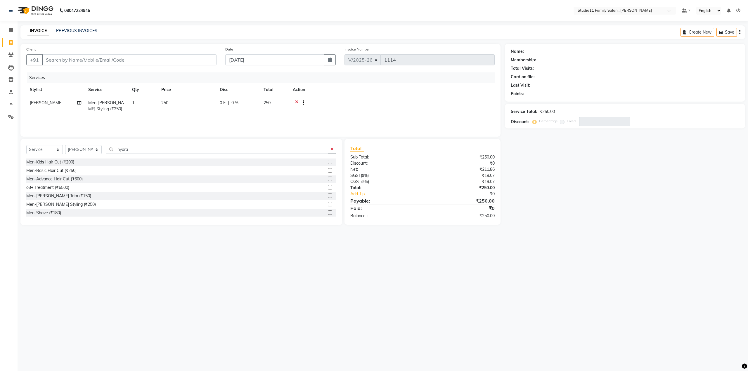
click at [297, 102] on icon at bounding box center [296, 103] width 3 height 7
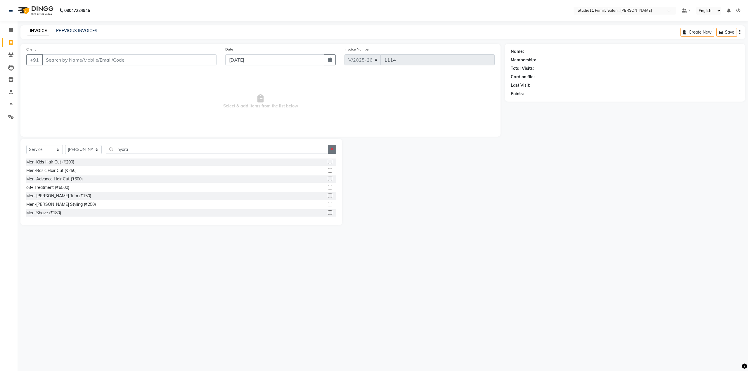
click at [334, 149] on button "button" at bounding box center [332, 149] width 8 height 9
click at [147, 151] on input "text" at bounding box center [221, 149] width 230 height 9
click at [328, 204] on label at bounding box center [330, 204] width 4 height 4
click at [328, 204] on input "checkbox" at bounding box center [330, 205] width 4 height 4
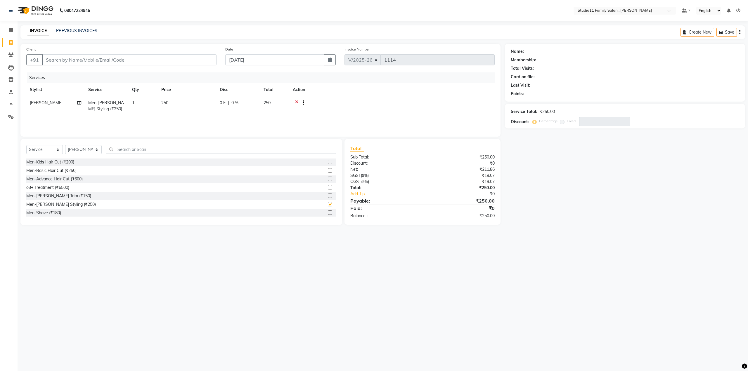
checkbox input "false"
click at [321, 150] on input "text" at bounding box center [221, 149] width 230 height 9
type input "1500"
click at [328, 171] on label at bounding box center [330, 170] width 4 height 4
click at [328, 171] on input "checkbox" at bounding box center [330, 171] width 4 height 4
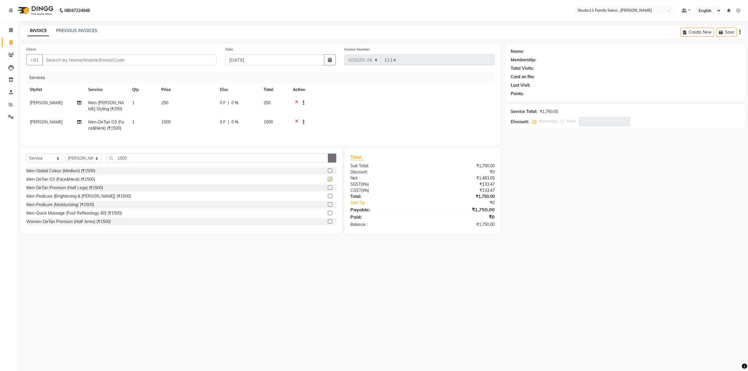
checkbox input "false"
click at [335, 161] on button "button" at bounding box center [332, 158] width 8 height 9
click at [186, 163] on input "text" at bounding box center [221, 158] width 230 height 9
type input "hydra"
click at [330, 181] on label at bounding box center [330, 179] width 4 height 4
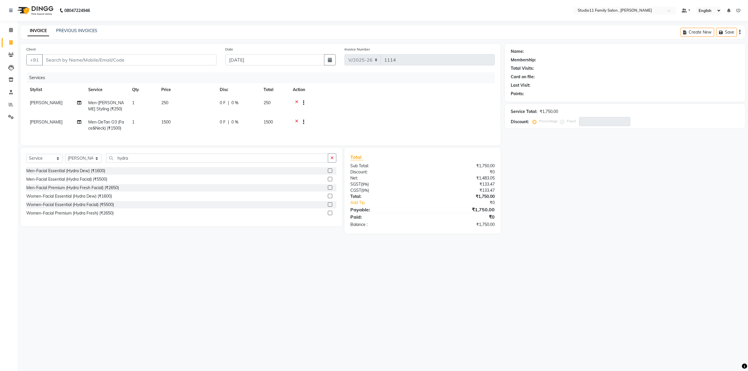
click at [330, 181] on input "checkbox" at bounding box center [330, 180] width 4 height 4
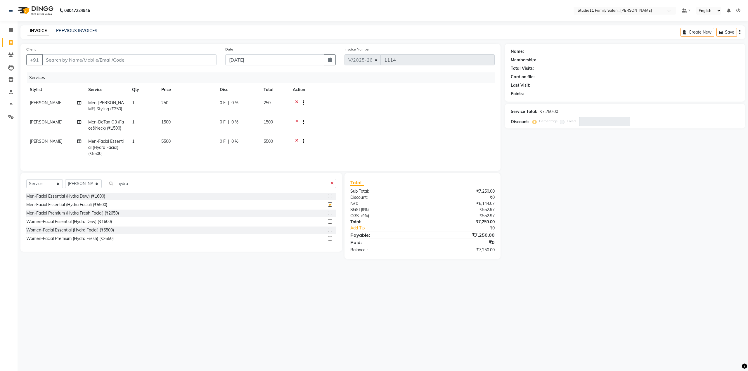
checkbox input "false"
click at [85, 188] on select "Select Stylist Pranu Satya Kalagara Simran Sita Suresh Vamshi Zishan" at bounding box center [83, 183] width 37 height 9
select select "62944"
click at [65, 184] on select "Select Stylist Pranu Satya Kalagara Simran Sita Suresh Vamshi Zishan" at bounding box center [83, 183] width 37 height 9
click at [333, 185] on icon "button" at bounding box center [331, 183] width 3 height 4
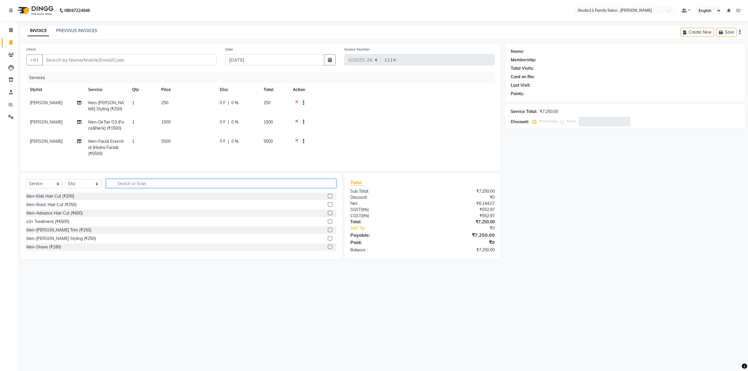
click at [210, 187] on input "text" at bounding box center [221, 183] width 230 height 9
type input "1500"
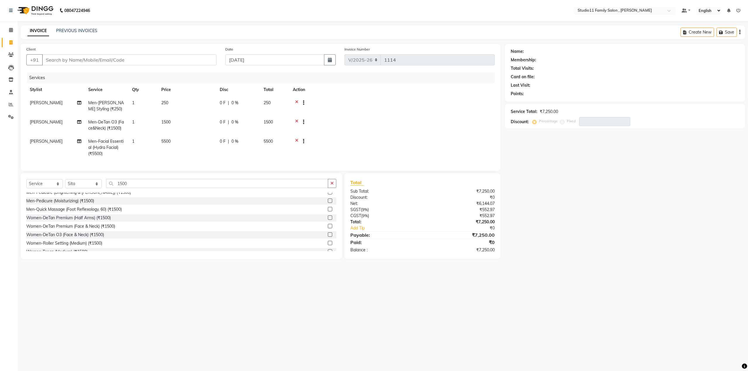
click at [328, 228] on label at bounding box center [330, 226] width 4 height 4
click at [328, 228] on input "checkbox" at bounding box center [330, 227] width 4 height 4
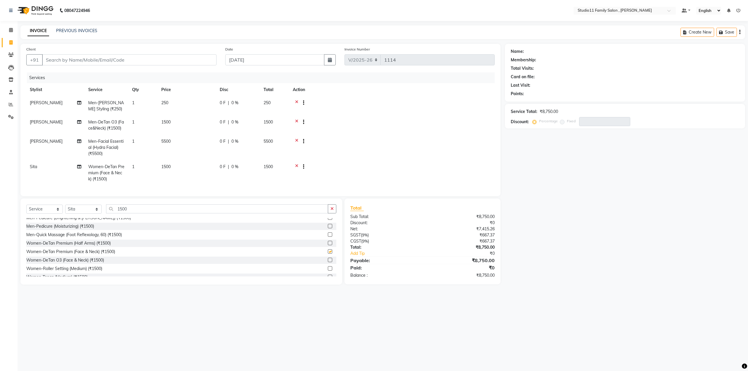
checkbox input "false"
click at [333, 211] on icon "button" at bounding box center [331, 209] width 3 height 4
click at [229, 213] on input "text" at bounding box center [221, 208] width 230 height 9
type input "5500"
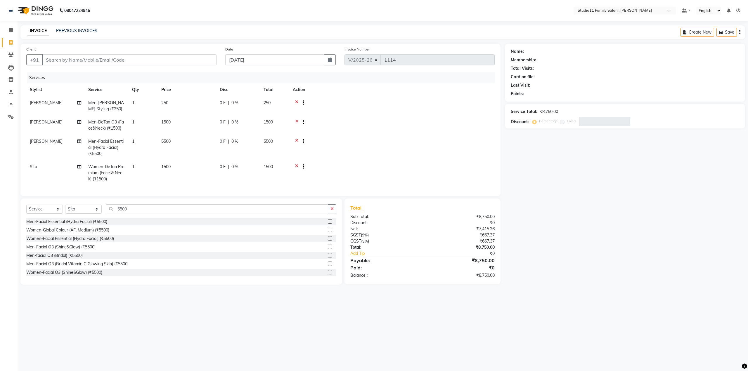
click at [328, 241] on label at bounding box center [330, 238] width 4 height 4
click at [328, 241] on input "checkbox" at bounding box center [330, 239] width 4 height 4
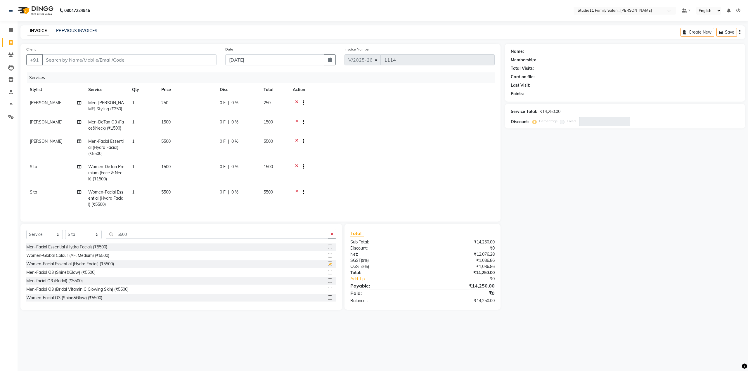
checkbox input "false"
click at [88, 237] on select "Select Stylist Pranu Satya Kalagara Simran Sita Suresh Vamshi Zishan" at bounding box center [83, 234] width 37 height 9
select select "82244"
click at [65, 233] on select "Select Stylist Pranu Satya Kalagara Simran Sita Suresh Vamshi Zishan" at bounding box center [83, 234] width 37 height 9
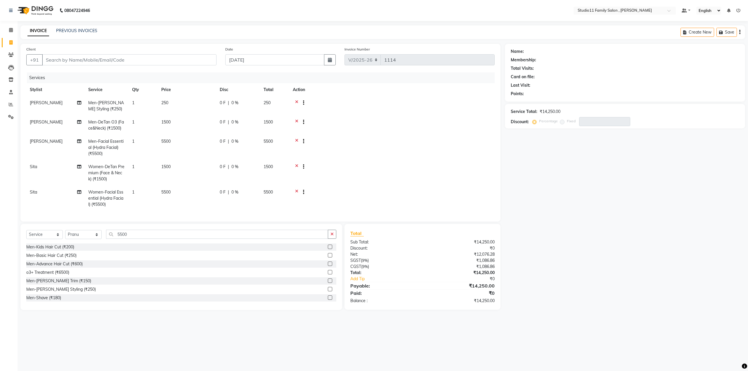
click at [330, 236] on icon "button" at bounding box center [331, 234] width 3 height 4
click at [160, 239] on input "text" at bounding box center [221, 234] width 230 height 9
type input "1500"
click at [328, 279] on label at bounding box center [330, 277] width 4 height 4
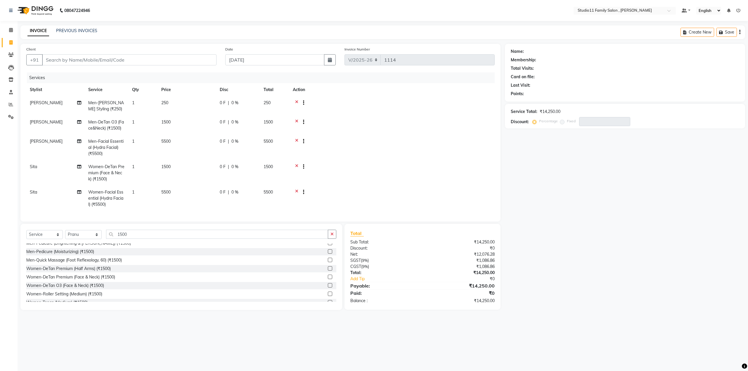
click at [328, 279] on input "checkbox" at bounding box center [330, 277] width 4 height 4
checkbox input "false"
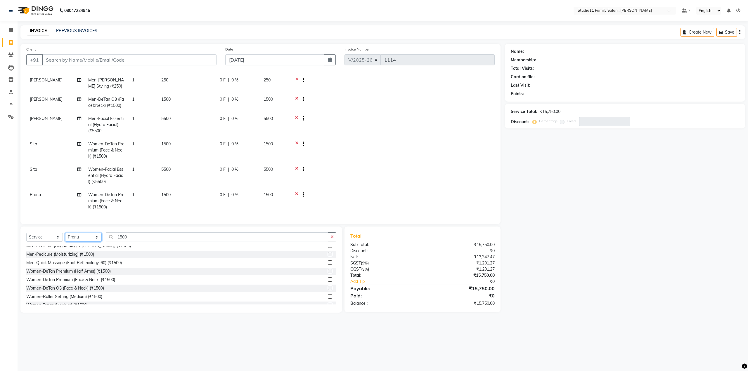
click at [85, 237] on select "Select Stylist Pranu Satya Kalagara Simran Sita Suresh Vamshi Zishan" at bounding box center [83, 237] width 37 height 9
click at [331, 238] on icon "button" at bounding box center [331, 237] width 3 height 4
click at [174, 238] on input "text" at bounding box center [221, 236] width 230 height 9
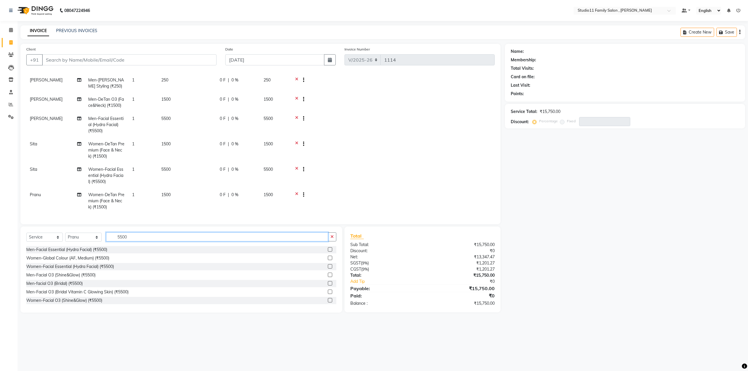
type input "5500"
click at [328, 266] on label at bounding box center [330, 266] width 4 height 4
click at [328, 266] on input "checkbox" at bounding box center [330, 267] width 4 height 4
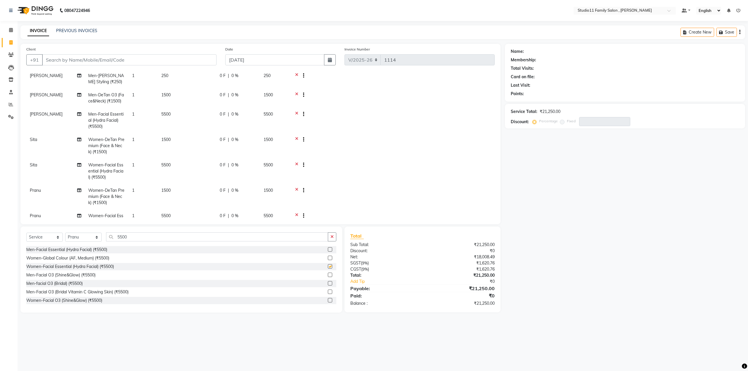
checkbox input "false"
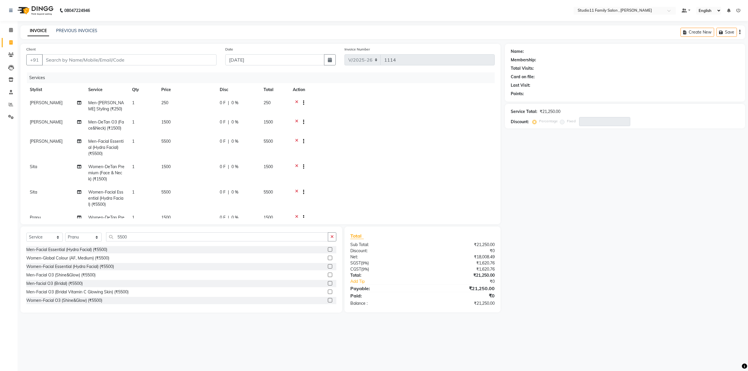
click at [296, 140] on icon at bounding box center [296, 141] width 3 height 7
click at [89, 238] on select "Select Stylist Pranu Satya Kalagara Simran Sita Suresh Vamshi Zishan" at bounding box center [83, 237] width 37 height 9
select select "62941"
click at [65, 233] on select "Select Stylist Pranu Satya Kalagara Simran Sita Suresh Vamshi Zishan" at bounding box center [83, 237] width 37 height 9
click at [332, 237] on icon "button" at bounding box center [331, 237] width 3 height 4
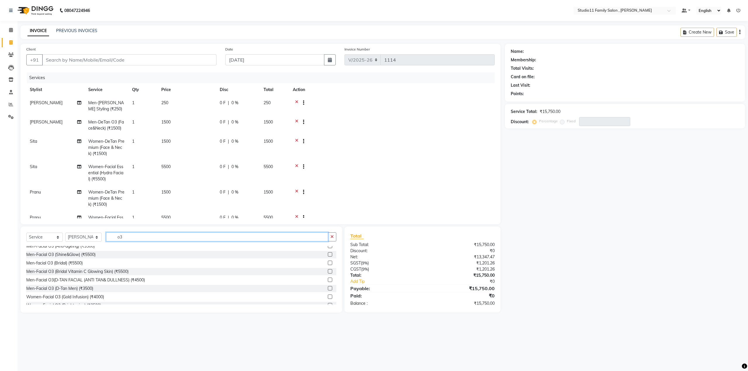
scroll to position [88, 0]
type input "o3"
click at [328, 272] on label at bounding box center [330, 272] width 4 height 4
click at [328, 272] on input "checkbox" at bounding box center [330, 272] width 4 height 4
checkbox input "false"
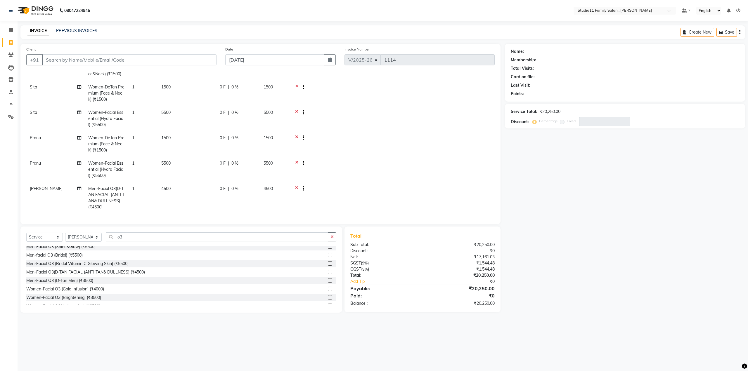
scroll to position [59, 0]
drag, startPoint x: 151, startPoint y: 192, endPoint x: 95, endPoint y: 181, distance: 57.2
click at [153, 162] on tbody "Zishan Men-Beard Styling (₹250) 1 250 0 F | 0 % 250 Zishan Men-DeTan O3 (Face&N…" at bounding box center [260, 128] width 468 height 172
click at [450, 169] on td at bounding box center [391, 169] width 205 height 25
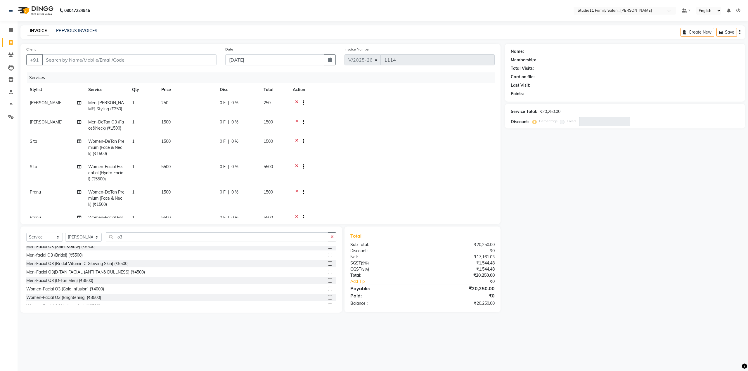
scroll to position [0, 0]
click at [329, 235] on button "button" at bounding box center [332, 236] width 8 height 9
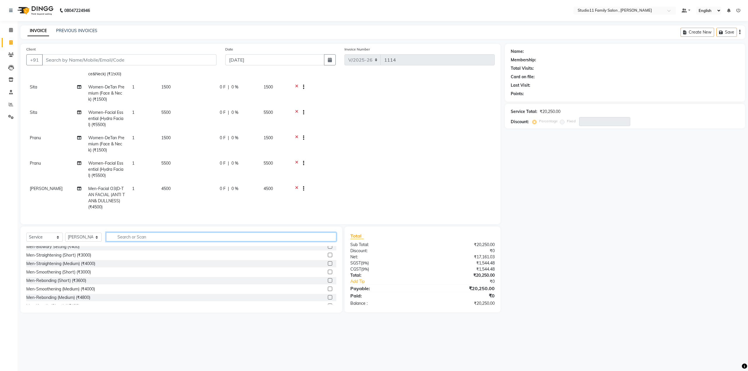
scroll to position [59, 0]
click at [54, 56] on input "Client" at bounding box center [129, 59] width 174 height 11
type input "x"
type input "0"
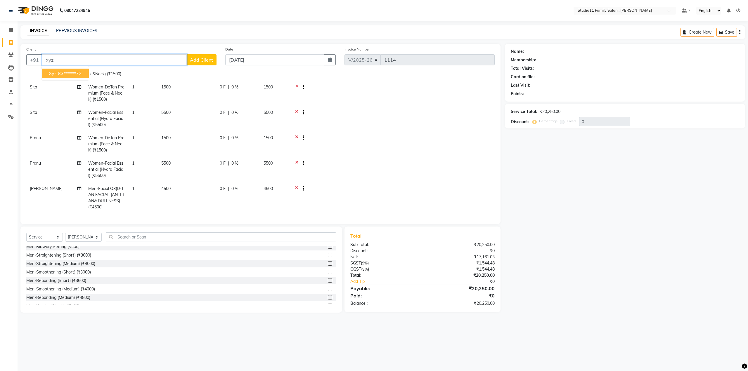
click at [66, 74] on ngb-highlight "83******72" at bounding box center [70, 73] width 24 height 6
type input "83******72"
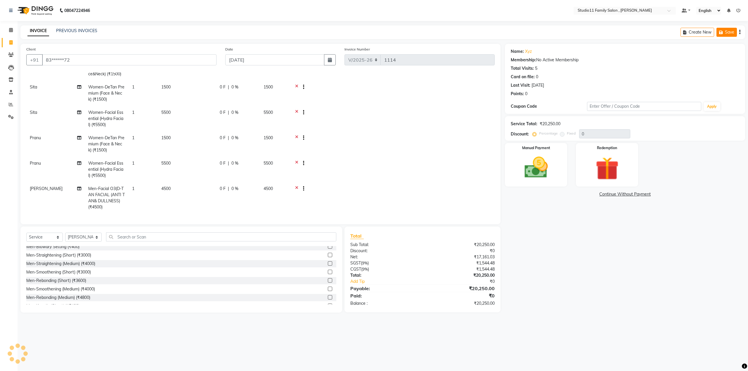
click at [725, 32] on button "Save" at bounding box center [726, 32] width 20 height 9
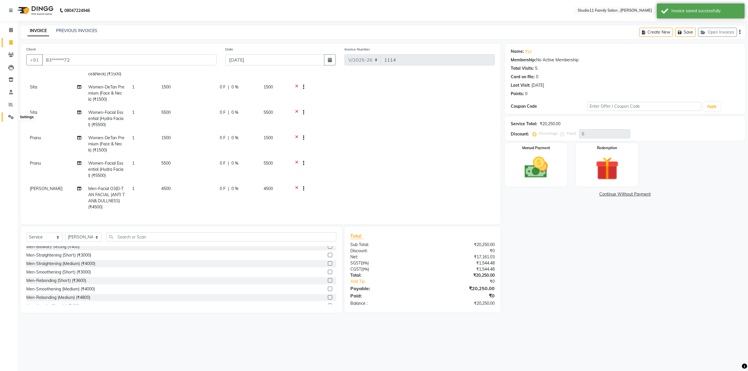
click at [10, 120] on span at bounding box center [11, 117] width 10 height 7
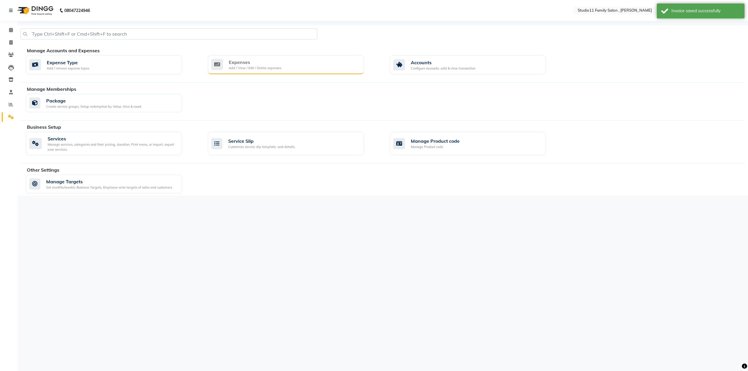
click at [294, 63] on div "Expenses Add / View / Edit / Delete expenses" at bounding box center [285, 65] width 148 height 12
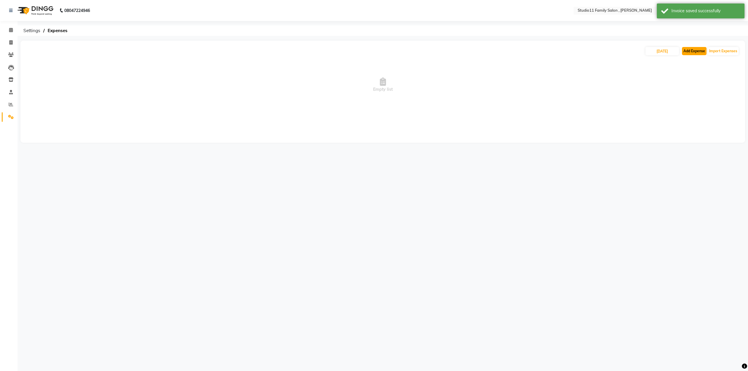
click at [695, 49] on button "Add Expense" at bounding box center [694, 51] width 25 height 8
select select "1"
select select "6390"
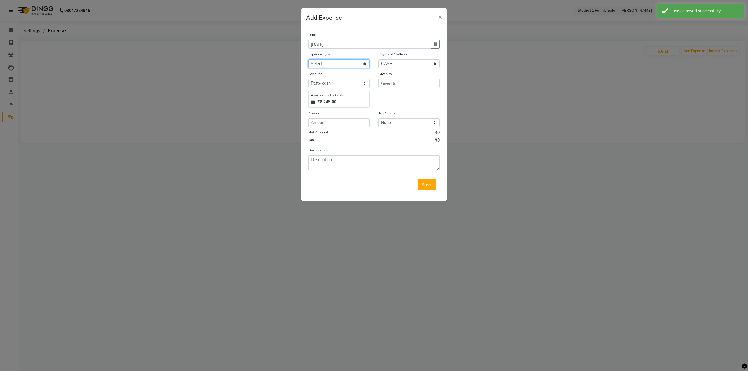
click at [341, 62] on select "Select Bank Client Refreshments Milk Others Pantry Repair Tips Water" at bounding box center [338, 63] width 61 height 9
select select "20320"
click at [308, 59] on select "Select Bank Client Refreshments Milk Others Pantry Repair Tips Water" at bounding box center [338, 63] width 61 height 9
click at [405, 80] on input "text" at bounding box center [408, 83] width 61 height 9
click at [402, 117] on button "S ita" at bounding box center [406, 114] width 55 height 9
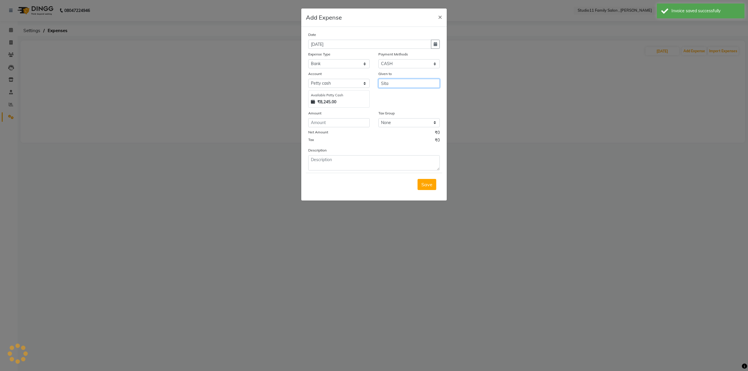
type input "Sita"
click at [334, 124] on input "number" at bounding box center [338, 122] width 61 height 9
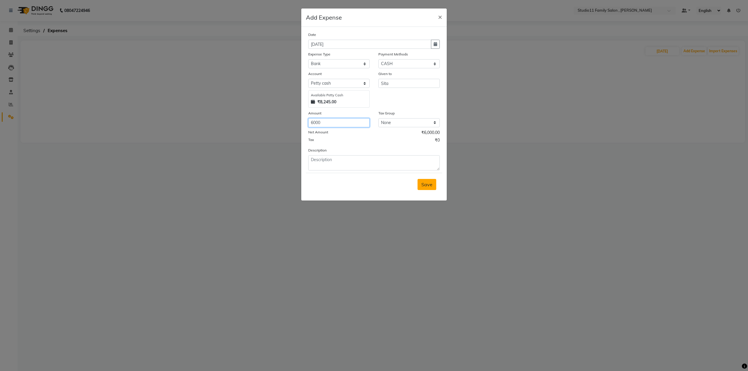
type input "6000"
click at [429, 185] on span "Save" at bounding box center [426, 185] width 11 height 6
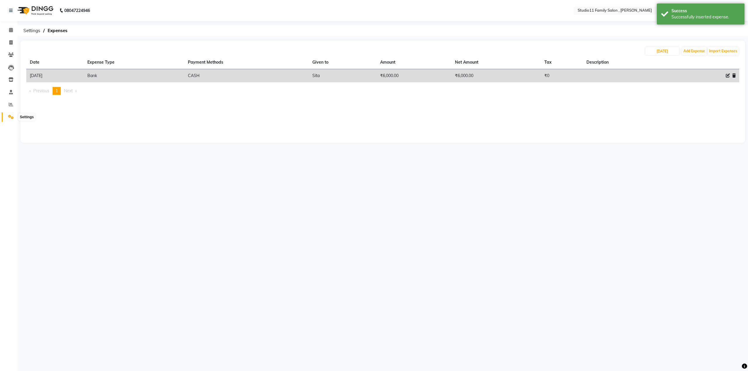
click at [12, 115] on icon at bounding box center [11, 117] width 6 height 4
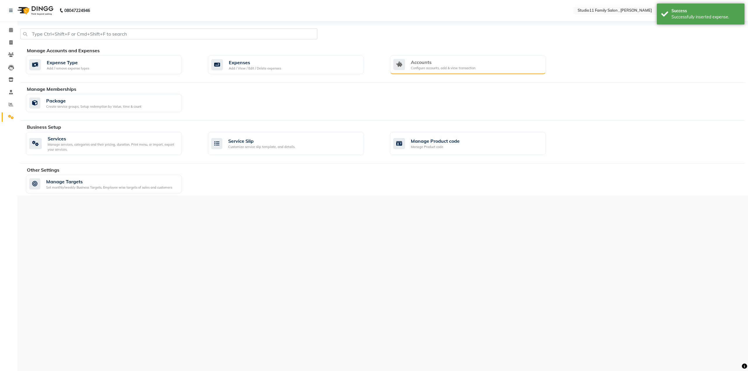
click at [452, 63] on div "Accounts" at bounding box center [443, 62] width 65 height 7
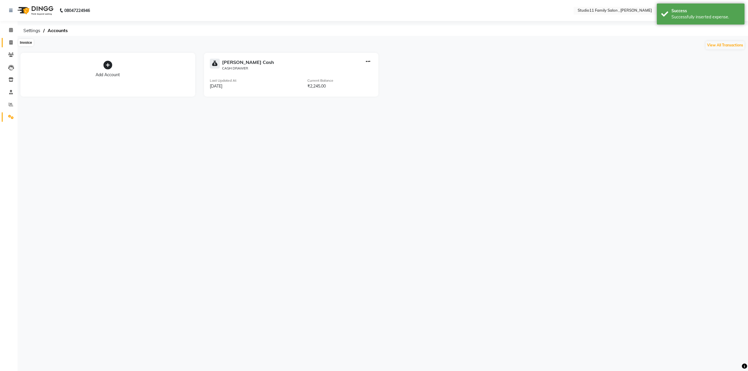
click at [8, 44] on span at bounding box center [11, 42] width 10 height 7
select select "7303"
select select "service"
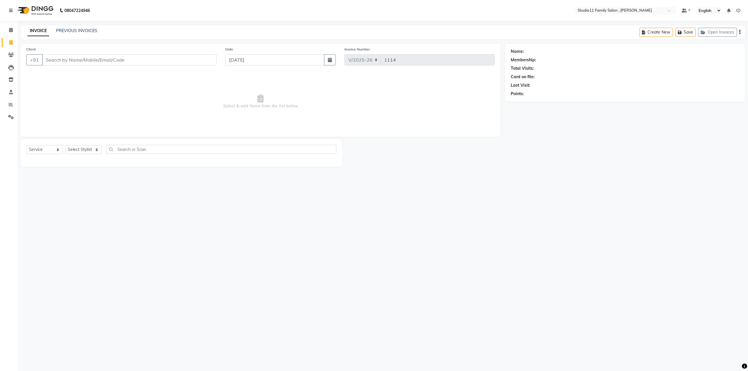
click at [116, 93] on span "Select & add items from the list below" at bounding box center [260, 101] width 468 height 58
click at [716, 29] on button "Open Invoices" at bounding box center [717, 32] width 39 height 9
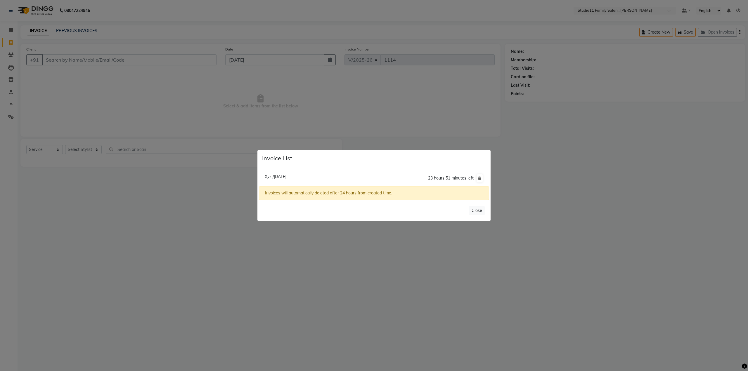
click at [286, 176] on span "Xyz /04 September 2025" at bounding box center [276, 176] width 22 height 5
type input "83******72"
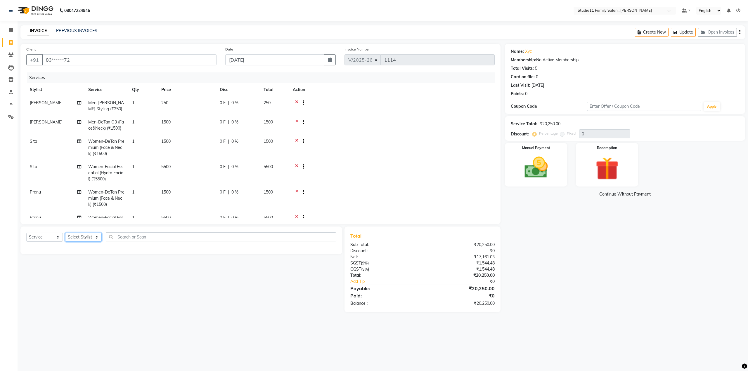
click at [86, 239] on select "Select Stylist Pranu Satya Kalagara Simran Sita Suresh Vamshi Zishan" at bounding box center [83, 237] width 37 height 9
select select "82244"
click at [65, 233] on select "Select Stylist Pranu Satya Kalagara Simran Sita Suresh Vamshi Zishan" at bounding box center [83, 237] width 37 height 9
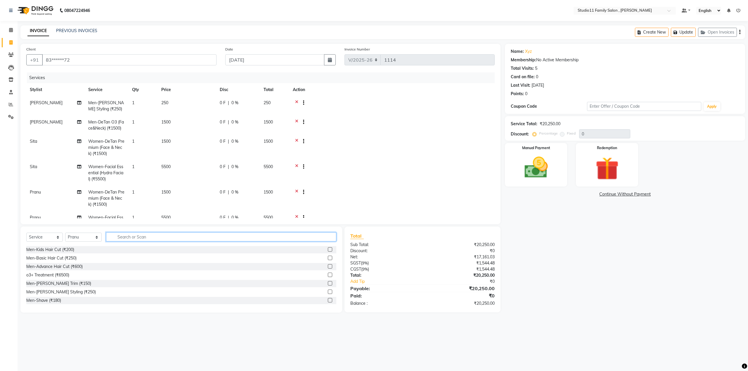
click at [140, 237] on input "text" at bounding box center [221, 236] width 230 height 9
type input "eye"
click at [330, 266] on label at bounding box center [330, 266] width 4 height 4
click at [330, 266] on input "checkbox" at bounding box center [330, 267] width 4 height 4
checkbox input "false"
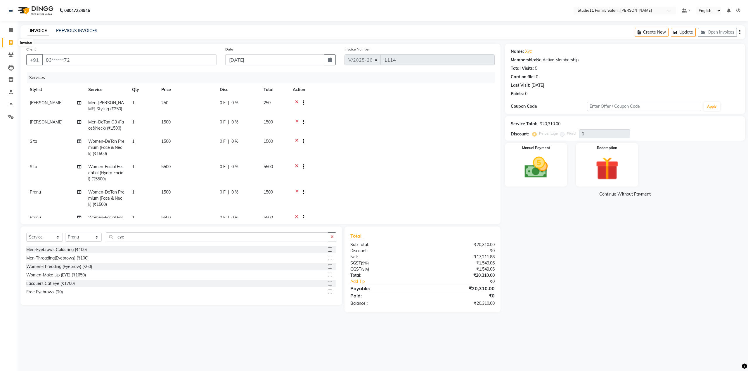
click at [10, 44] on icon at bounding box center [10, 42] width 3 height 4
click at [684, 35] on button "Update" at bounding box center [683, 32] width 25 height 9
click at [8, 44] on span at bounding box center [11, 42] width 10 height 7
select select "service"
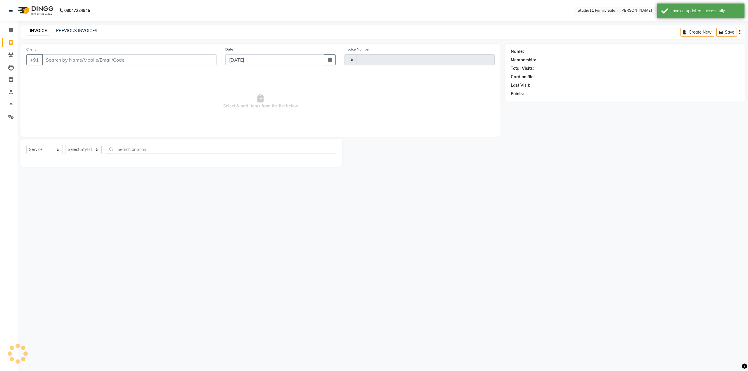
type input "1114"
select select "7303"
click at [41, 148] on select "Select Service Product Membership Package Voucher Prepaid Gift Card" at bounding box center [44, 149] width 37 height 9
select select "package"
click at [26, 145] on select "Select Service Product Membership Package Voucher Prepaid Gift Card" at bounding box center [44, 149] width 37 height 9
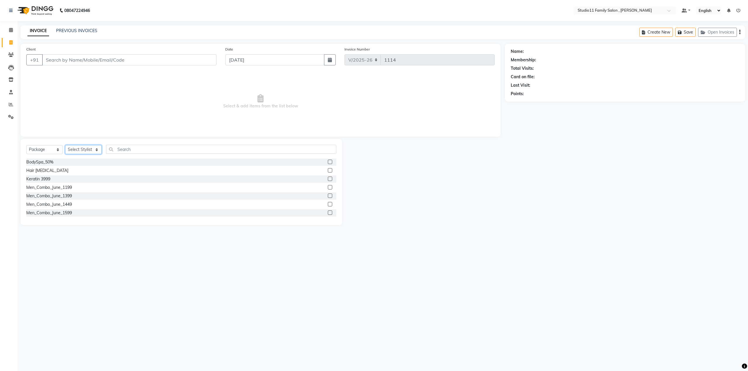
click at [82, 148] on select "Select Stylist Pranu Satya Kalagara Simran Sita Suresh Vamshi Zishan" at bounding box center [83, 149] width 37 height 9
select select "82223"
click at [65, 145] on select "Select Stylist Pranu Satya Kalagara Simran Sita Suresh Vamshi Zishan" at bounding box center [83, 149] width 37 height 9
click at [328, 201] on label at bounding box center [330, 201] width 4 height 4
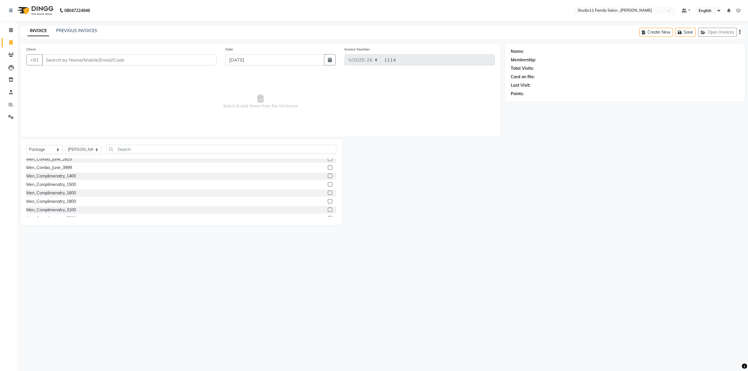
click at [328, 201] on input "checkbox" at bounding box center [330, 202] width 4 height 4
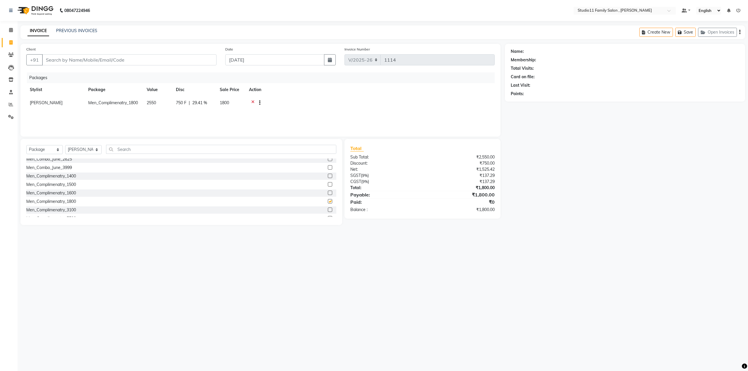
checkbox input "false"
click at [53, 148] on select "Select Service Product Membership Package Voucher Prepaid Gift Card" at bounding box center [44, 149] width 37 height 9
click at [73, 149] on select "Select Stylist Pranu Satya Kalagara Simran Sita Suresh Vamshi Zishan" at bounding box center [83, 149] width 37 height 9
click at [65, 145] on select "Select Stylist Pranu Satya Kalagara Simran Sita Suresh Vamshi Zishan" at bounding box center [83, 149] width 37 height 9
click at [92, 147] on select "Select Stylist Pranu Satya Kalagara Simran Sita Suresh Vamshi Zishan" at bounding box center [83, 149] width 37 height 9
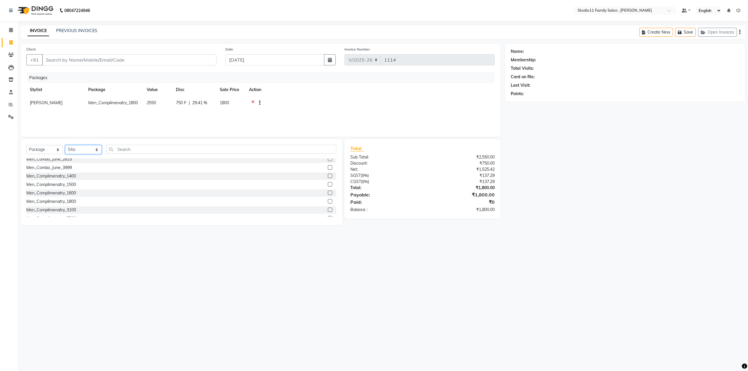
select select "62941"
click at [65, 145] on select "Select Stylist Pranu Satya Kalagara Simran Sita Suresh Vamshi Zishan" at bounding box center [83, 149] width 37 height 9
click at [328, 189] on label at bounding box center [330, 188] width 4 height 4
click at [328, 189] on input "checkbox" at bounding box center [330, 189] width 4 height 4
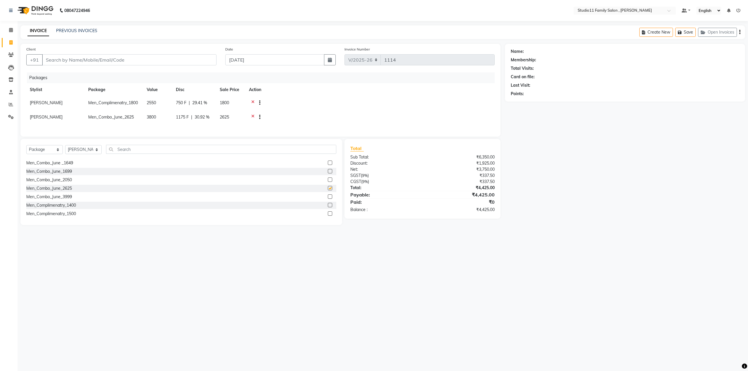
checkbox input "false"
click at [109, 60] on input "Client" at bounding box center [129, 59] width 174 height 11
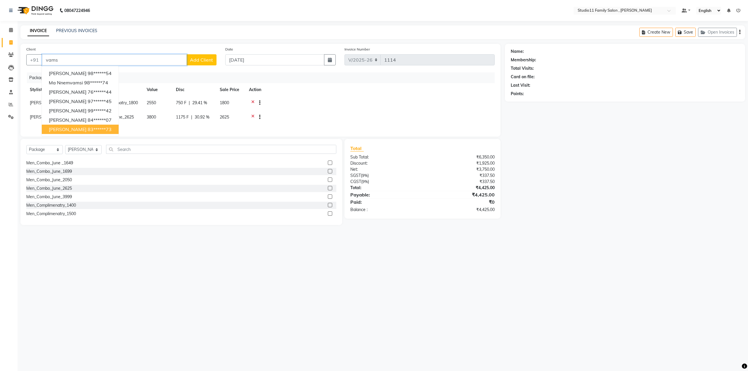
click at [88, 129] on ngb-highlight "83******73" at bounding box center [100, 129] width 24 height 6
type input "83******73"
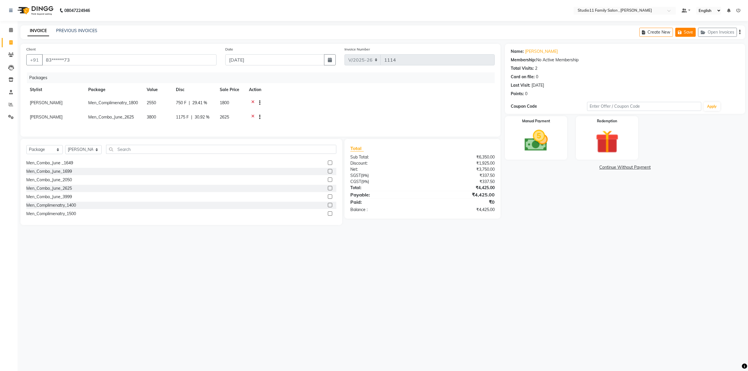
click at [682, 34] on icon "button" at bounding box center [681, 32] width 6 height 4
click at [10, 43] on icon at bounding box center [10, 42] width 3 height 4
select select "7303"
select select "service"
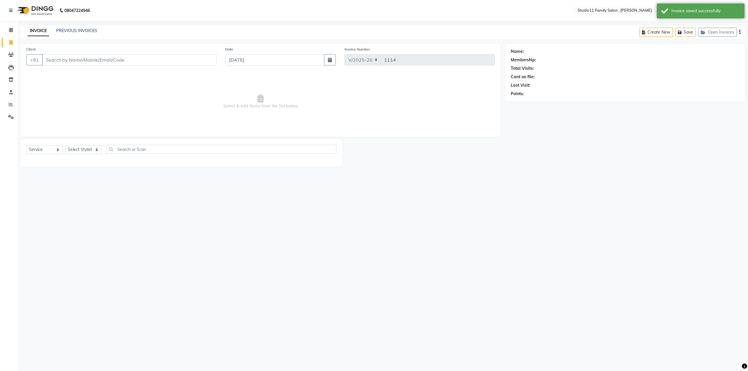
click at [407, 104] on span "Select & add items from the list below" at bounding box center [260, 101] width 468 height 58
click at [711, 34] on button "Open Invoices" at bounding box center [717, 32] width 39 height 9
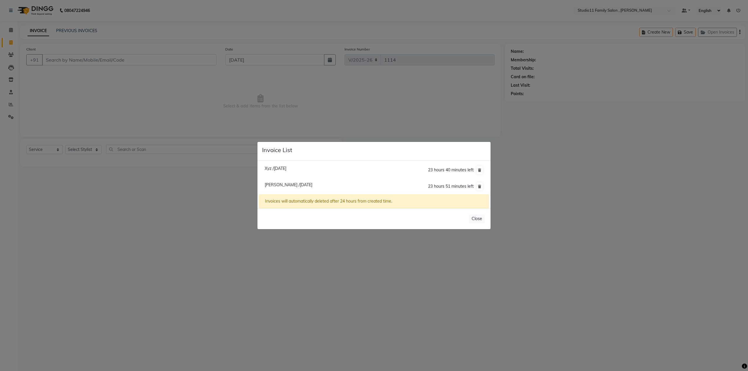
click at [284, 168] on span "Xyz /04 September 2025" at bounding box center [276, 168] width 22 height 5
type input "83******72"
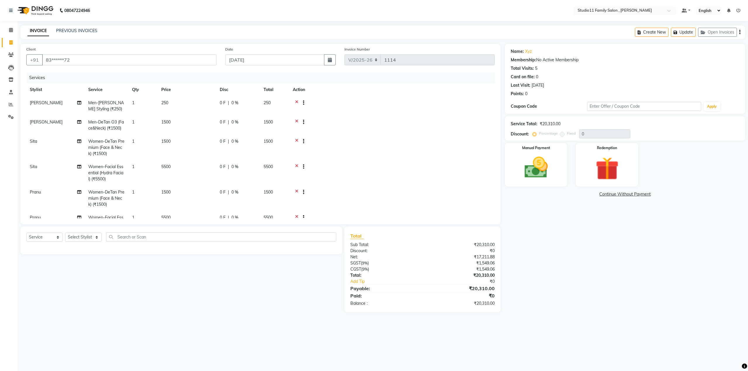
scroll to position [78, 0]
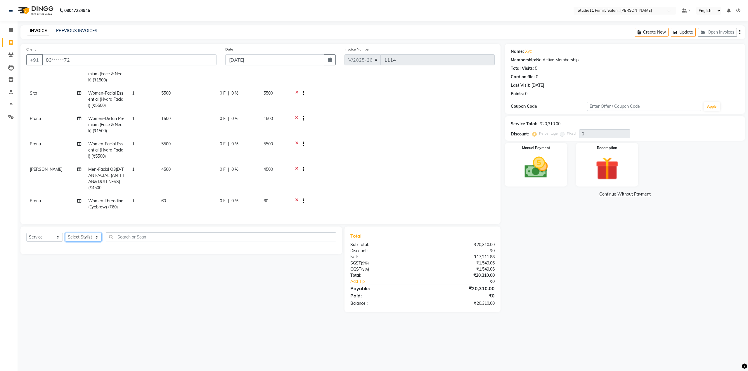
click at [95, 238] on select "Select Stylist Pranu Satya Kalagara Simran Sita Suresh Vamshi Zishan" at bounding box center [83, 237] width 37 height 9
select select "82244"
click at [65, 233] on select "Select Stylist Pranu Satya Kalagara Simran Sita Suresh Vamshi Zishan" at bounding box center [83, 237] width 37 height 9
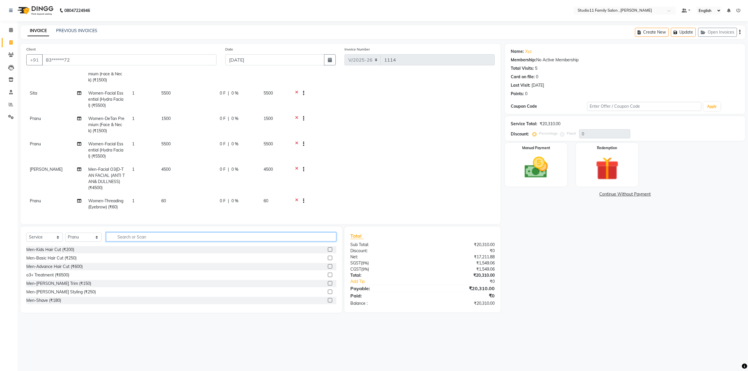
click at [140, 239] on input "text" at bounding box center [221, 236] width 230 height 9
type input "upp"
click at [329, 249] on label at bounding box center [330, 249] width 4 height 4
click at [329, 249] on input "checkbox" at bounding box center [330, 250] width 4 height 4
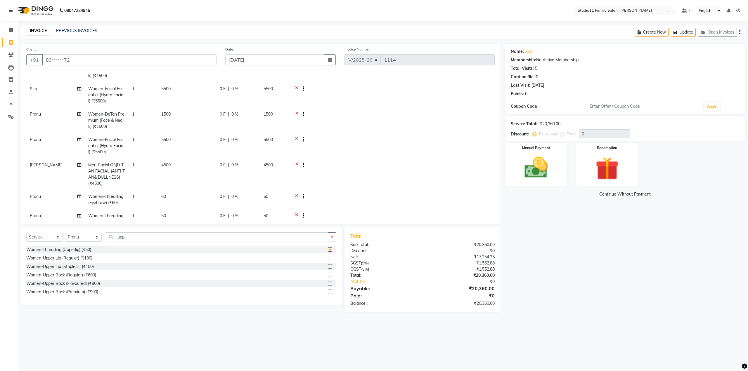
checkbox input "false"
click at [333, 236] on icon "button" at bounding box center [331, 237] width 3 height 4
click at [81, 237] on select "Select Stylist Pranu Satya Kalagara Simran Sita Suresh Vamshi Zishan" at bounding box center [83, 237] width 37 height 9
select select "85212"
click at [65, 233] on select "Select Stylist Pranu Satya Kalagara Simran Sita Suresh Vamshi Zishan" at bounding box center [83, 237] width 37 height 9
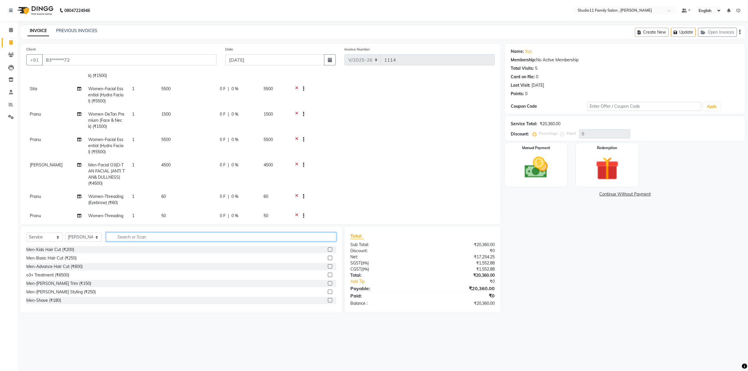
click at [156, 237] on input "text" at bounding box center [221, 236] width 230 height 9
type input "full"
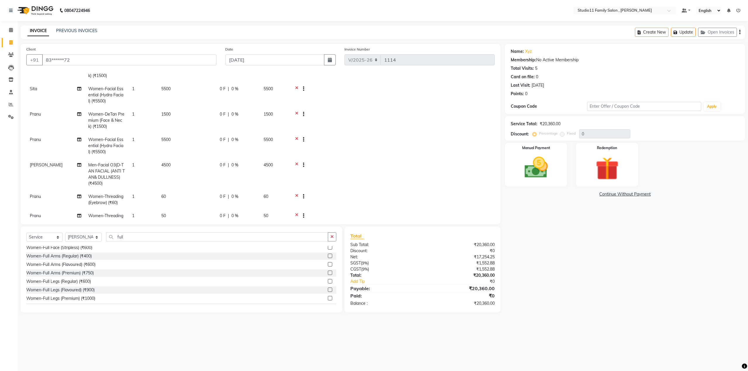
click at [328, 273] on label at bounding box center [330, 273] width 4 height 4
click at [328, 273] on input "checkbox" at bounding box center [330, 273] width 4 height 4
checkbox input "false"
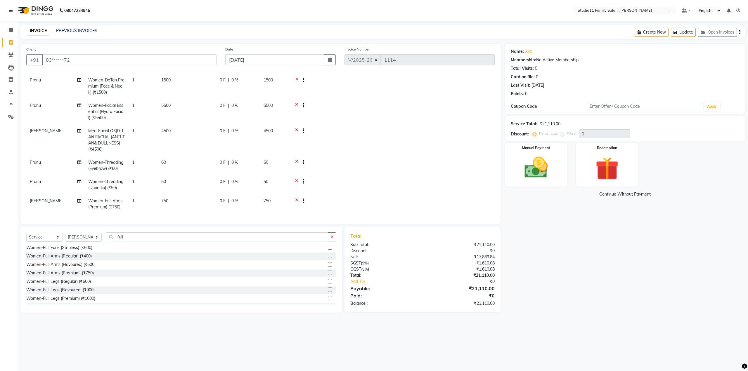
click at [139, 195] on td "1" at bounding box center [143, 204] width 29 height 19
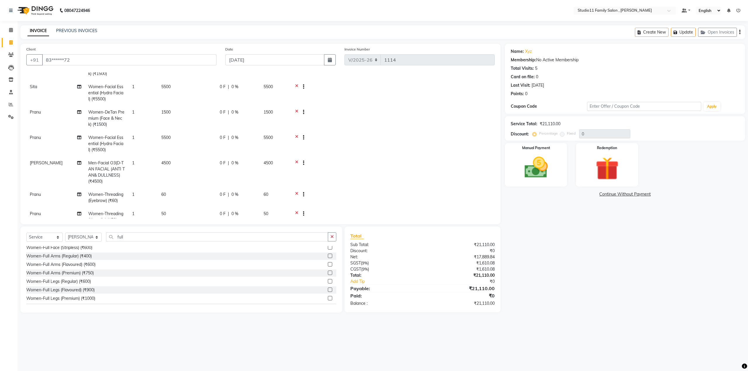
select select "85212"
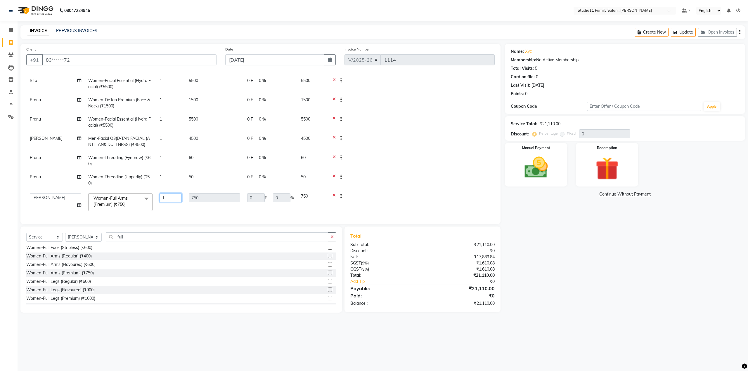
click at [169, 193] on input "1" at bounding box center [170, 197] width 22 height 9
type input "2"
click at [398, 174] on tbody "Zishan Men-Beard Styling (₹250) 1 250 0 F | 0 % 250 Zishan Men-DeTan O3 (Face&N…" at bounding box center [260, 115] width 468 height 198
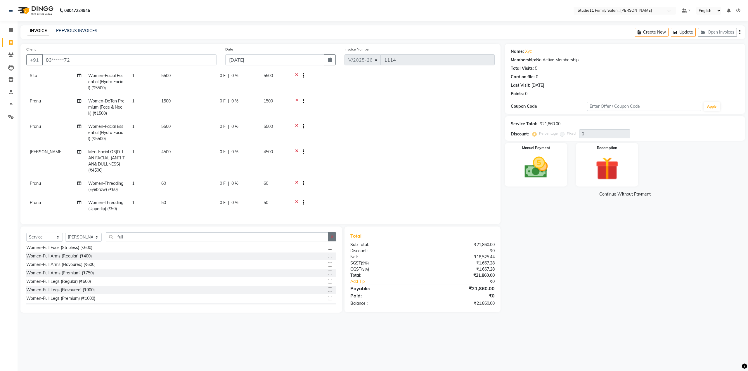
click at [333, 237] on icon "button" at bounding box center [331, 237] width 3 height 4
click at [193, 236] on input "text" at bounding box center [221, 236] width 230 height 9
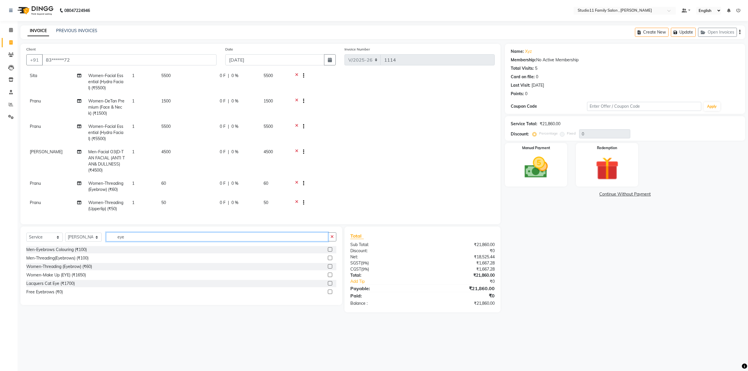
type input "eye"
click at [330, 266] on label at bounding box center [330, 266] width 4 height 4
click at [330, 266] on input "checkbox" at bounding box center [330, 267] width 4 height 4
checkbox input "false"
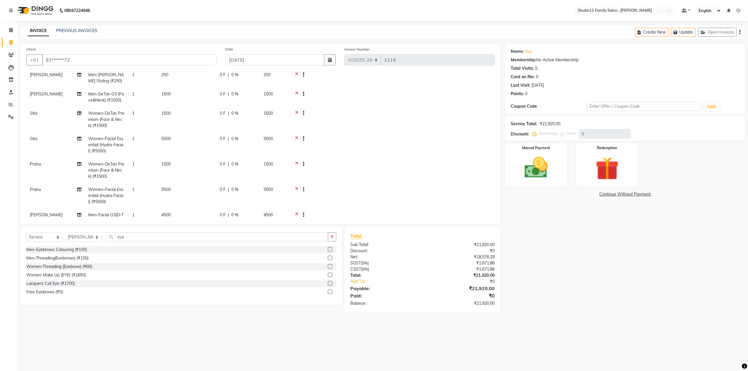
scroll to position [19, 0]
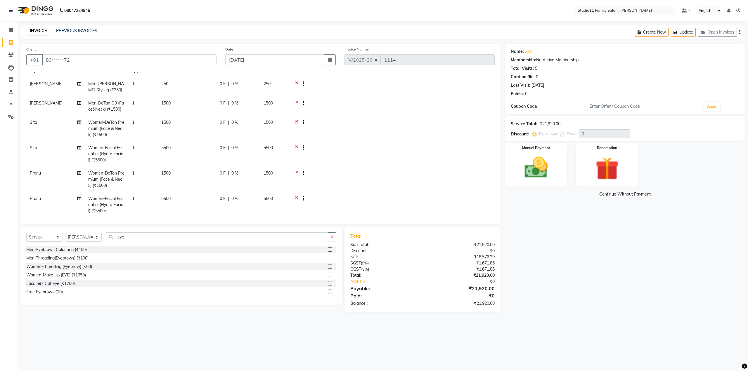
click at [35, 122] on span "Sita" at bounding box center [33, 122] width 7 height 5
select select "62944"
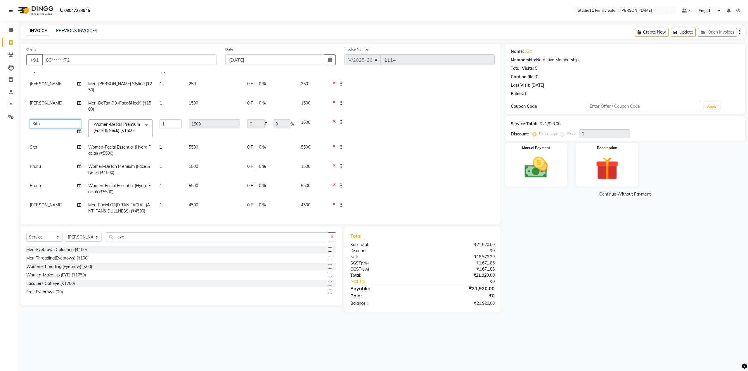
click at [51, 119] on select "Pranu Satya Kalagara Simran Sita Suresh Vamshi Zishan" at bounding box center [55, 123] width 51 height 9
select select "85212"
click at [421, 132] on td at bounding box center [411, 128] width 168 height 25
click at [422, 131] on td at bounding box center [411, 128] width 168 height 25
click at [423, 130] on td at bounding box center [411, 128] width 168 height 25
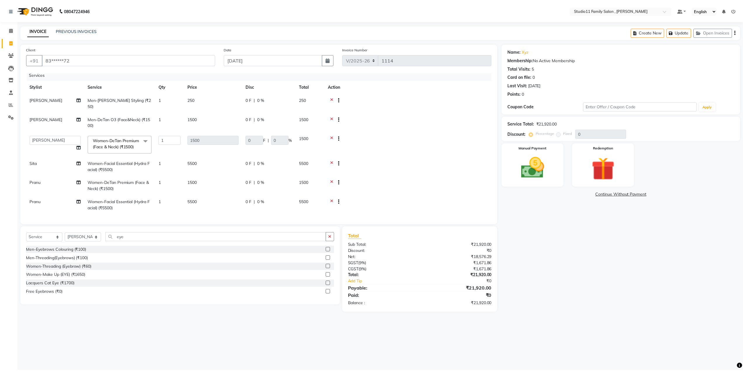
scroll to position [0, 0]
drag, startPoint x: 55, startPoint y: 55, endPoint x: 0, endPoint y: 51, distance: 55.7
click at [0, 51] on app-home "08047224946 Select Location × Studio11 Family Salon , Aditya Nagar Default Pane…" at bounding box center [374, 160] width 748 height 321
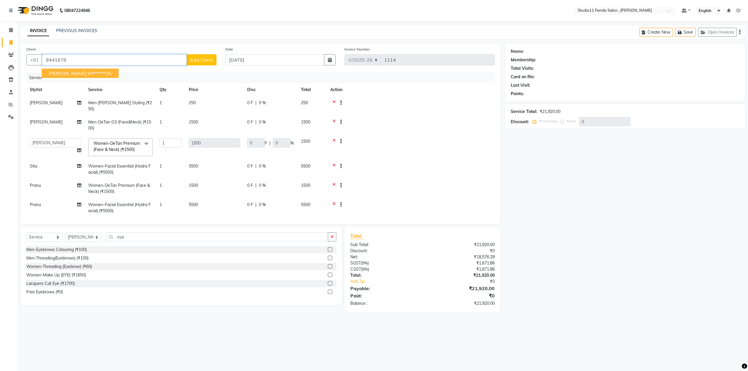
click at [78, 69] on button "Ravi 94******35" at bounding box center [80, 73] width 77 height 9
type input "94******35"
type input "300"
type input "20"
select select "2: Object"
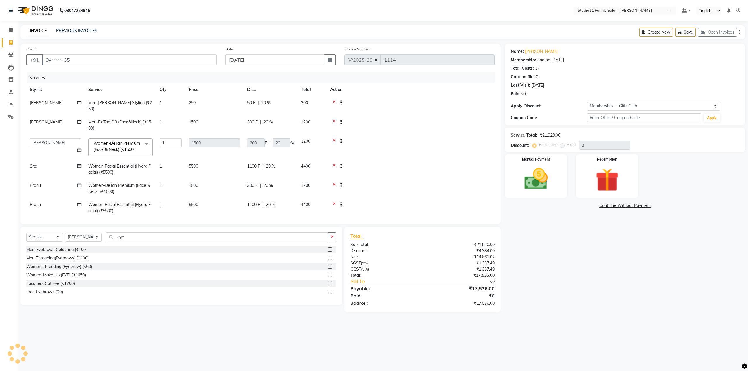
type input "20"
click at [619, 107] on select "Select Membership → Glitz Club Loyalty → All Members → Level 1" at bounding box center [653, 106] width 133 height 9
select select "0:"
click at [587, 102] on select "Select Membership → Glitz Club Loyalty → All Members → Level 1" at bounding box center [653, 106] width 133 height 9
type input "0"
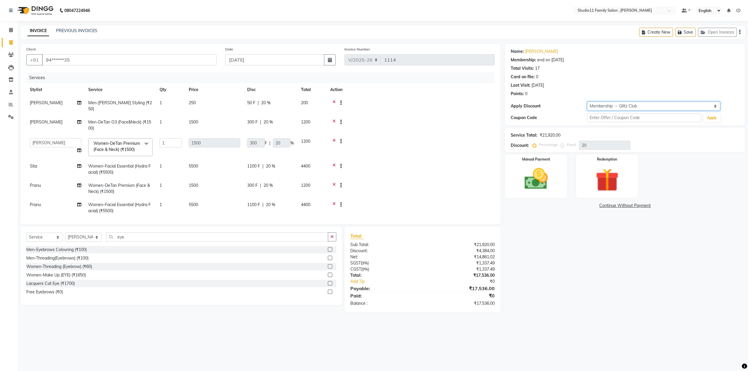
type input "0"
click at [616, 118] on input "text" at bounding box center [644, 117] width 114 height 9
type input "happy2025"
click at [710, 119] on button "Apply" at bounding box center [711, 118] width 17 height 9
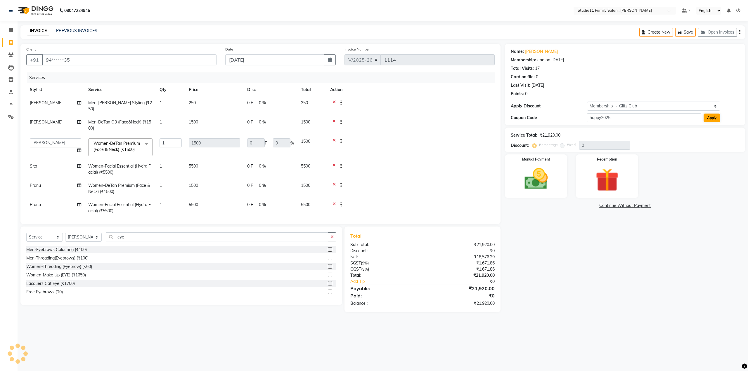
type input "30"
type input "450"
type input "30"
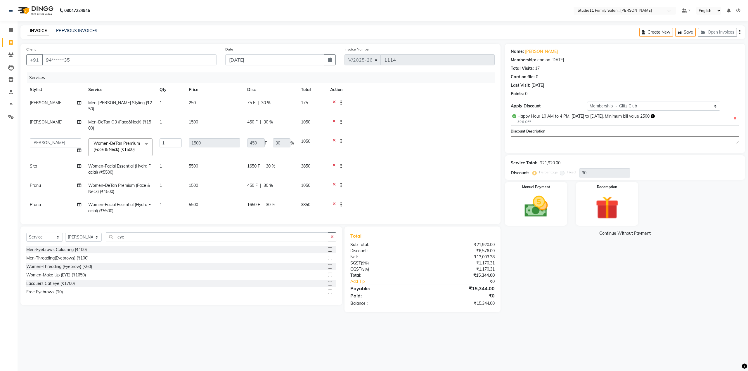
click at [570, 286] on div "Name: Ravi Membership: end on 30-12-2124 Total Visits: 17 Card on file: 0 Last …" at bounding box center [627, 178] width 244 height 269
click at [526, 203] on img at bounding box center [535, 207] width 39 height 28
click at [564, 232] on span "CARD" at bounding box center [564, 233] width 13 height 7
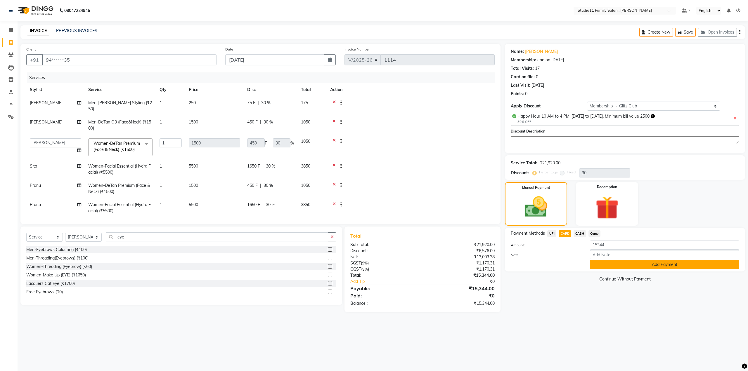
click at [627, 264] on button "Add Payment" at bounding box center [664, 264] width 149 height 9
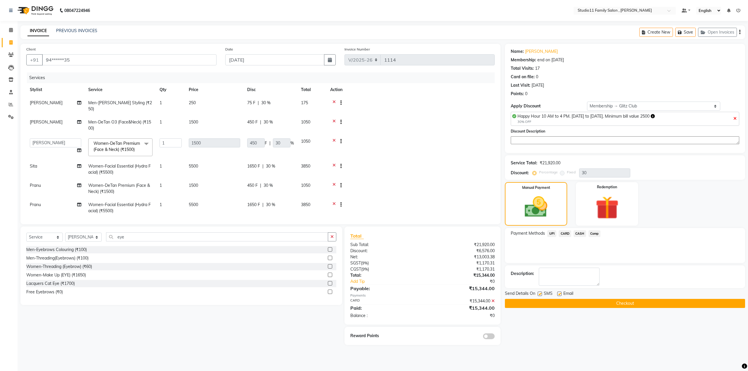
click at [630, 304] on button "Checkout" at bounding box center [625, 303] width 240 height 9
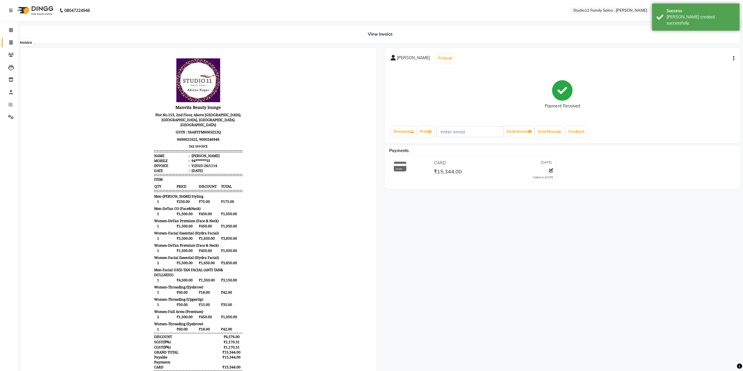
click at [11, 43] on icon at bounding box center [10, 42] width 3 height 4
select select "7303"
select select "service"
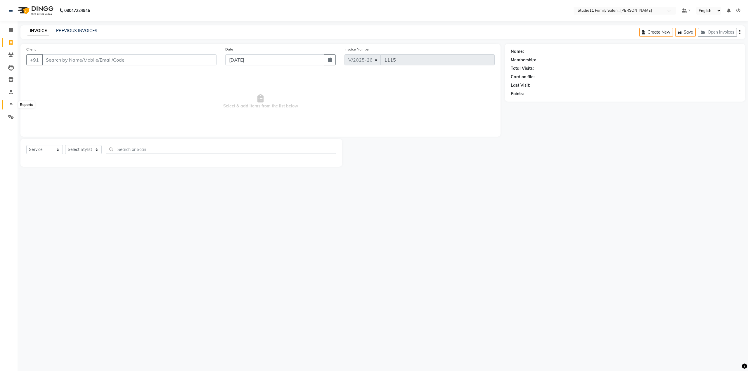
click at [7, 105] on span at bounding box center [11, 104] width 10 height 7
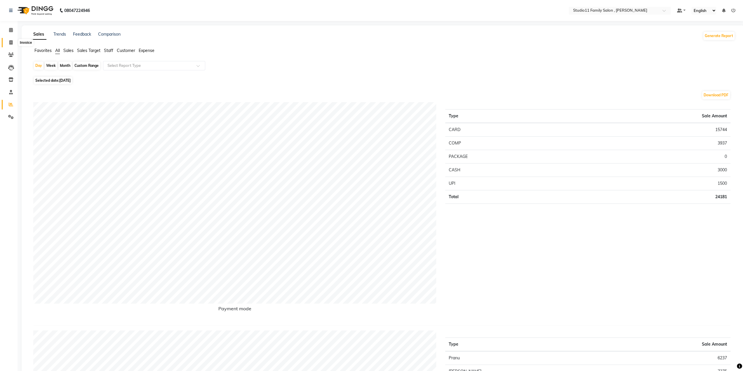
click at [8, 43] on span at bounding box center [11, 42] width 10 height 7
select select "service"
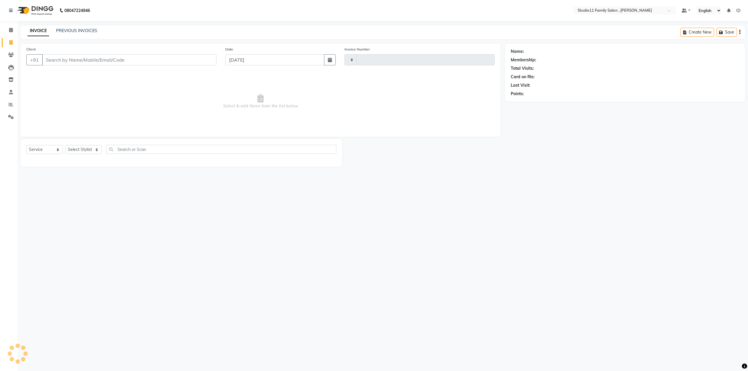
type input "1115"
select select "7303"
click at [79, 63] on input "Client" at bounding box center [129, 59] width 174 height 11
click at [98, 59] on input "Client" at bounding box center [129, 59] width 174 height 11
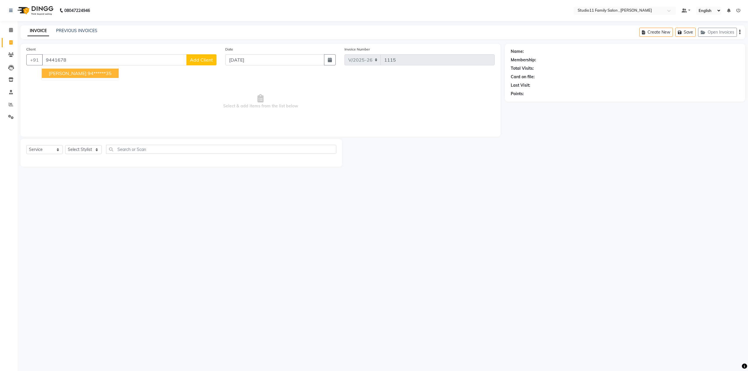
click at [88, 71] on ngb-highlight "94******35" at bounding box center [100, 73] width 24 height 6
type input "94******35"
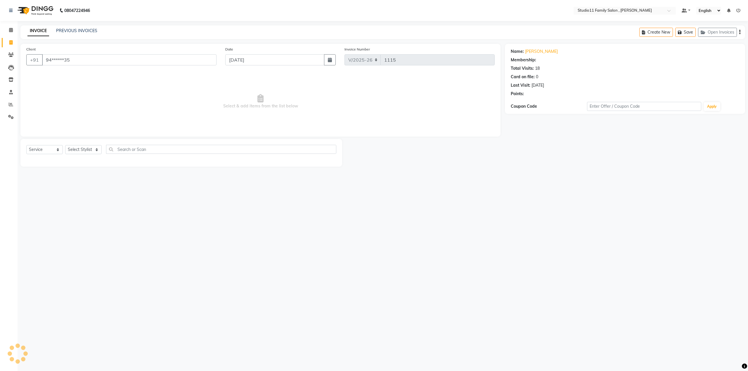
select select "2: Object"
click at [79, 150] on select "Select Stylist Pranu Satya Kalagara Simran Sita Suresh Vamshi Zishan" at bounding box center [83, 149] width 37 height 9
select select "62944"
click at [65, 145] on select "Select Stylist Pranu Satya Kalagara Simran Sita Suresh Vamshi Zishan" at bounding box center [83, 149] width 37 height 9
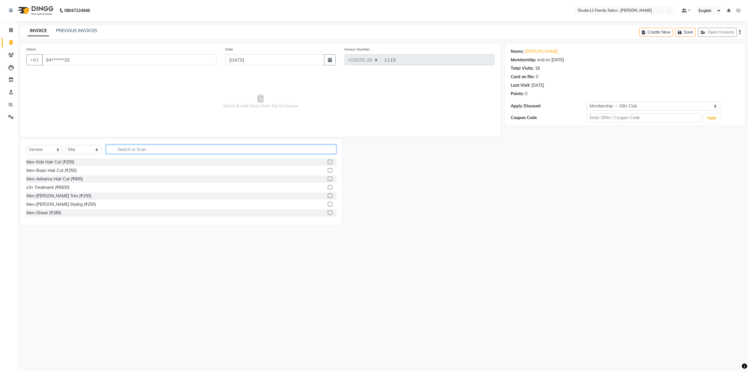
click at [142, 148] on input "text" at bounding box center [221, 149] width 230 height 9
type input "full"
click at [328, 185] on label at bounding box center [330, 184] width 4 height 4
click at [328, 185] on input "checkbox" at bounding box center [330, 185] width 4 height 4
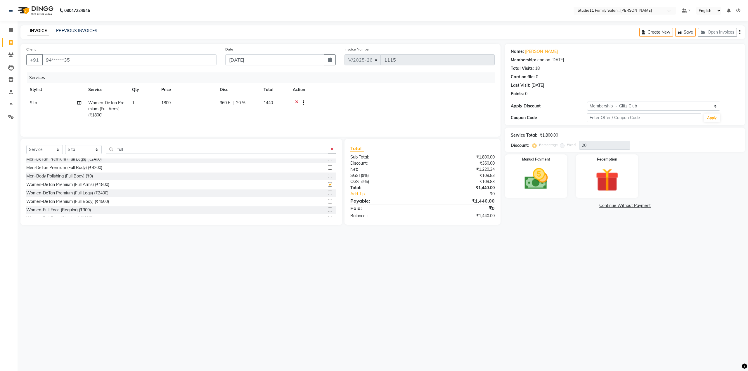
checkbox input "false"
click at [330, 274] on div "08047224946 Select Location × Studio11 Family Salon , Aditya Nagar Default Pane…" at bounding box center [374, 185] width 748 height 371
click at [717, 29] on button "Open Invoices" at bounding box center [717, 32] width 39 height 9
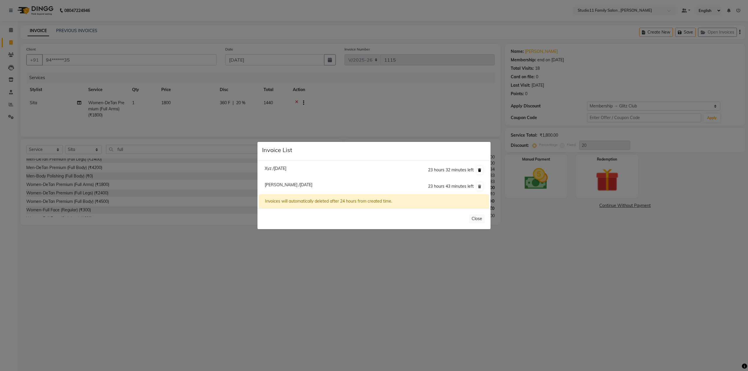
click at [479, 171] on icon at bounding box center [479, 171] width 3 height 4
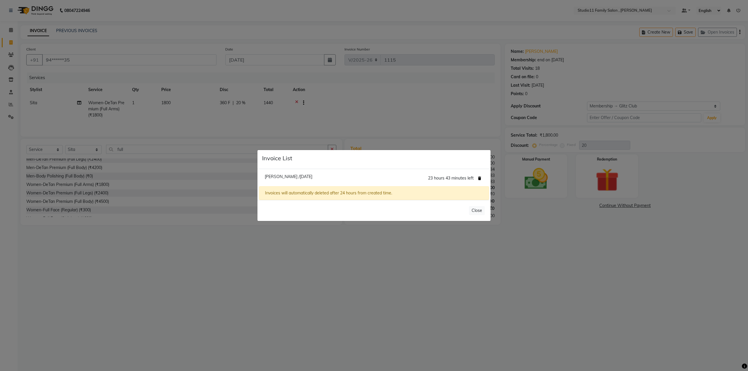
click at [478, 180] on icon at bounding box center [479, 179] width 3 height 4
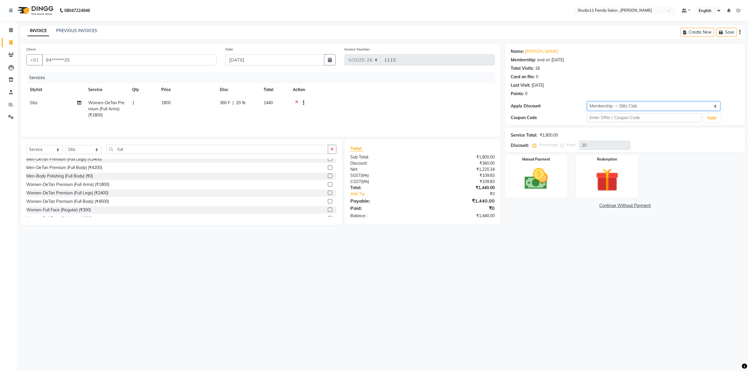
drag, startPoint x: 695, startPoint y: 104, endPoint x: 685, endPoint y: 105, distance: 9.7
click at [695, 104] on select "Select Membership → Glitz Club Loyalty → All Members → Level 1" at bounding box center [653, 106] width 133 height 9
select select "0:"
click at [587, 102] on select "Select Membership → Glitz Club Loyalty → All Members → Level 1" at bounding box center [653, 106] width 133 height 9
type input "0"
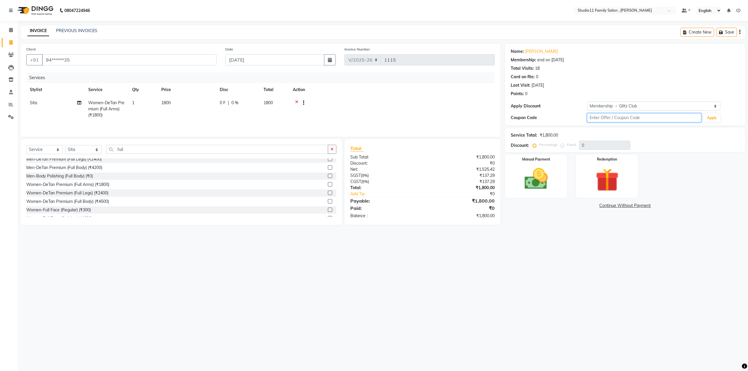
click at [627, 120] on input "text" at bounding box center [644, 117] width 114 height 9
type input "happy2025"
click at [717, 117] on button "Apply" at bounding box center [711, 118] width 17 height 9
type input "30"
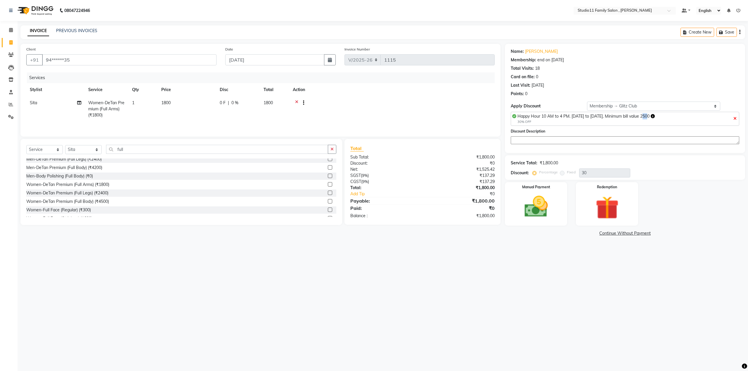
drag, startPoint x: 647, startPoint y: 115, endPoint x: 651, endPoint y: 116, distance: 3.3
click at [649, 116] on span "Happy Hour 10 AM to 4 PM. Monday to Thursday. Minimum bill value 2500" at bounding box center [583, 116] width 132 height 5
click at [654, 104] on select "Select Membership → Glitz Club Loyalty → All Members → Level 1" at bounding box center [653, 106] width 133 height 9
select select "1: Object"
click at [587, 102] on select "Select Membership → Glitz Club Loyalty → All Members → Level 1" at bounding box center [653, 106] width 133 height 9
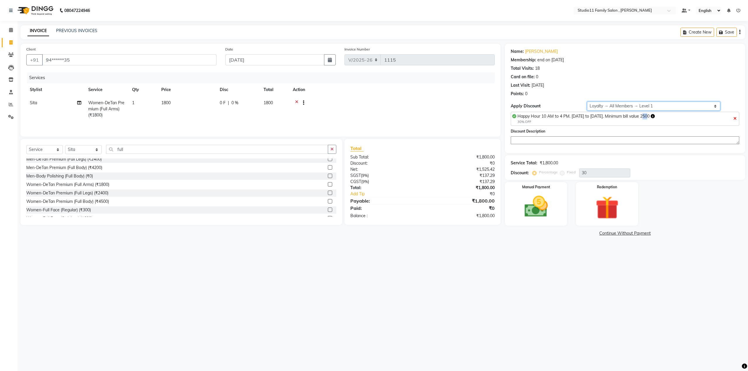
type input "0"
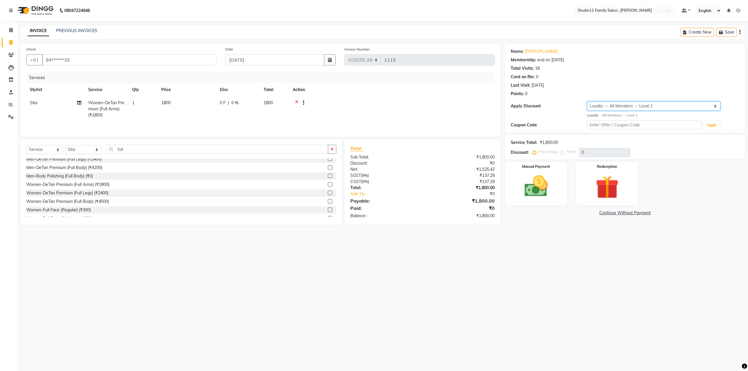
click at [663, 105] on select "Select Membership → Glitz Club Loyalty → All Members → Level 1" at bounding box center [653, 106] width 133 height 9
select select "2: Object"
click at [587, 102] on select "Select Membership → Glitz Club Loyalty → All Members → Level 1" at bounding box center [653, 106] width 133 height 9
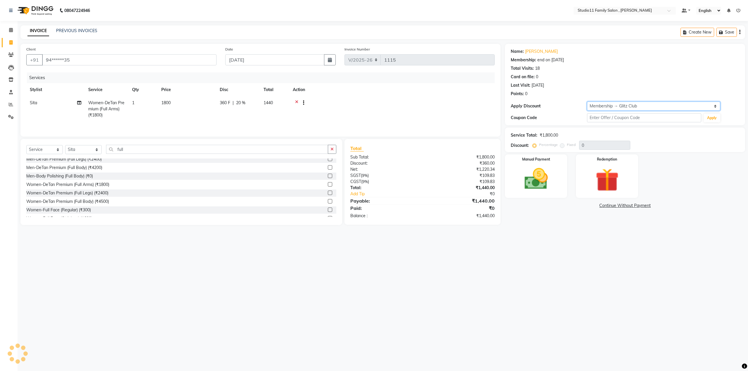
type input "20"
click at [446, 277] on div "08047224946 Select Location × Studio11 Family Salon , Aditya Nagar Default Pane…" at bounding box center [374, 185] width 748 height 371
click at [722, 31] on icon "button" at bounding box center [722, 32] width 6 height 4
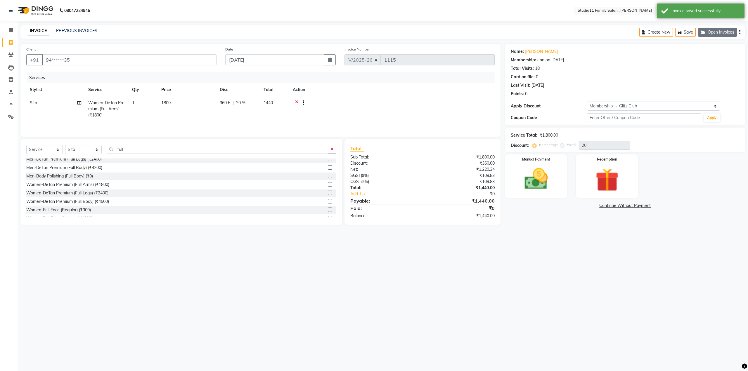
click at [706, 33] on icon "button" at bounding box center [703, 32] width 7 height 4
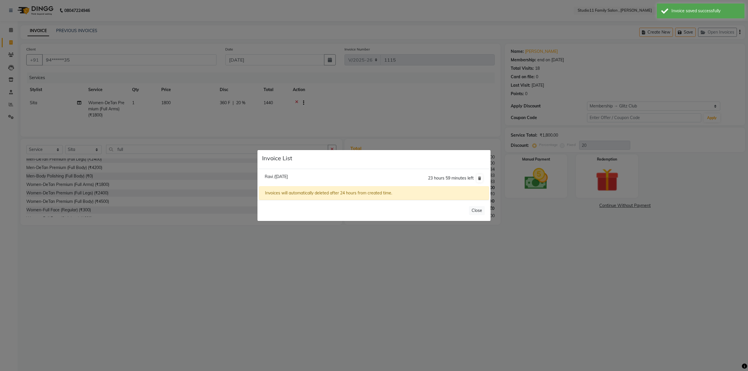
click at [334, 251] on ngb-modal-window "Invoice List Ravi /04 September 2025 23 hours 59 minutes left Invoices will aut…" at bounding box center [374, 185] width 748 height 371
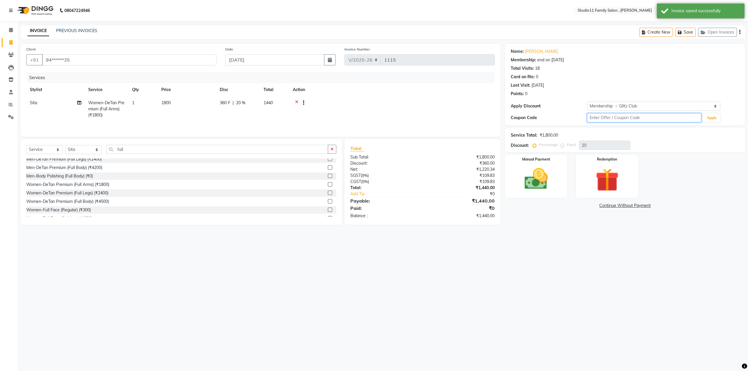
click at [632, 118] on input "text" at bounding box center [644, 117] width 114 height 9
type input "happy2025"
click at [712, 119] on button "Apply" at bounding box center [711, 118] width 17 height 9
select select "0:"
type input "30"
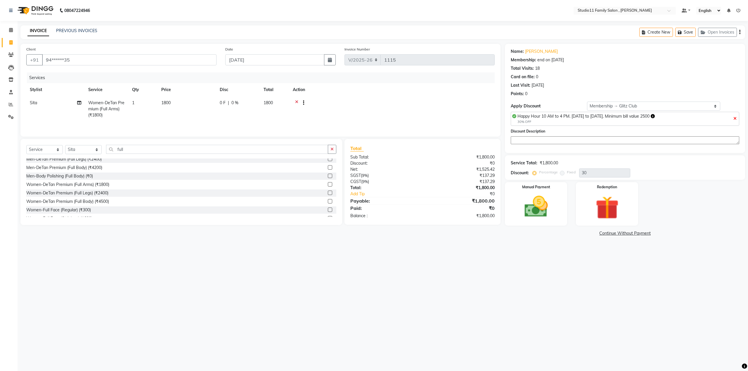
click at [234, 102] on span "0 %" at bounding box center [234, 103] width 7 height 6
select select "62944"
drag, startPoint x: 104, startPoint y: 60, endPoint x: 51, endPoint y: 60, distance: 52.6
click at [50, 60] on input "94******35" at bounding box center [129, 59] width 174 height 11
click at [443, 107] on td at bounding box center [411, 108] width 168 height 25
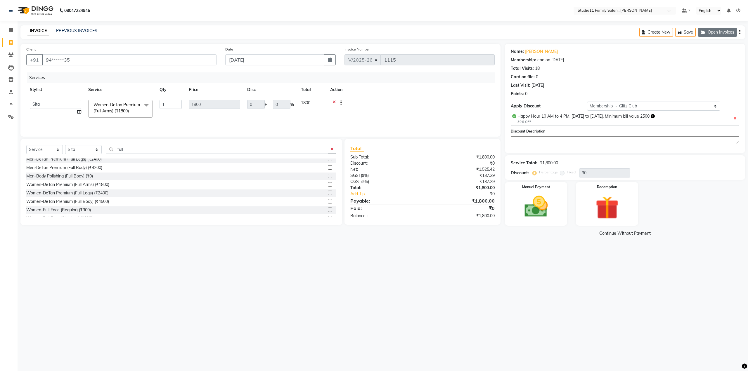
click at [720, 33] on button "Open Invoices" at bounding box center [717, 32] width 39 height 9
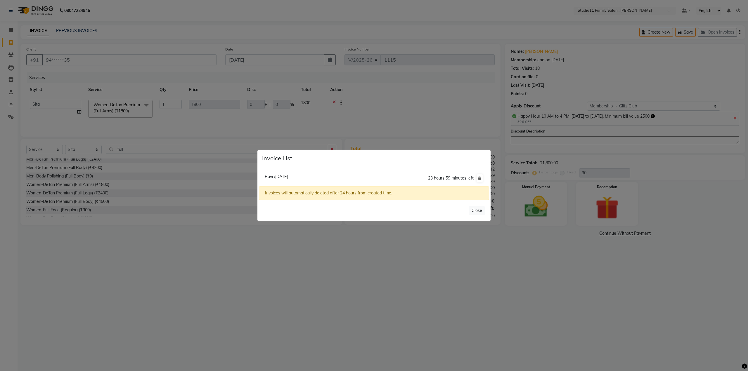
click at [234, 287] on ngb-modal-window "Invoice List Ravi /04 September 2025 23 hours 59 minutes left Invoices will aut…" at bounding box center [374, 185] width 748 height 371
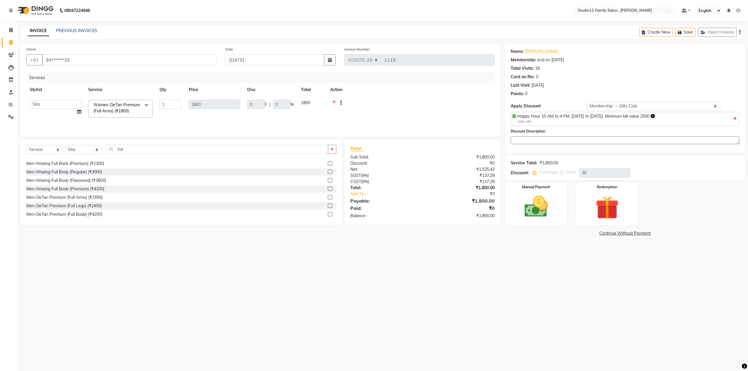
scroll to position [0, 0]
click at [735, 118] on icon at bounding box center [734, 119] width 3 height 4
type input "0"
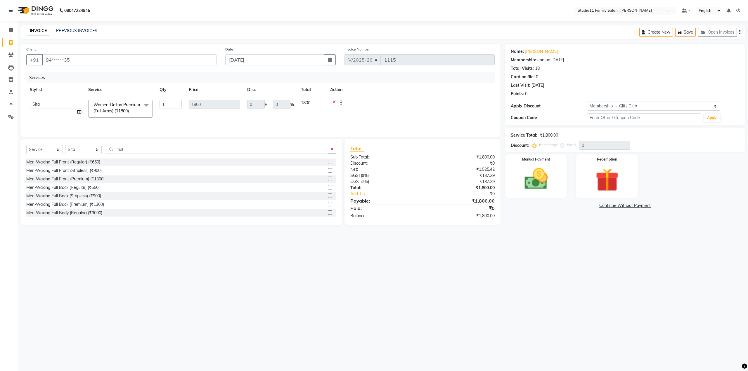
click at [146, 107] on span at bounding box center [146, 105] width 12 height 11
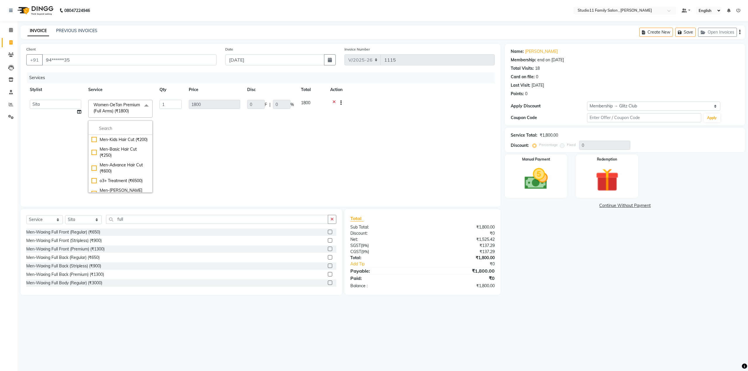
click at [146, 107] on span at bounding box center [146, 105] width 12 height 11
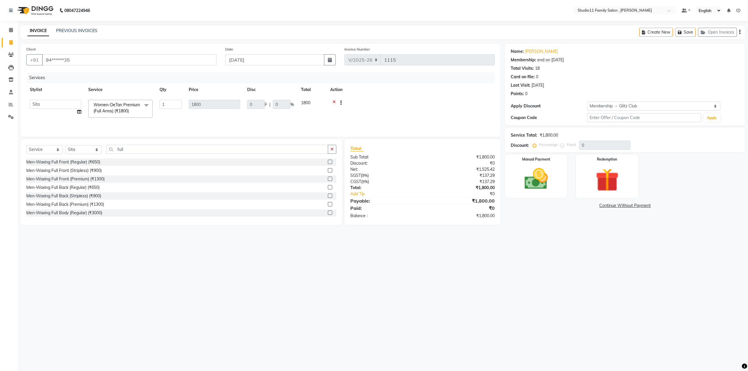
click at [264, 265] on div "08047224946 Select Location × Studio11 Family Salon , Aditya Nagar Default Pane…" at bounding box center [374, 185] width 748 height 371
click at [11, 42] on icon at bounding box center [10, 42] width 3 height 4
select select "service"
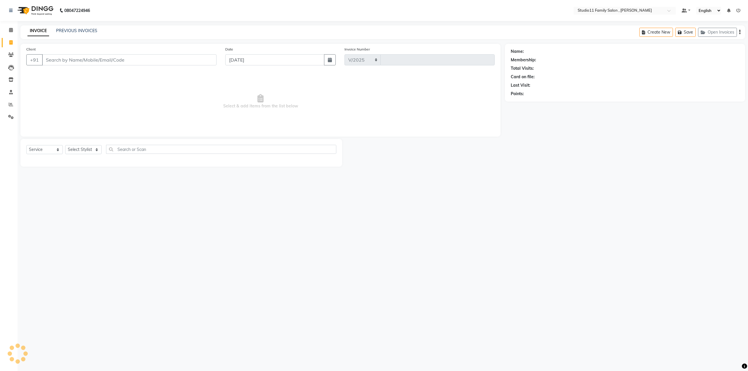
select select "7303"
type input "1115"
click at [721, 32] on button "Open Invoices" at bounding box center [717, 32] width 39 height 9
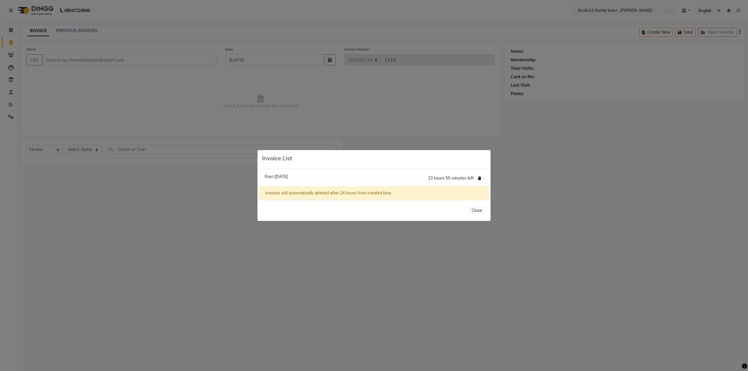
click at [480, 178] on icon at bounding box center [479, 179] width 3 height 4
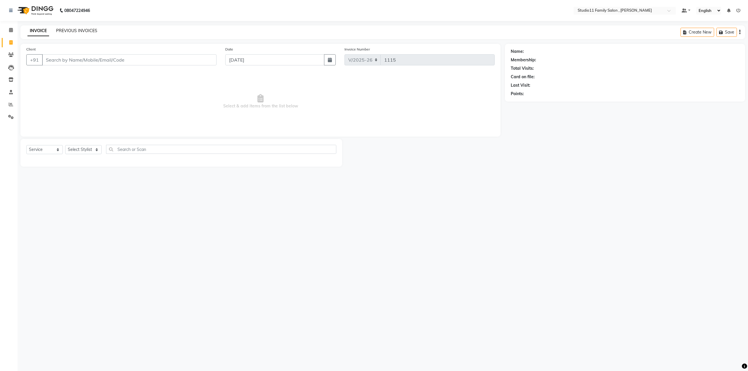
click at [69, 32] on link "PREVIOUS INVOICES" at bounding box center [76, 30] width 41 height 5
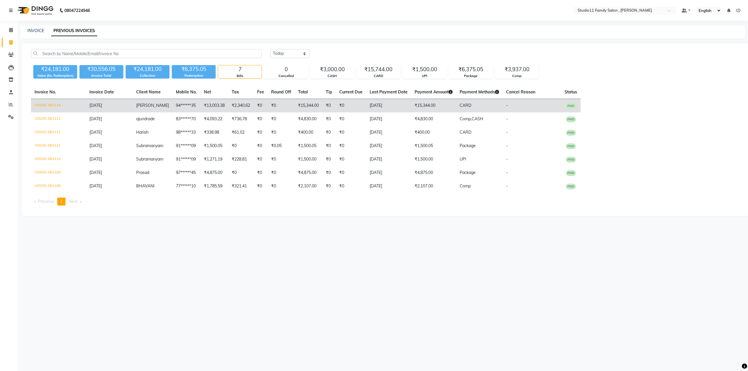
click at [246, 107] on td "₹2,340.62" at bounding box center [240, 106] width 25 height 14
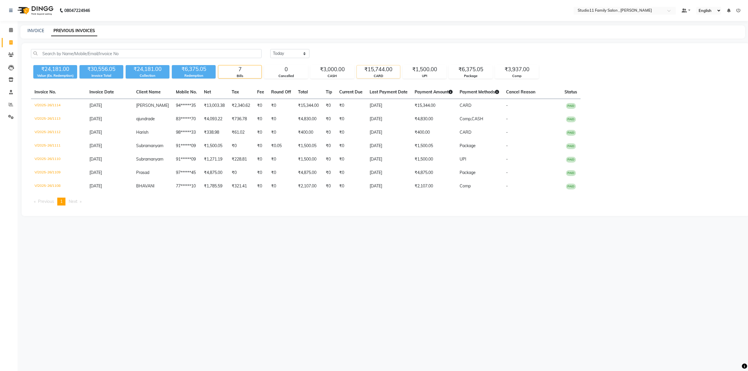
click at [385, 73] on div "₹15,744.00" at bounding box center [378, 69] width 43 height 8
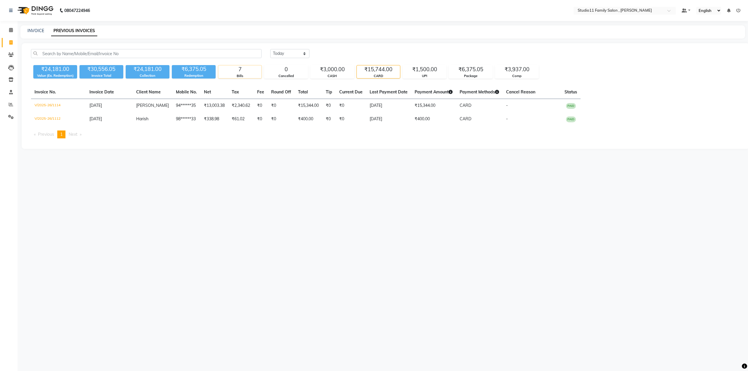
click at [249, 71] on div "7" at bounding box center [239, 69] width 43 height 8
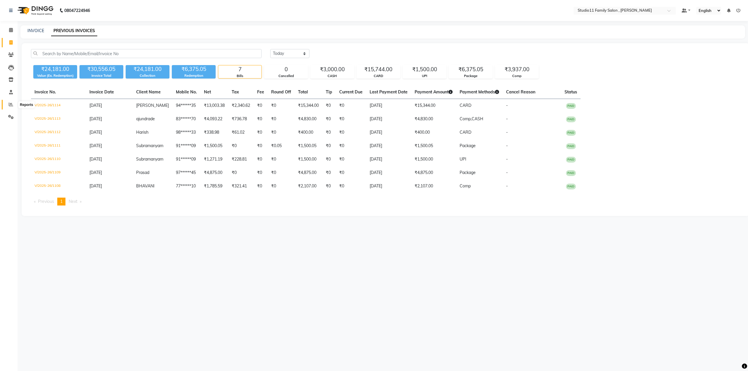
click at [12, 106] on icon at bounding box center [11, 104] width 4 height 4
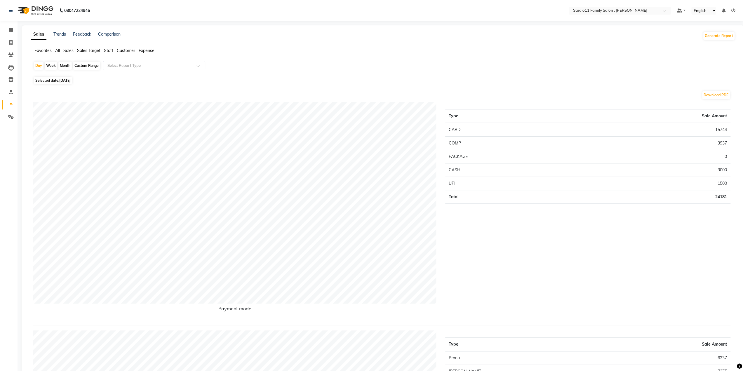
click at [99, 51] on span "Sales Target" at bounding box center [88, 50] width 23 height 5
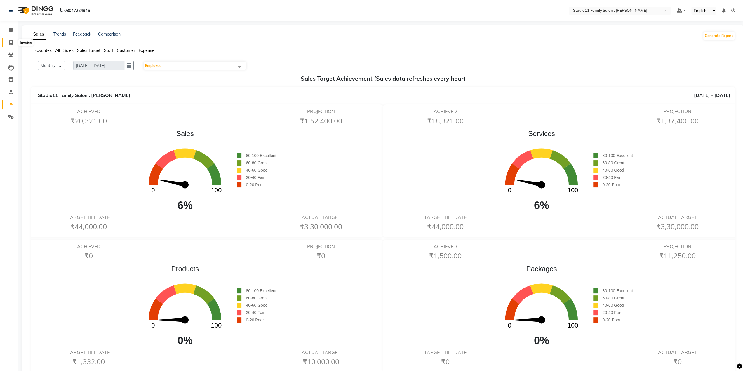
click at [12, 43] on icon at bounding box center [10, 42] width 3 height 4
select select "service"
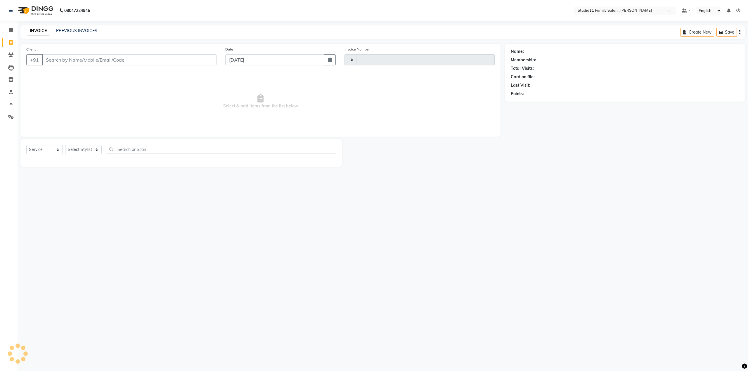
type input "1115"
select select "7303"
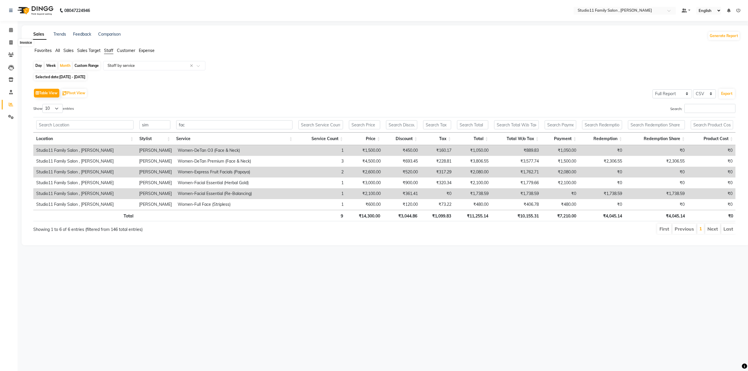
select select "full_report"
select select "csv"
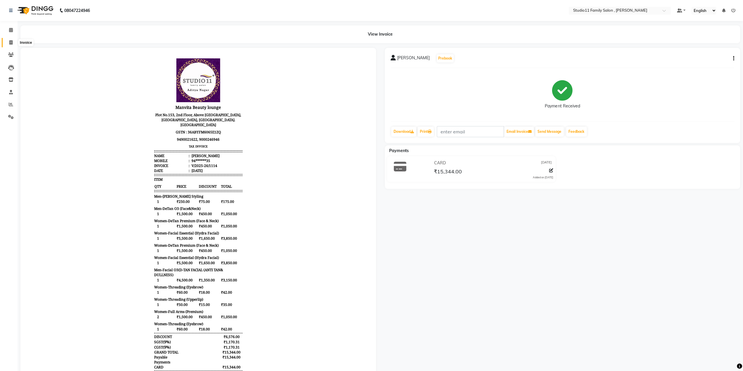
click at [9, 42] on span at bounding box center [11, 42] width 10 height 7
select select "7303"
select select "service"
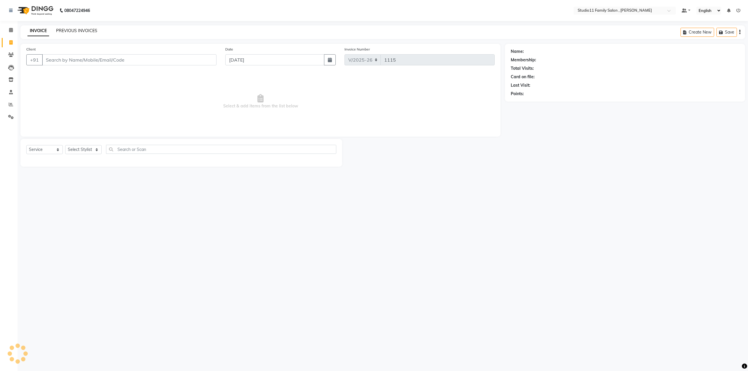
click at [72, 30] on link "PREVIOUS INVOICES" at bounding box center [76, 30] width 41 height 5
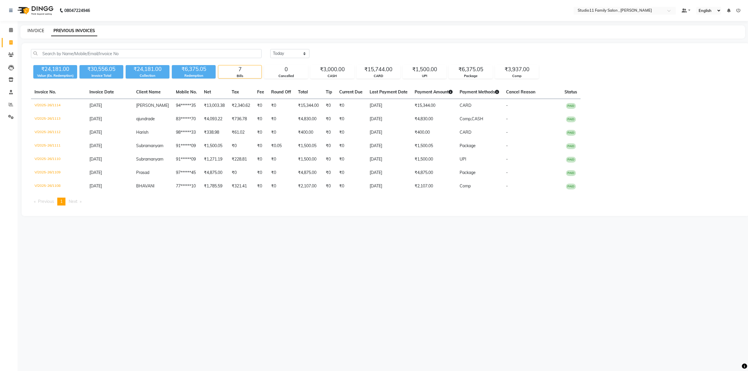
click at [28, 29] on link "INVOICE" at bounding box center [35, 30] width 17 height 5
select select "7303"
select select "service"
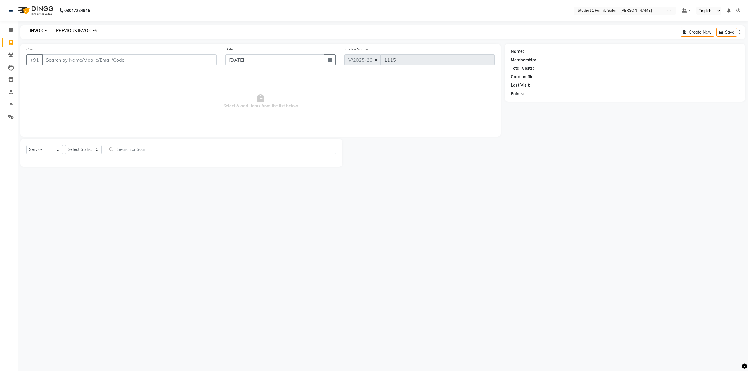
click at [77, 30] on link "PREVIOUS INVOICES" at bounding box center [76, 30] width 41 height 5
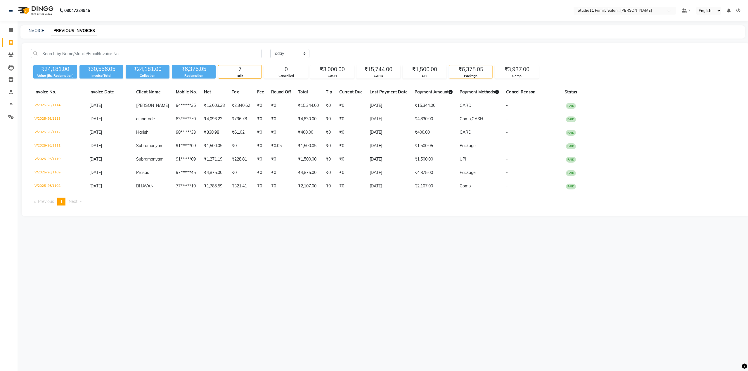
click at [477, 74] on div "Package" at bounding box center [470, 76] width 43 height 5
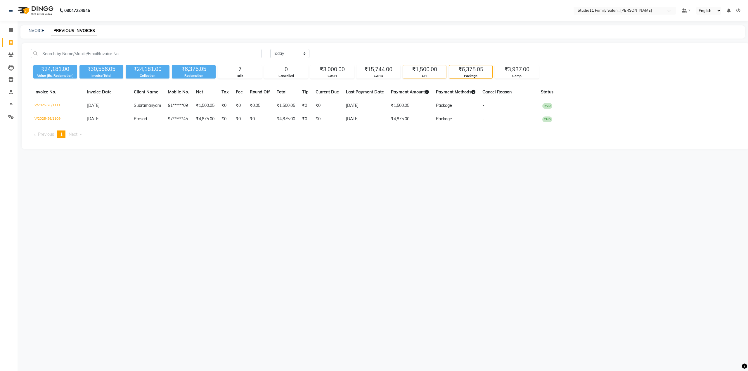
click at [417, 74] on div "UPI" at bounding box center [424, 76] width 43 height 5
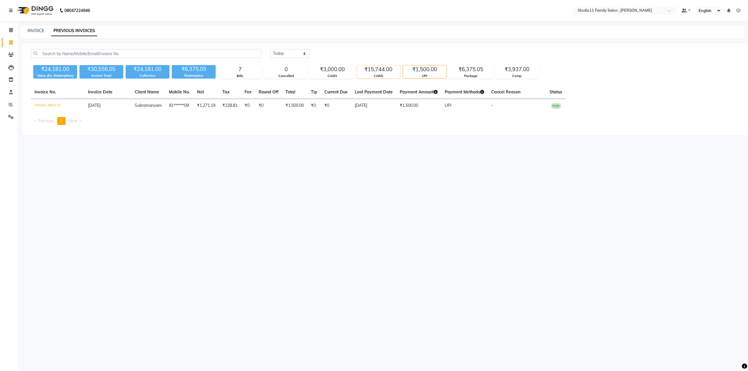
click at [360, 74] on div "CARD" at bounding box center [378, 76] width 43 height 5
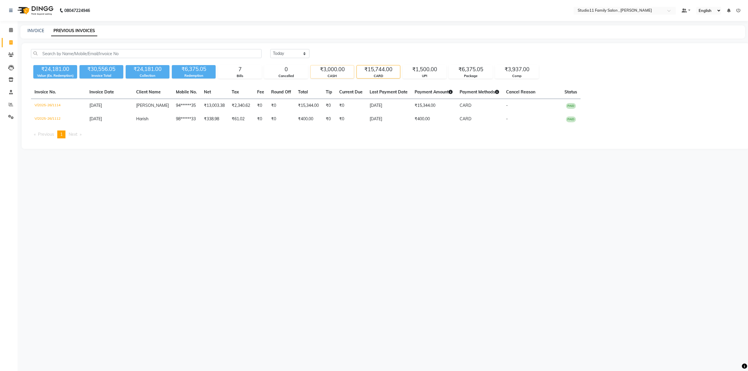
click at [334, 74] on div "CASH" at bounding box center [331, 76] width 43 height 5
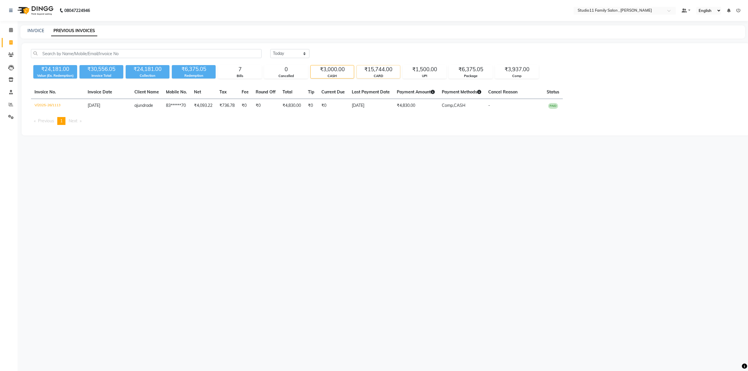
click at [381, 67] on div "₹15,744.00" at bounding box center [378, 69] width 43 height 8
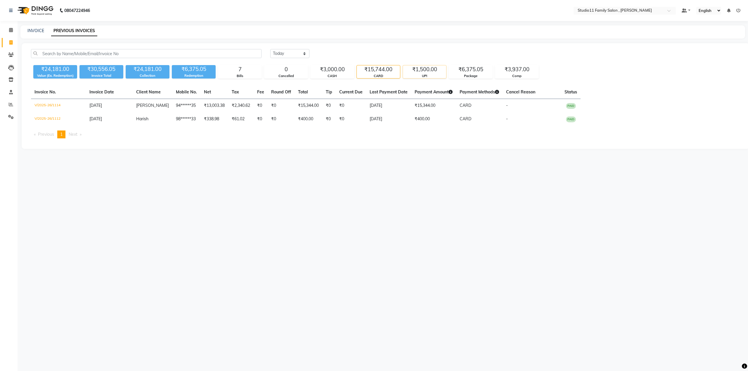
click at [410, 68] on div "₹1,500.00" at bounding box center [424, 69] width 43 height 8
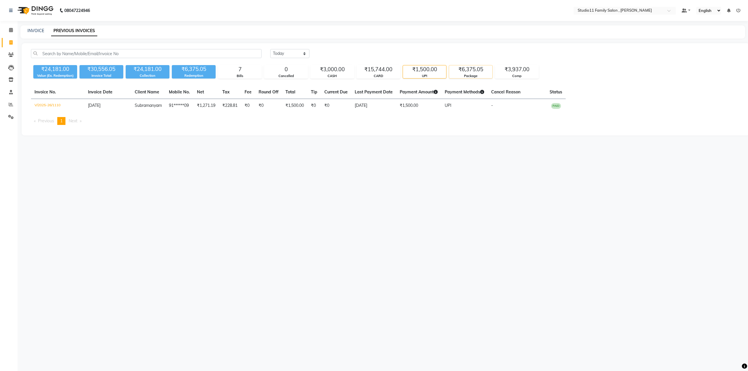
click at [471, 71] on div "₹6,375.05" at bounding box center [470, 69] width 43 height 8
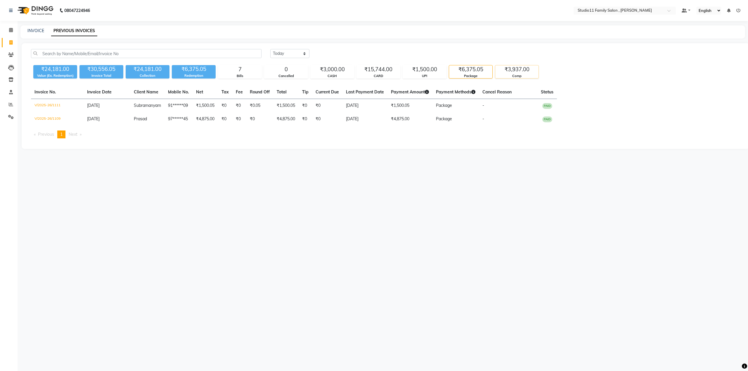
click at [512, 69] on div "₹3,937.00" at bounding box center [516, 69] width 43 height 8
click at [468, 70] on div "₹6,375.05" at bounding box center [470, 69] width 43 height 8
click at [425, 70] on div "₹1,500.00" at bounding box center [424, 69] width 43 height 8
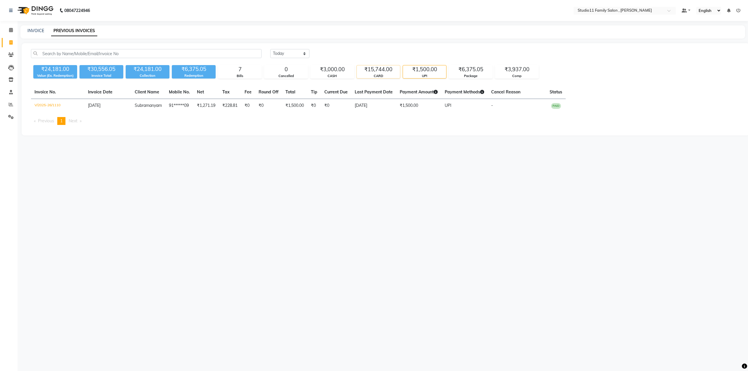
click at [383, 74] on div "CARD" at bounding box center [378, 76] width 43 height 5
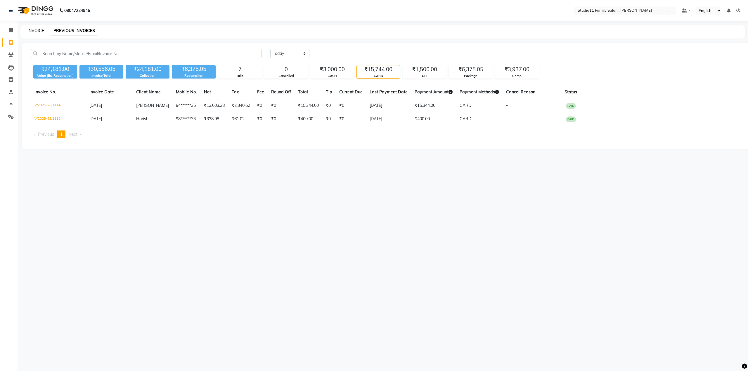
click at [36, 29] on link "INVOICE" at bounding box center [35, 30] width 17 height 5
select select "service"
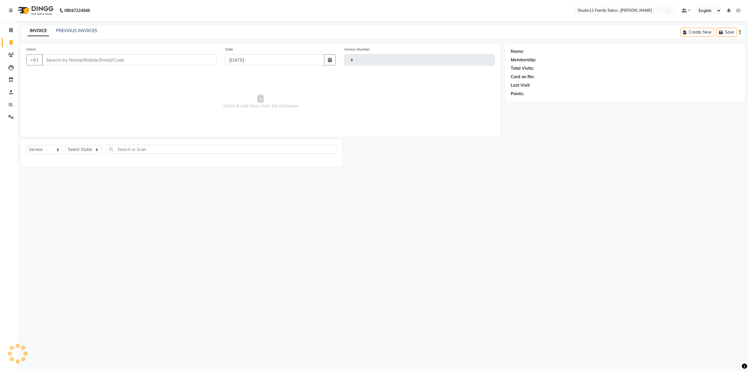
type input "1115"
select select "7303"
click at [85, 149] on select "Select Stylist Pranu [PERSON_NAME] [PERSON_NAME] [PERSON_NAME] [PERSON_NAME]" at bounding box center [83, 149] width 37 height 9
click at [30, 149] on select "Select Service Product Membership Package Voucher Prepaid Gift Card" at bounding box center [44, 149] width 37 height 9
select select "package"
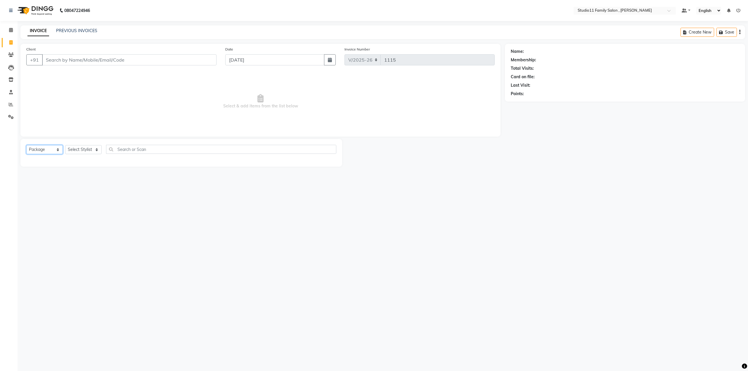
click at [26, 145] on select "Select Service Product Membership Package Voucher Prepaid Gift Card" at bounding box center [44, 149] width 37 height 9
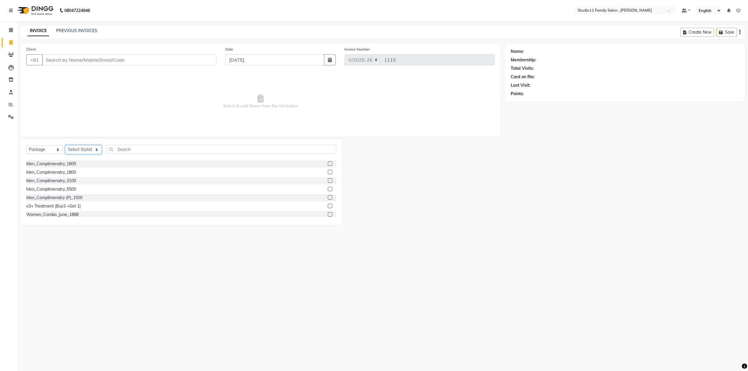
click at [85, 150] on select "Select Stylist Pranu [PERSON_NAME] [PERSON_NAME] [PERSON_NAME] [PERSON_NAME]" at bounding box center [83, 149] width 37 height 9
select select "82223"
click at [65, 145] on select "Select Stylist Pranu [PERSON_NAME] [PERSON_NAME] [PERSON_NAME] [PERSON_NAME]" at bounding box center [83, 149] width 37 height 9
click at [328, 172] on label at bounding box center [330, 172] width 4 height 4
click at [328, 172] on input "checkbox" at bounding box center [330, 173] width 4 height 4
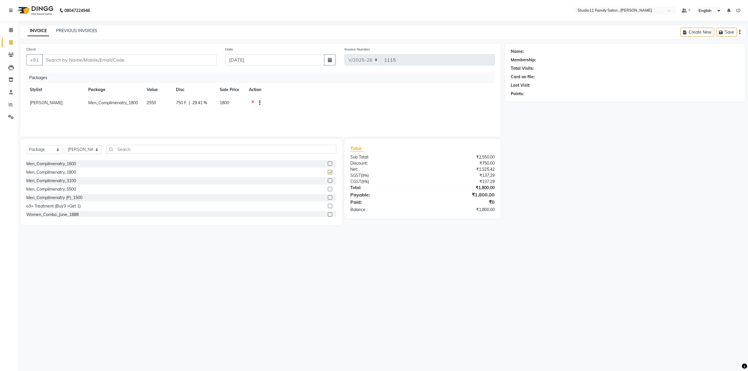
checkbox input "false"
click at [40, 147] on select "Select Service Product Membership Package Voucher Prepaid Gift Card" at bounding box center [44, 149] width 37 height 9
click at [120, 247] on div "08047224946 Select Location × Studio11 Family Salon , Aditya Nagar Default Pane…" at bounding box center [374, 185] width 748 height 371
click at [79, 152] on select "Select Stylist Pranu [PERSON_NAME] [PERSON_NAME] [PERSON_NAME] [PERSON_NAME]" at bounding box center [83, 149] width 37 height 9
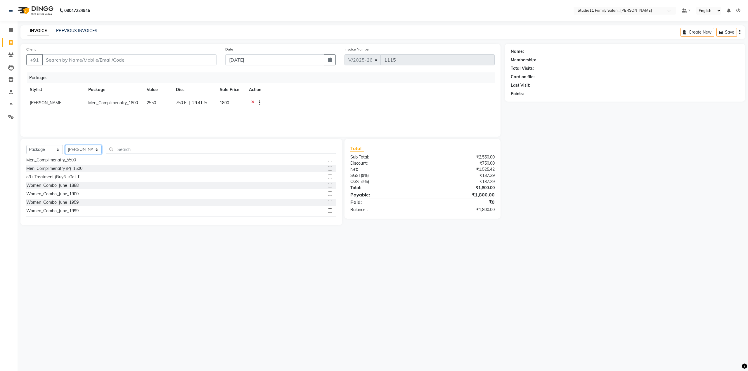
select select "62940"
click at [65, 145] on select "Select Stylist Pranu [PERSON_NAME] [PERSON_NAME] [PERSON_NAME] [PERSON_NAME]" at bounding box center [83, 149] width 37 height 9
click at [87, 150] on select "Select Stylist Pranu [PERSON_NAME] [PERSON_NAME] [PERSON_NAME] [PERSON_NAME]" at bounding box center [83, 149] width 37 height 9
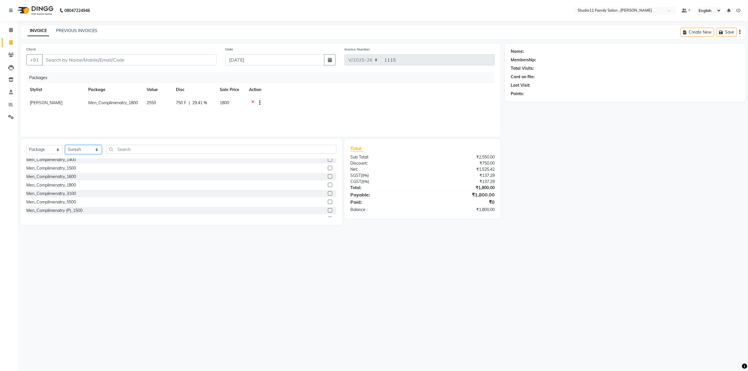
scroll to position [75, 0]
click at [328, 172] on label at bounding box center [330, 172] width 4 height 4
click at [328, 172] on input "checkbox" at bounding box center [330, 172] width 4 height 4
checkbox input "false"
click at [85, 59] on input "Client" at bounding box center [129, 59] width 174 height 11
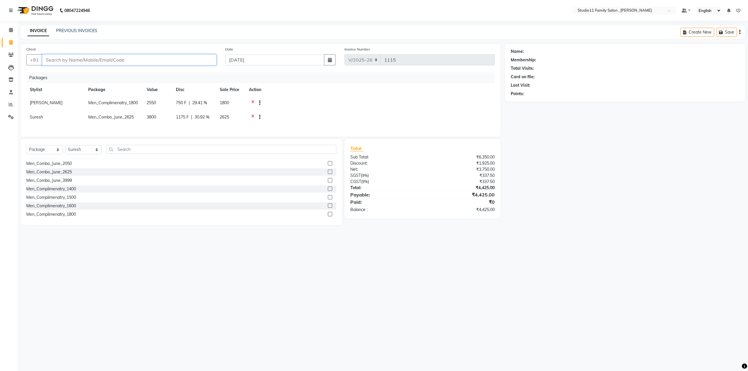
click at [105, 62] on input "Client" at bounding box center [129, 59] width 174 height 11
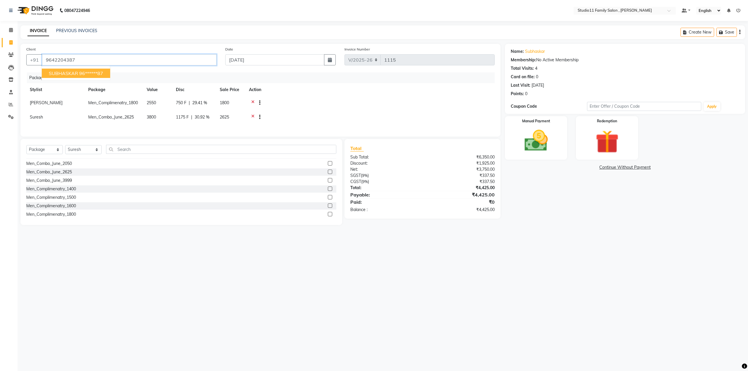
drag, startPoint x: 81, startPoint y: 59, endPoint x: 43, endPoint y: 60, distance: 38.6
click at [43, 60] on input "9642204387" at bounding box center [129, 59] width 174 height 11
click at [93, 71] on ngb-highlight "96******87" at bounding box center [91, 73] width 24 height 6
type input "96******87"
click at [534, 122] on label "Manual Payment" at bounding box center [535, 121] width 29 height 6
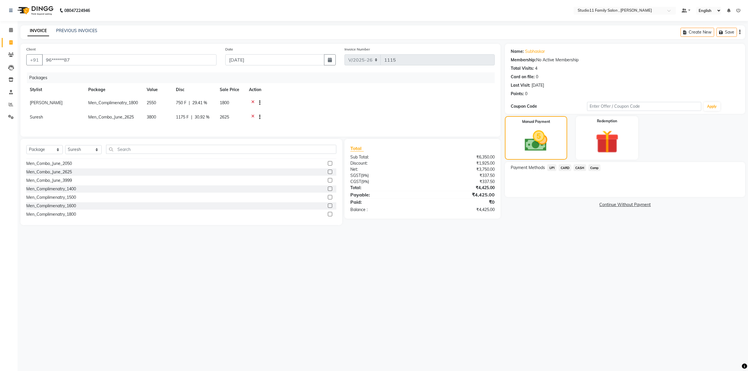
click at [564, 167] on span "CARD" at bounding box center [564, 167] width 13 height 7
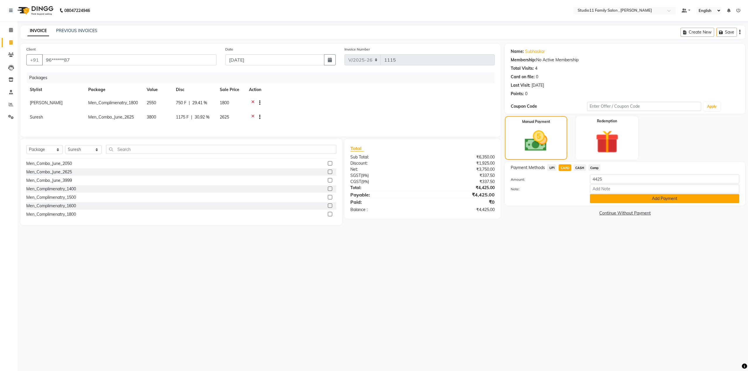
click at [609, 200] on button "Add Payment" at bounding box center [664, 198] width 149 height 9
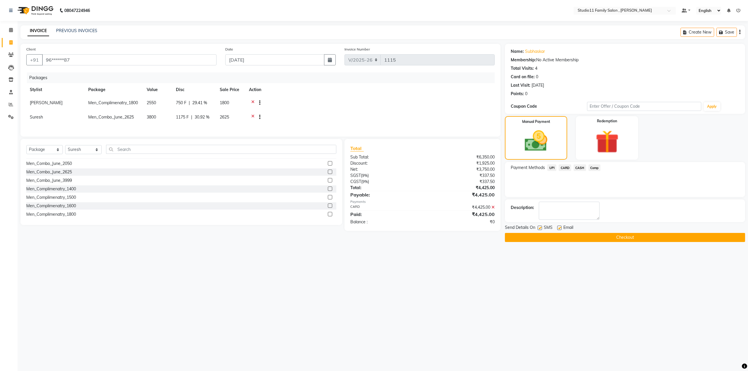
click at [603, 237] on button "Checkout" at bounding box center [625, 237] width 240 height 9
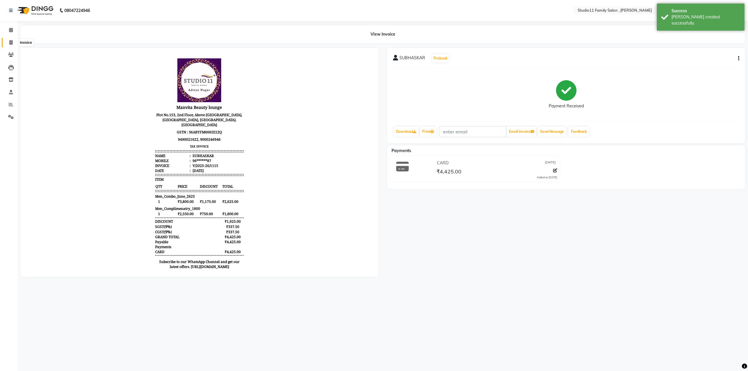
click at [12, 41] on icon at bounding box center [10, 42] width 3 height 4
select select "7303"
select select "service"
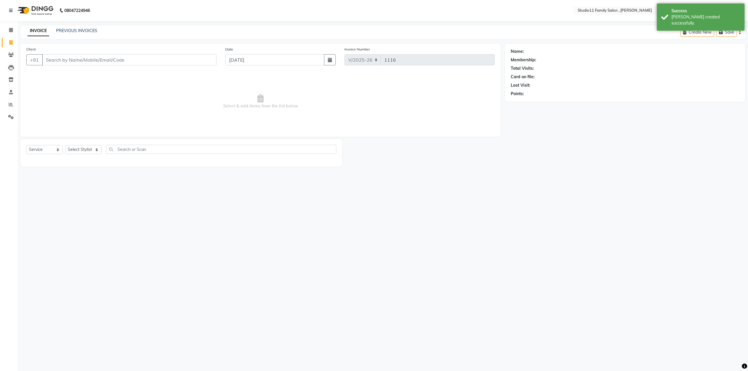
click at [79, 63] on input "Client" at bounding box center [129, 59] width 174 height 11
type input "9642204387"
click at [46, 152] on select "Select Service Product Membership Package Voucher Prepaid Gift Card" at bounding box center [44, 149] width 37 height 9
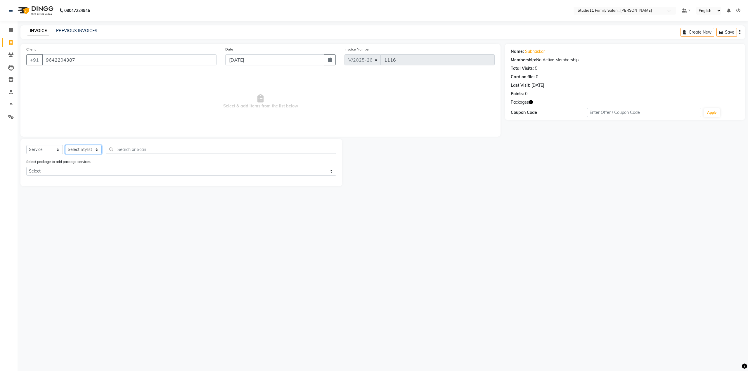
click at [91, 152] on select "Select Stylist Pranu [PERSON_NAME] [PERSON_NAME] [PERSON_NAME] [PERSON_NAME]" at bounding box center [83, 149] width 37 height 9
select select "62941"
click at [65, 145] on select "Select Stylist Pranu [PERSON_NAME] [PERSON_NAME] [PERSON_NAME] [PERSON_NAME]" at bounding box center [83, 149] width 37 height 9
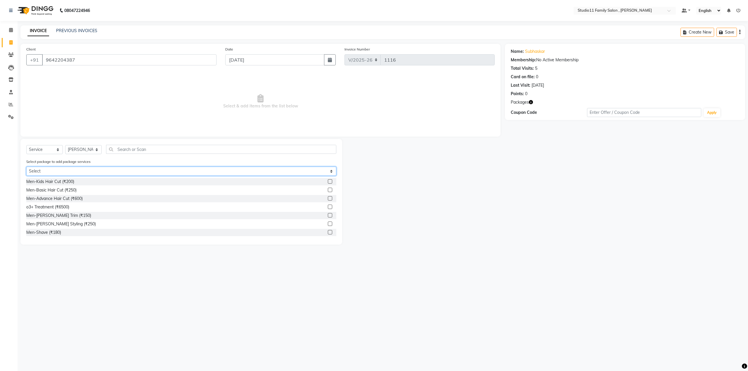
click at [80, 174] on select "Select Men_Combo_June_2625 Men_Complimenatry_1800" at bounding box center [181, 171] width 310 height 9
select select "1: Object"
click at [26, 167] on select "Select Men_Combo_June_2625 Men_Complimenatry_1800" at bounding box center [181, 171] width 310 height 9
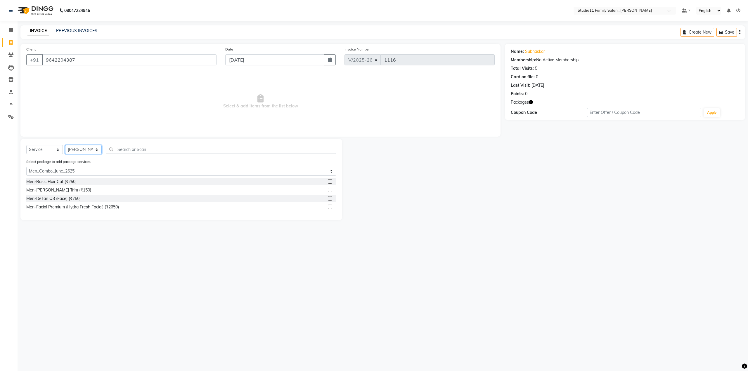
click at [80, 149] on select "Select Stylist Pranu [PERSON_NAME] [PERSON_NAME] [PERSON_NAME] [PERSON_NAME]" at bounding box center [83, 149] width 37 height 9
select select "62940"
click at [65, 145] on select "Select Stylist Pranu [PERSON_NAME] [PERSON_NAME] [PERSON_NAME] [PERSON_NAME]" at bounding box center [83, 149] width 37 height 9
click at [328, 181] on label at bounding box center [330, 181] width 4 height 4
click at [328, 181] on input "checkbox" at bounding box center [330, 182] width 4 height 4
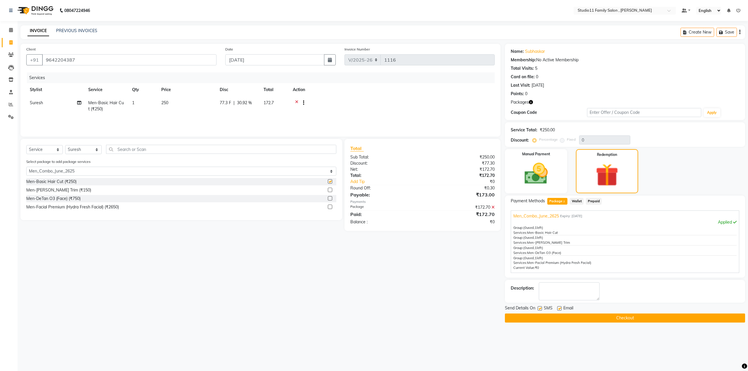
checkbox input "false"
click at [328, 190] on label at bounding box center [330, 190] width 4 height 4
click at [328, 190] on input "checkbox" at bounding box center [330, 190] width 4 height 4
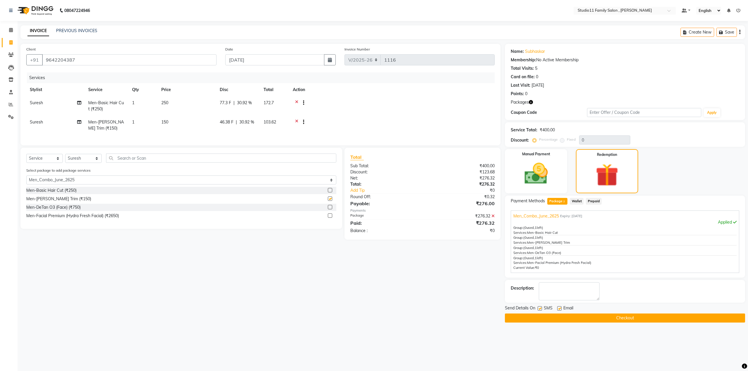
checkbox input "false"
click at [88, 163] on select "Select Stylist Pranu [PERSON_NAME] [PERSON_NAME] [PERSON_NAME] [PERSON_NAME]" at bounding box center [83, 158] width 37 height 9
select select "85212"
click at [65, 158] on select "Select Stylist Pranu [PERSON_NAME] [PERSON_NAME] [PERSON_NAME] [PERSON_NAME]" at bounding box center [83, 158] width 37 height 9
click at [330, 209] on label at bounding box center [330, 207] width 4 height 4
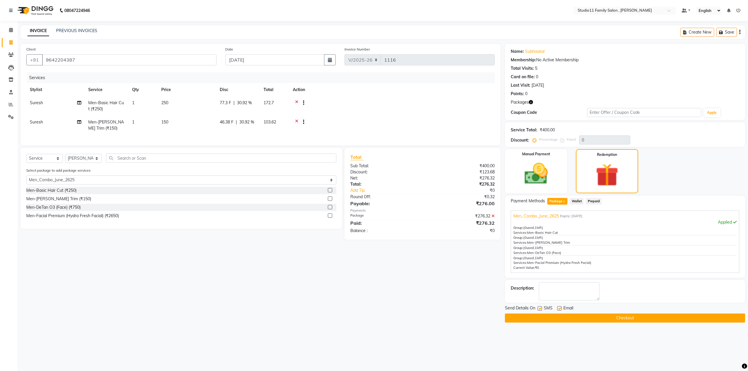
click at [330, 209] on input "checkbox" at bounding box center [330, 208] width 4 height 4
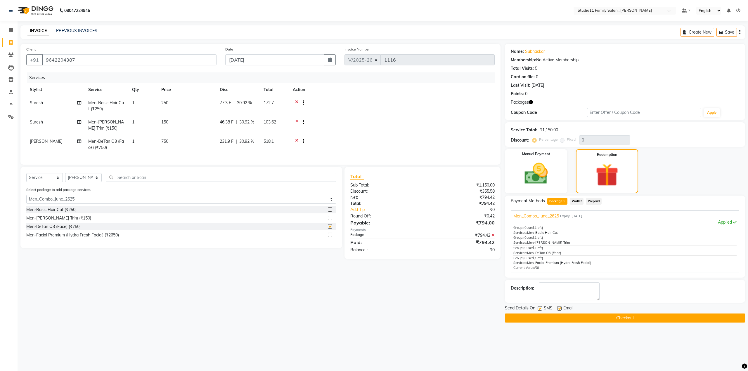
checkbox input "false"
click at [330, 237] on label at bounding box center [330, 235] width 4 height 4
click at [330, 237] on input "checkbox" at bounding box center [330, 235] width 4 height 4
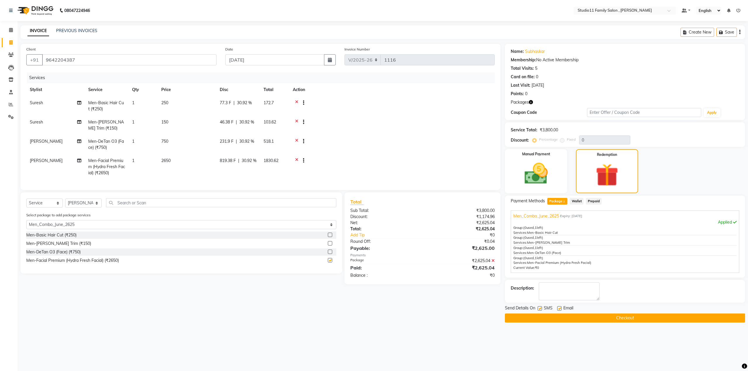
checkbox input "false"
click at [560, 309] on label at bounding box center [559, 308] width 4 height 4
click at [560, 309] on input "checkbox" at bounding box center [559, 309] width 4 height 4
checkbox input "false"
click at [539, 308] on label at bounding box center [539, 308] width 4 height 4
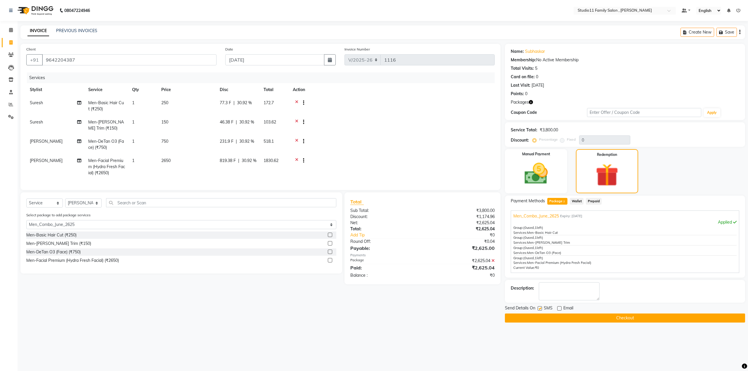
click at [539, 308] on input "checkbox" at bounding box center [539, 309] width 4 height 4
checkbox input "false"
click at [588, 316] on button "Checkout" at bounding box center [625, 318] width 240 height 9
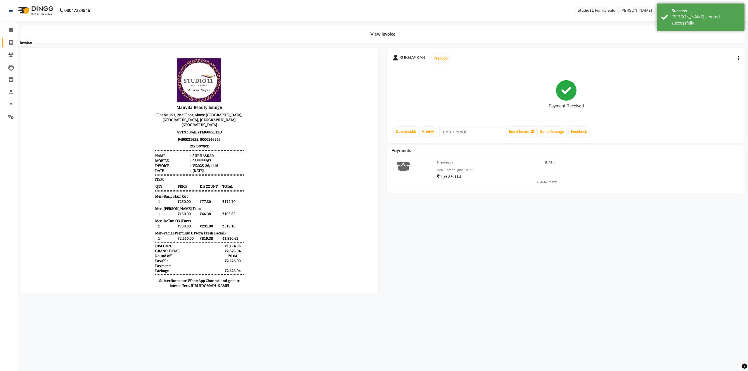
click at [7, 42] on span at bounding box center [11, 42] width 10 height 7
select select "7303"
select select "service"
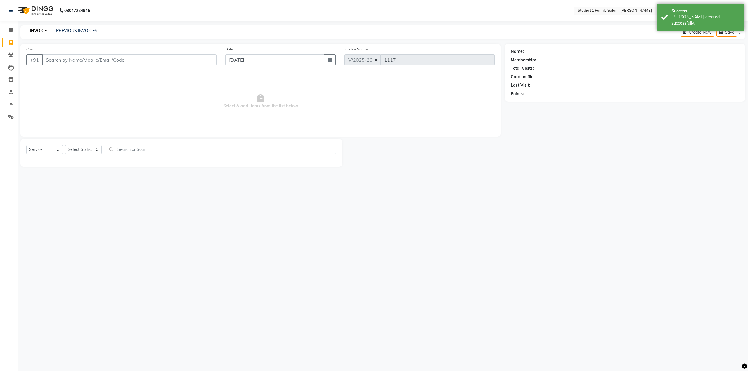
click at [83, 64] on input "Client" at bounding box center [129, 59] width 174 height 11
type input "9642204387"
click at [75, 148] on select "Select Stylist Pranu [PERSON_NAME] [PERSON_NAME] [PERSON_NAME] [PERSON_NAME]" at bounding box center [83, 149] width 37 height 9
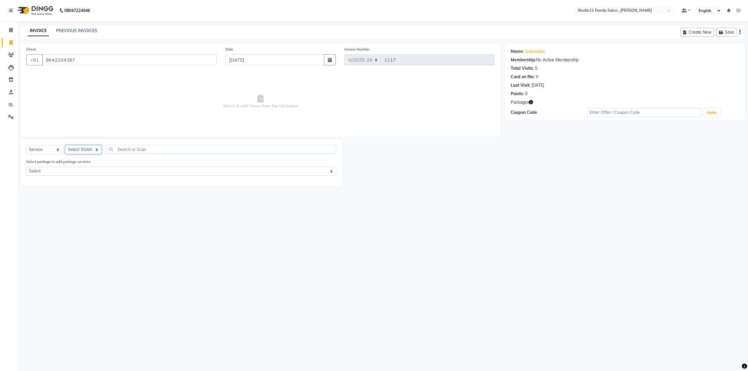
select select "62941"
click at [65, 145] on select "Select Stylist Pranu [PERSON_NAME] [PERSON_NAME] [PERSON_NAME] [PERSON_NAME]" at bounding box center [83, 149] width 37 height 9
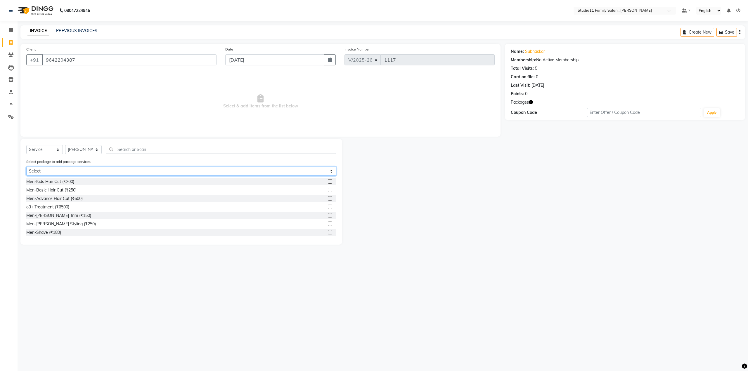
click at [83, 172] on select "Select Men_Combo_June_2625 Men_Complimenatry_1800" at bounding box center [181, 171] width 310 height 9
select select "2: Object"
click at [26, 167] on select "Select Men_Combo_June_2625 Men_Complimenatry_1800" at bounding box center [181, 171] width 310 height 9
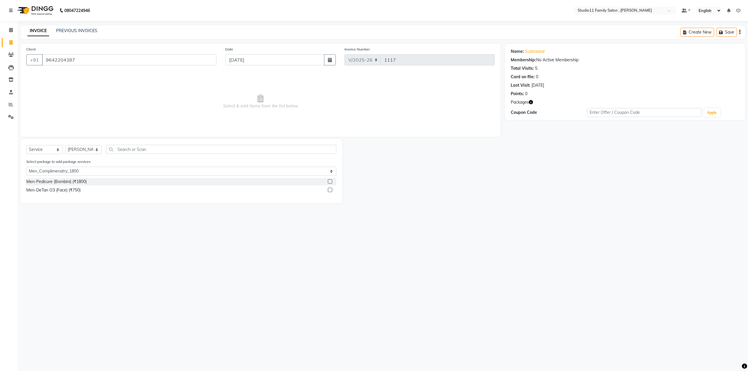
click at [331, 181] on label at bounding box center [330, 181] width 4 height 4
click at [331, 181] on input "checkbox" at bounding box center [330, 182] width 4 height 4
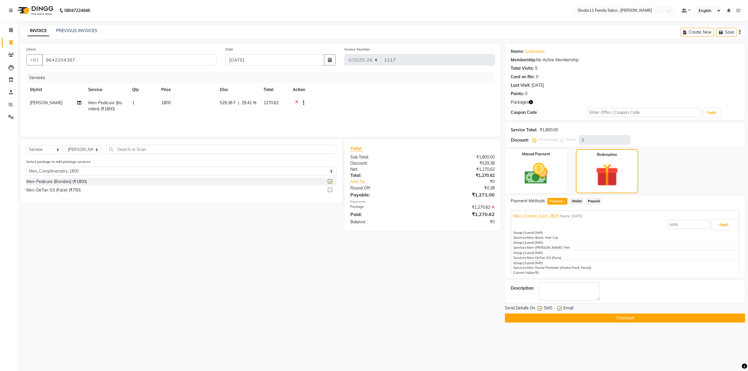
checkbox input "false"
click at [330, 190] on label at bounding box center [330, 190] width 4 height 4
click at [330, 190] on input "checkbox" at bounding box center [330, 190] width 4 height 4
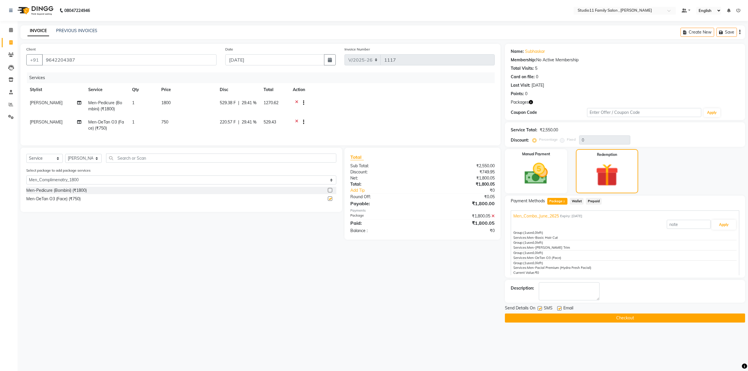
checkbox input "false"
click at [558, 307] on label at bounding box center [559, 308] width 4 height 4
click at [558, 307] on input "checkbox" at bounding box center [559, 309] width 4 height 4
checkbox input "false"
click at [539, 308] on label at bounding box center [539, 308] width 4 height 4
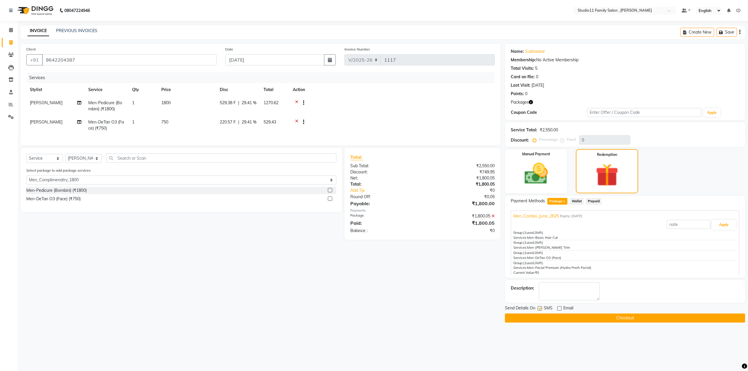
click at [539, 308] on input "checkbox" at bounding box center [539, 309] width 4 height 4
checkbox input "false"
click at [579, 316] on button "Checkout" at bounding box center [625, 318] width 240 height 9
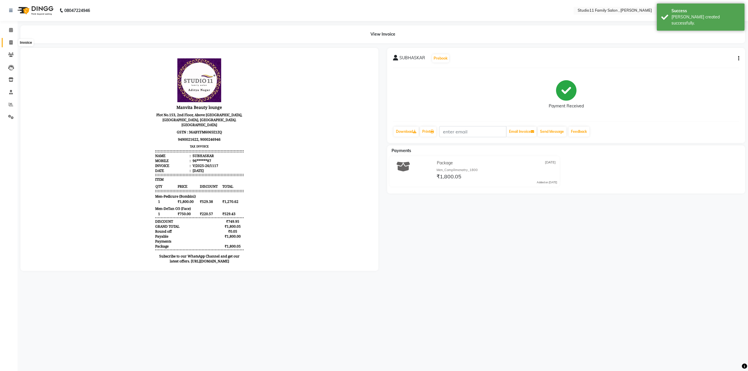
click at [13, 43] on span at bounding box center [11, 42] width 10 height 7
select select "service"
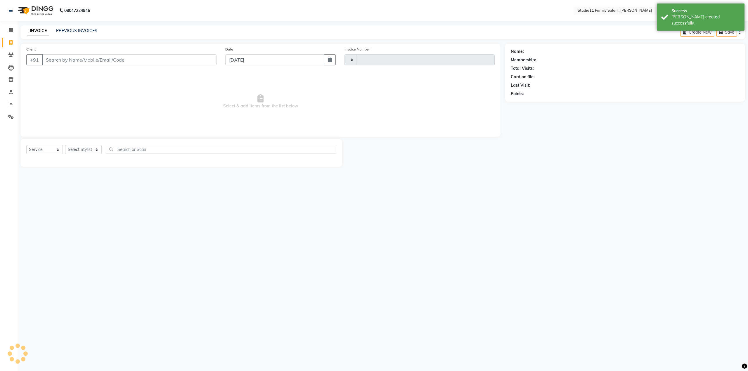
type input "1118"
select select "7303"
click at [87, 79] on span "Select & add items from the list below" at bounding box center [260, 101] width 468 height 58
click at [81, 29] on link "PREVIOUS INVOICES" at bounding box center [76, 30] width 41 height 5
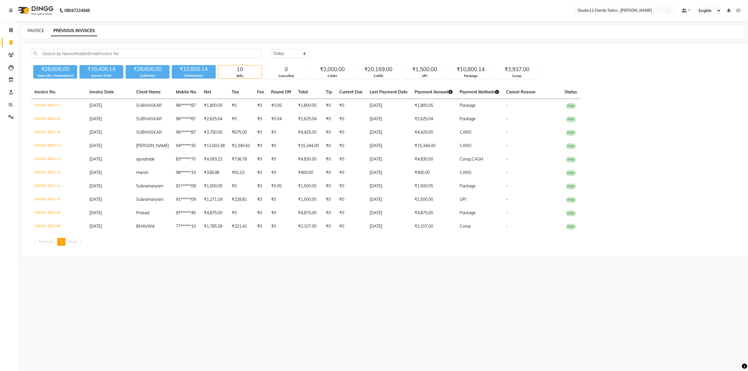
click at [39, 31] on link "INVOICE" at bounding box center [35, 30] width 17 height 5
select select "7303"
select select "service"
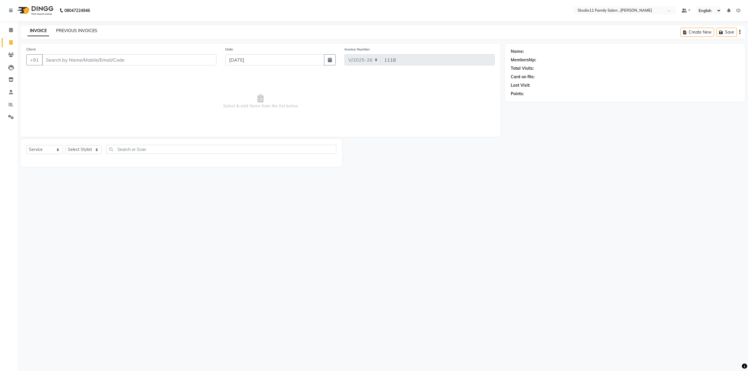
click at [77, 30] on link "PREVIOUS INVOICES" at bounding box center [76, 30] width 41 height 5
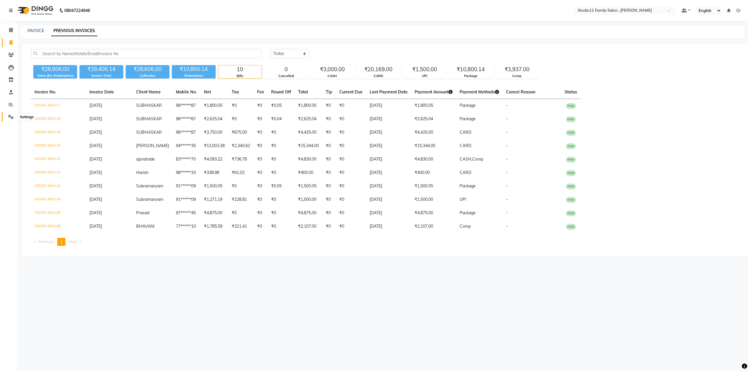
click at [10, 115] on icon at bounding box center [11, 117] width 6 height 4
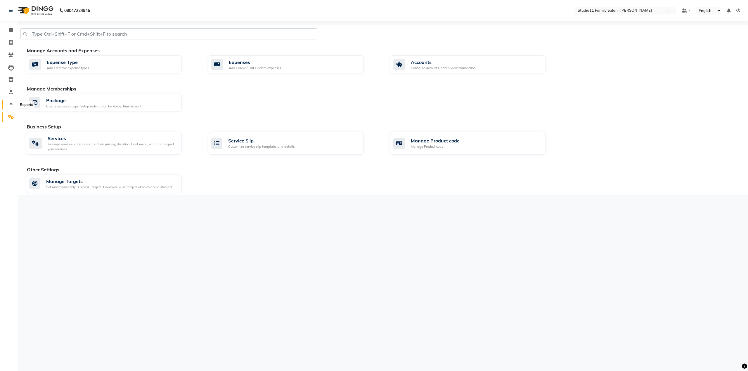
click at [10, 105] on icon at bounding box center [11, 104] width 4 height 4
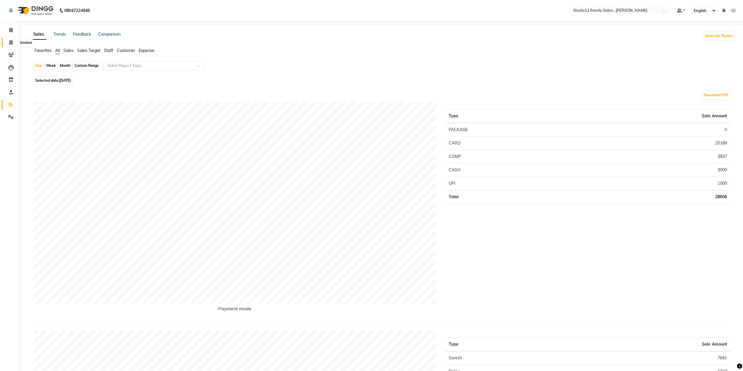
click at [9, 39] on span at bounding box center [11, 42] width 10 height 7
select select "service"
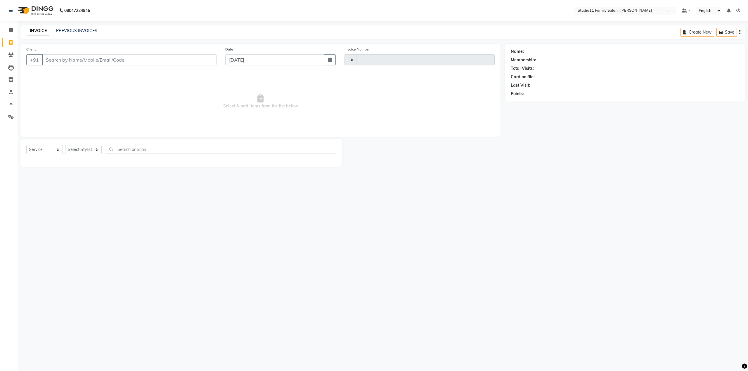
type input "1118"
select select "7303"
click at [85, 32] on link "PREVIOUS INVOICES" at bounding box center [76, 30] width 41 height 5
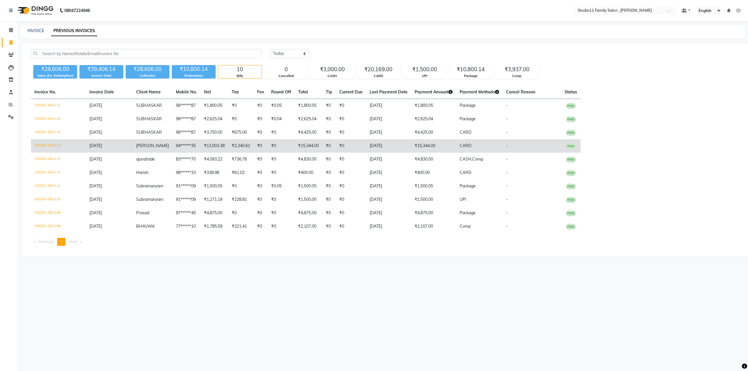
click at [268, 144] on td "₹0" at bounding box center [281, 145] width 27 height 13
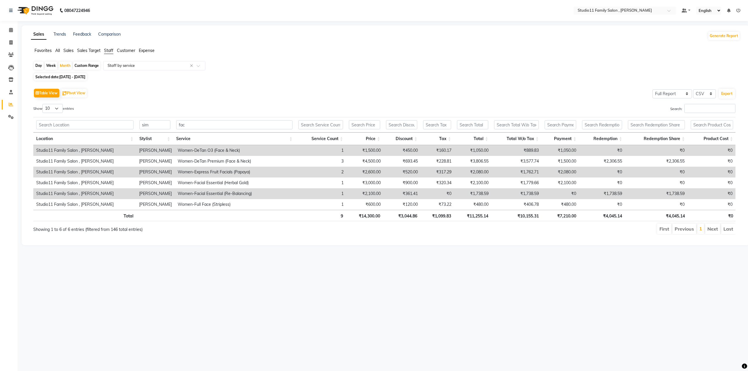
select select "full_report"
select select "csv"
click at [10, 41] on icon at bounding box center [10, 42] width 3 height 4
select select "service"
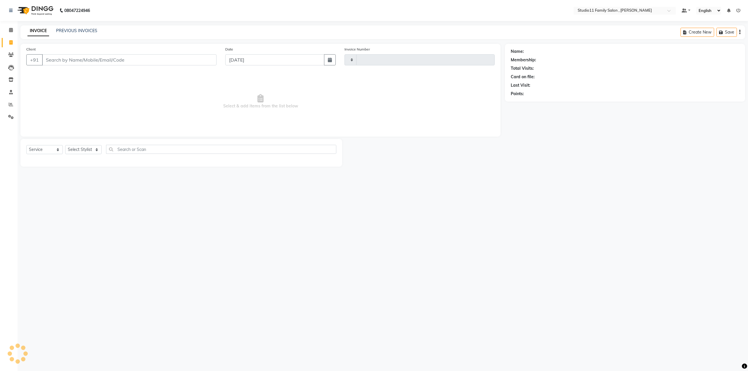
type input "1115"
select select "7303"
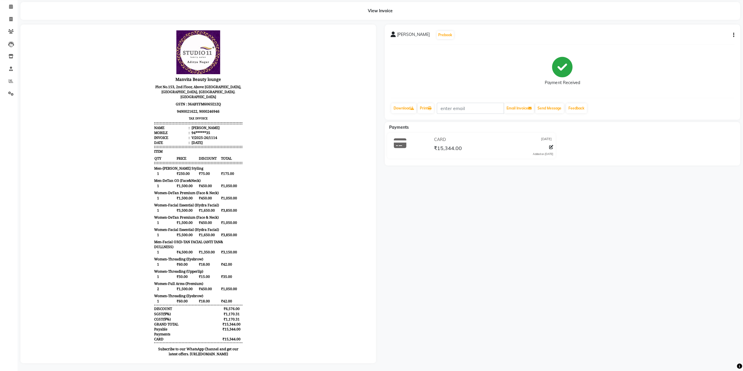
scroll to position [29, 0]
click at [216, 312] on icon "button" at bounding box center [172, 312] width 88 height 1
click at [718, 27] on div "Split Service Amount" at bounding box center [705, 30] width 40 height 7
select select "62941"
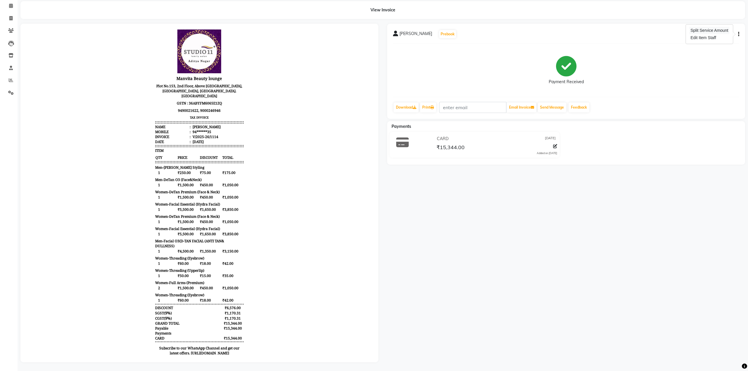
select select "85212"
select select "62944"
select select "82244"
select select "62941"
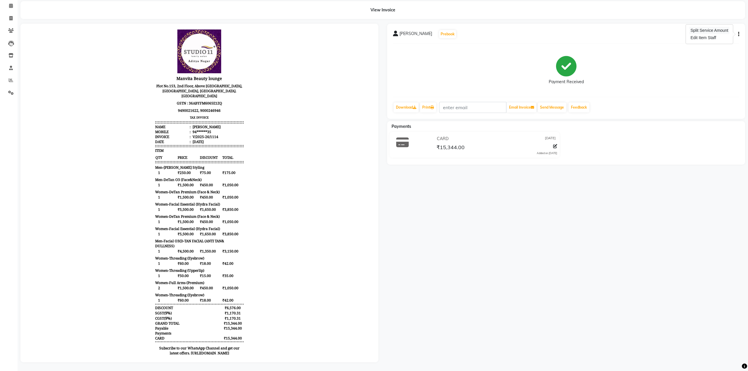
select select "82244"
select select "85212"
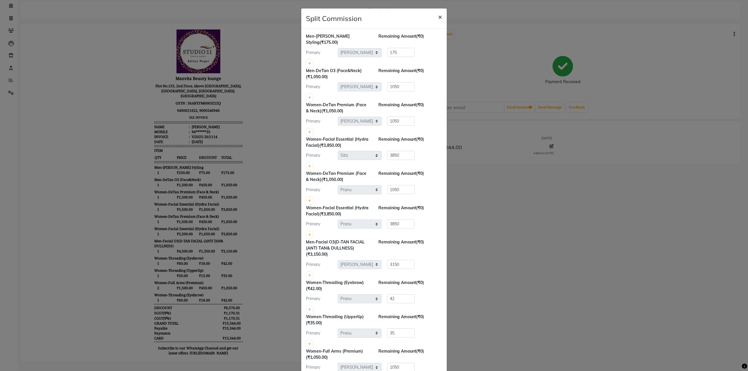
click at [438, 15] on span "×" at bounding box center [440, 16] width 4 height 9
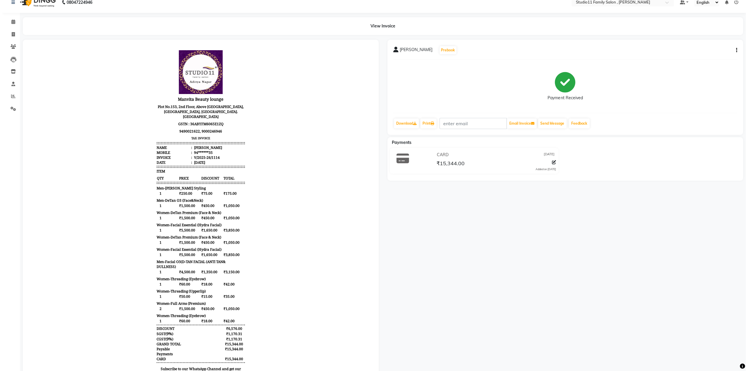
scroll to position [0, 0]
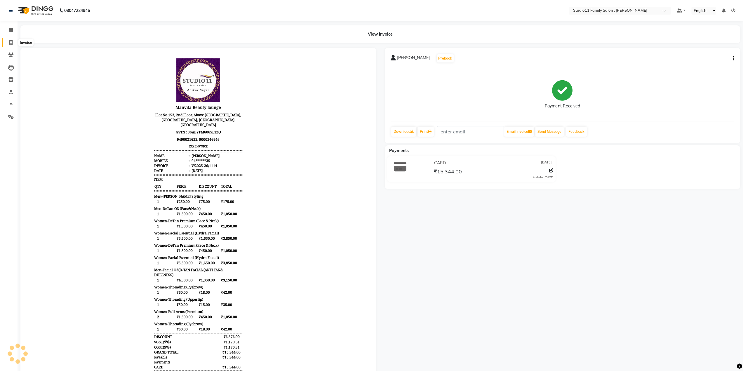
click at [11, 45] on span at bounding box center [11, 42] width 10 height 7
select select "service"
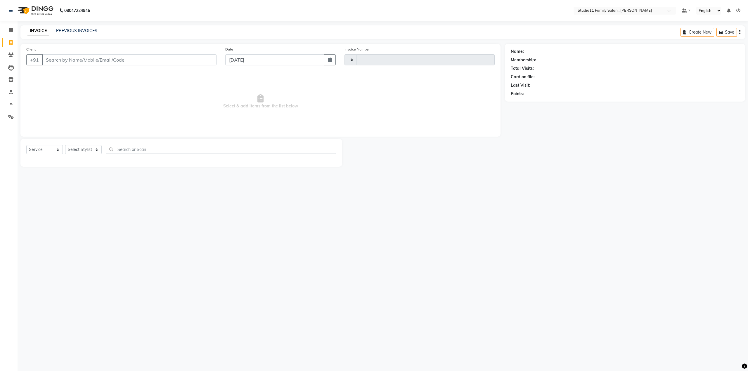
type input "1118"
select select "7303"
click at [119, 104] on span "Select & add items from the list below" at bounding box center [260, 101] width 468 height 58
click at [79, 29] on link "PREVIOUS INVOICES" at bounding box center [76, 30] width 41 height 5
